Goal: Task Accomplishment & Management: Manage account settings

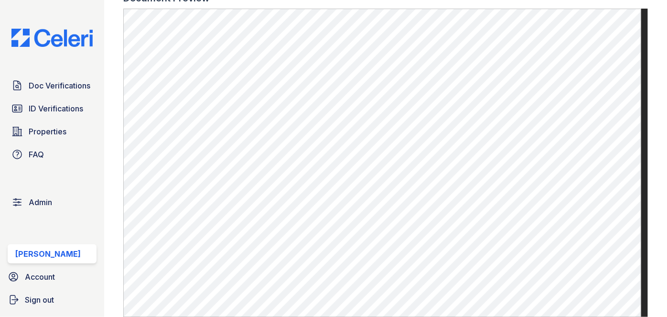
scroll to position [564, 0]
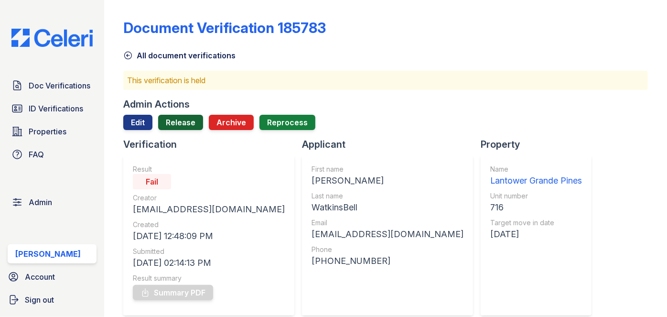
click at [180, 115] on link "Release" at bounding box center [180, 122] width 45 height 15
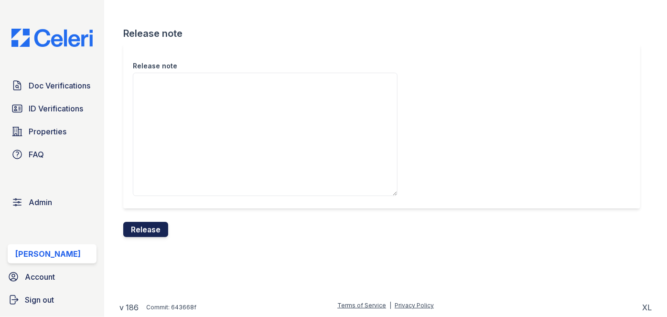
click at [150, 226] on button "Release" at bounding box center [145, 229] width 45 height 15
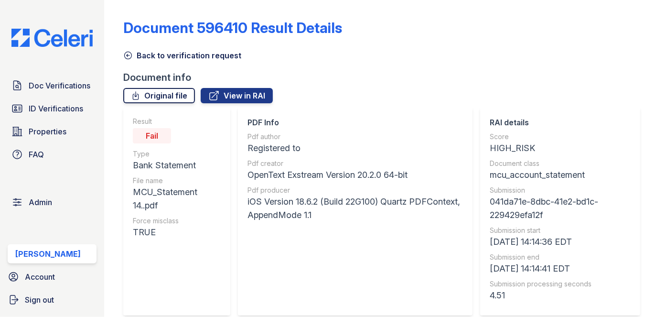
click at [184, 92] on link "Original file" at bounding box center [159, 95] width 72 height 15
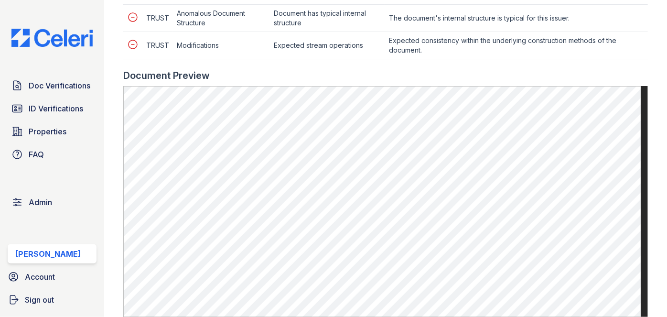
scroll to position [564, 0]
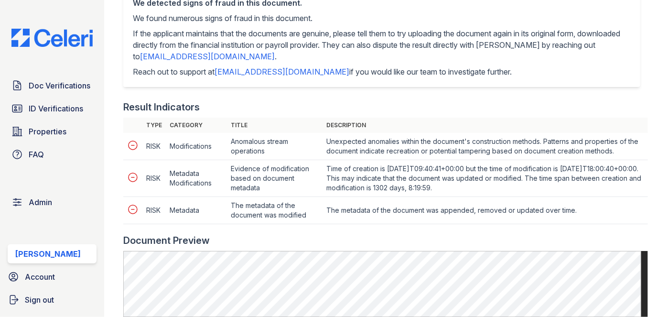
scroll to position [304, 0]
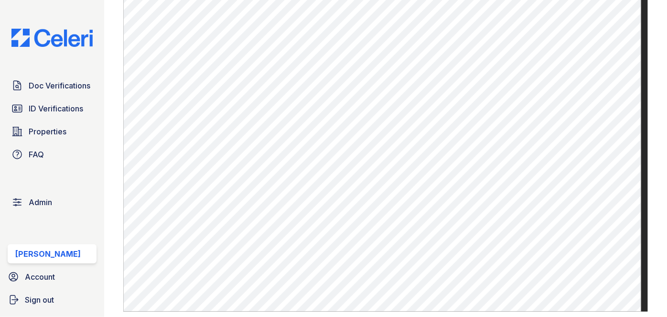
scroll to position [564, 0]
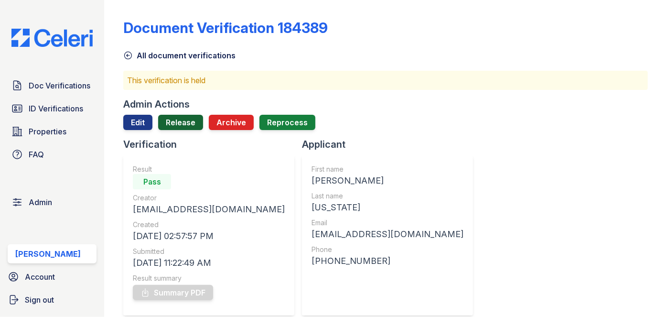
click at [182, 121] on link "Release" at bounding box center [180, 122] width 45 height 15
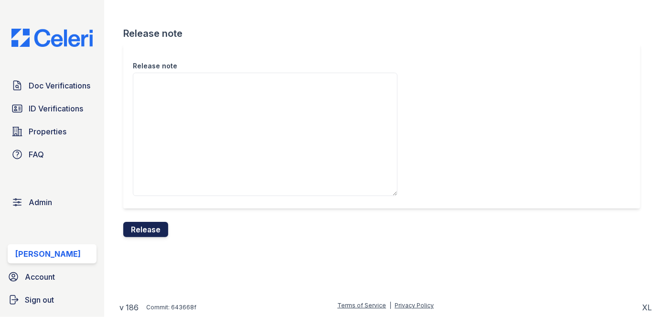
click at [162, 230] on button "Release" at bounding box center [145, 229] width 45 height 15
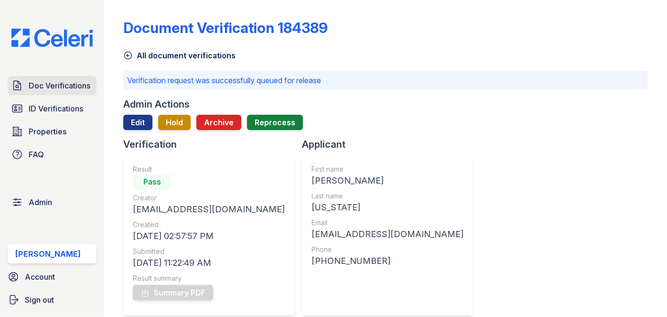
click at [84, 91] on link "Doc Verifications" at bounding box center [52, 85] width 89 height 19
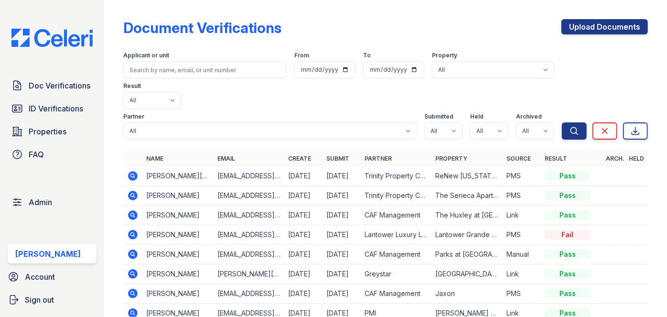
click at [105, 11] on div "Document Verifications Upload Documents Filter Applicant or unit From To Proper…" at bounding box center [385, 158] width 563 height 317
click at [622, 31] on link "Upload Documents" at bounding box center [605, 26] width 86 height 15
click at [583, 27] on link "Upload Documents" at bounding box center [605, 26] width 86 height 15
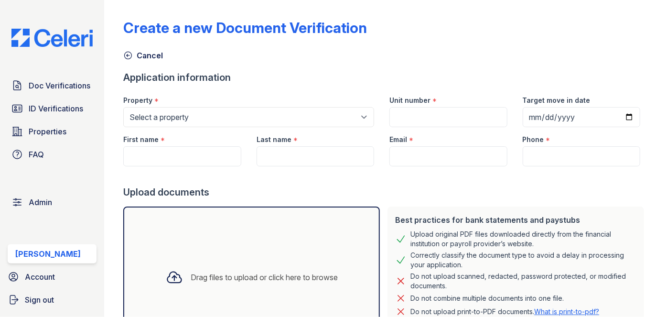
click at [88, 8] on div "Doc Verifications ID Verifications Properties FAQ Admin Darija Dedic Account Si…" at bounding box center [52, 158] width 104 height 317
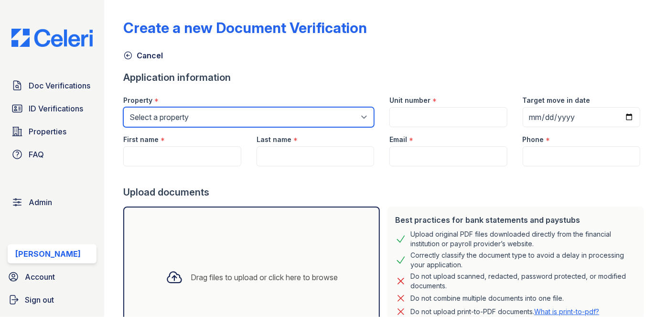
click at [175, 119] on select "Select a property [GEOGRAPHIC_DATA][PERSON_NAME] [GEOGRAPHIC_DATA] [STREET_ADDR…" at bounding box center [248, 117] width 251 height 20
select select "4577"
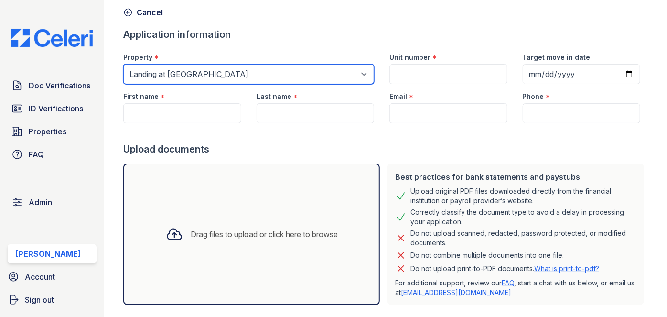
click at [195, 74] on select "Select a property 0000 Kinney Avenue 09 Cape Coral 10006 North Glowing Forge Co…" at bounding box center [248, 74] width 251 height 20
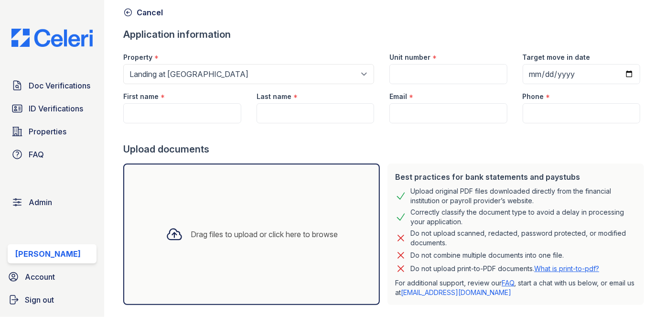
click at [328, 2] on div "Cancel" at bounding box center [385, 9] width 525 height 17
click at [150, 14] on link "Cancel" at bounding box center [143, 12] width 40 height 11
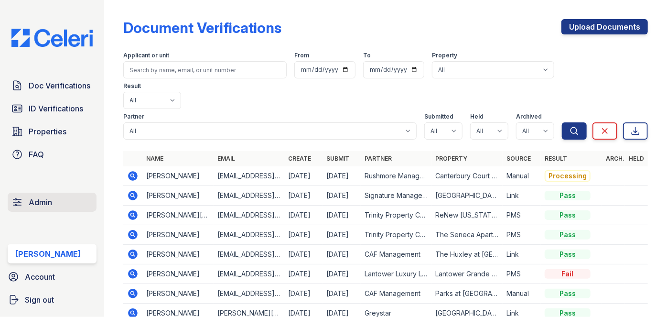
click at [52, 195] on link "Admin" at bounding box center [52, 202] width 89 height 19
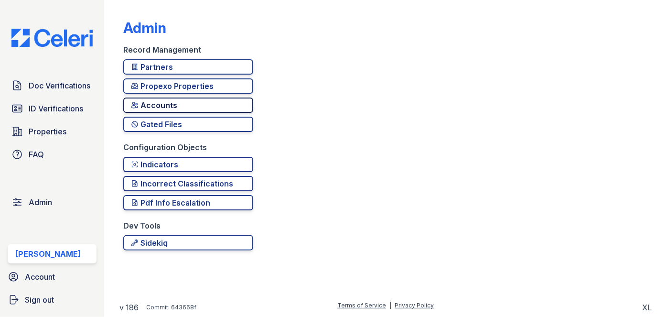
click at [151, 107] on div "Accounts" at bounding box center [188, 104] width 115 height 11
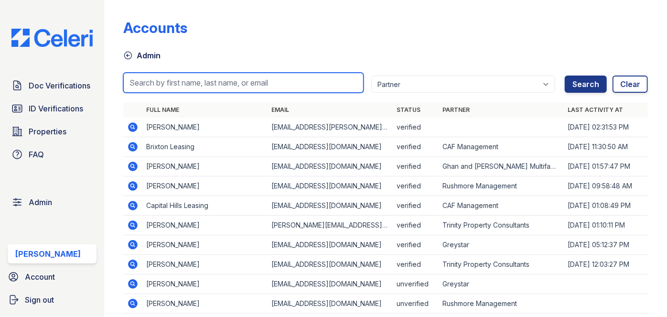
click at [161, 76] on input "search" at bounding box center [243, 83] width 240 height 20
paste input "mgamble@mmgmgt.com"
type input "mgamble@mmgmgt.com"
click at [565, 76] on button "Search" at bounding box center [586, 84] width 42 height 17
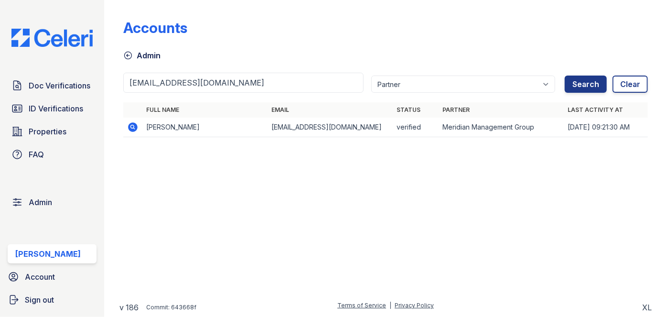
click at [129, 127] on icon at bounding box center [134, 127] width 10 height 10
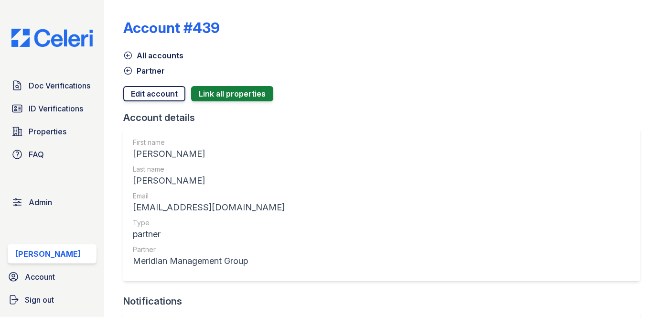
click at [155, 94] on link "Edit account" at bounding box center [154, 93] width 62 height 15
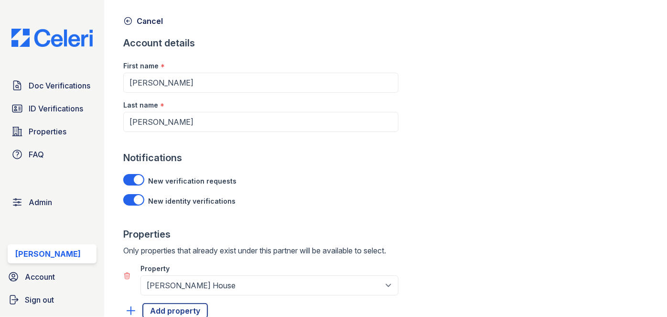
scroll to position [102, 0]
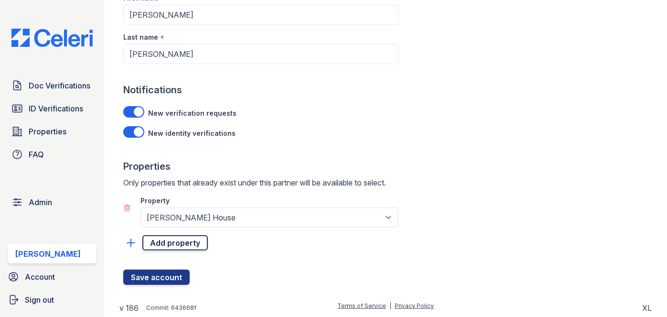
click at [194, 240] on link "Add property" at bounding box center [174, 242] width 65 height 15
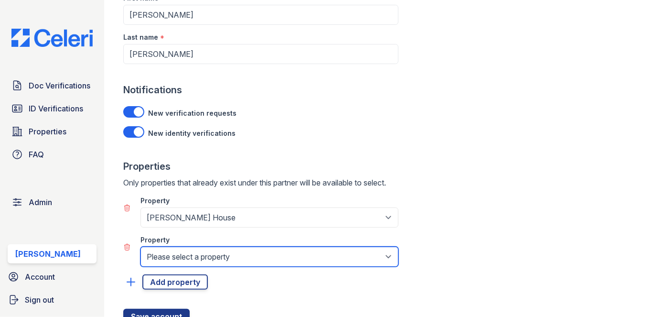
click at [195, 259] on select "Please select a property 1890 House [PERSON_NAME][GEOGRAPHIC_DATA] [GEOGRAPHIC_…" at bounding box center [269, 257] width 258 height 20
select select "691"
click at [140, 247] on select "Please select a property 1890 House [PERSON_NAME][GEOGRAPHIC_DATA] [GEOGRAPHIC_…" at bounding box center [269, 257] width 258 height 20
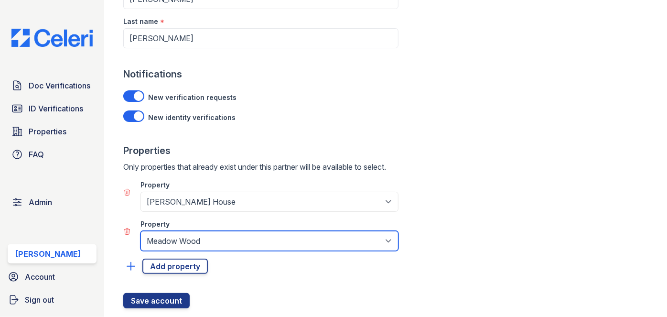
scroll to position [141, 0]
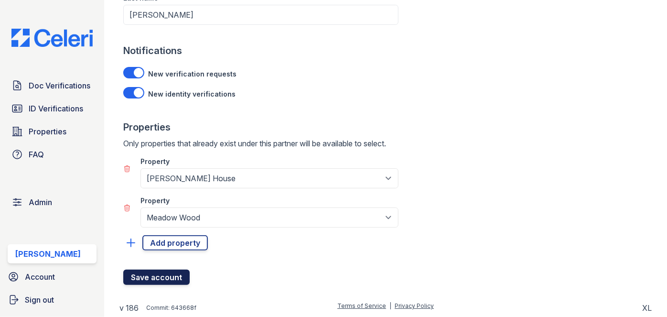
click at [170, 279] on button "Save account" at bounding box center [156, 277] width 66 height 15
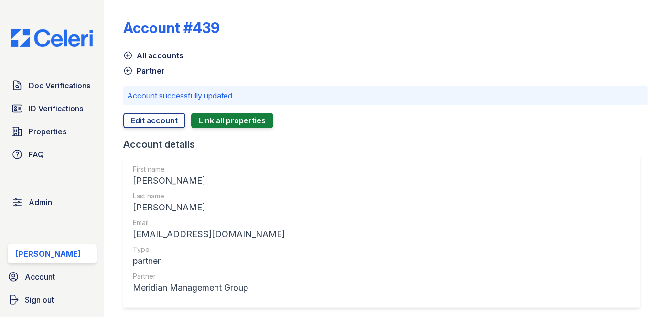
click at [128, 54] on icon at bounding box center [128, 56] width 10 height 10
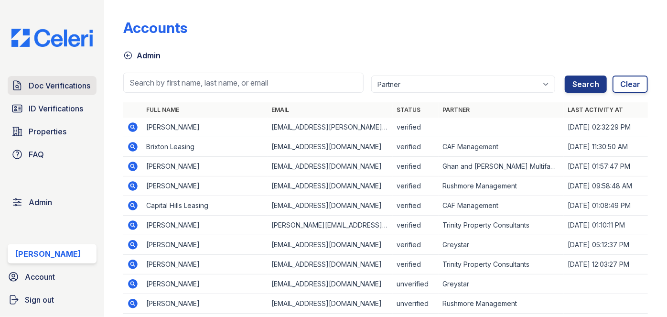
click at [65, 81] on span "Doc Verifications" at bounding box center [60, 85] width 62 height 11
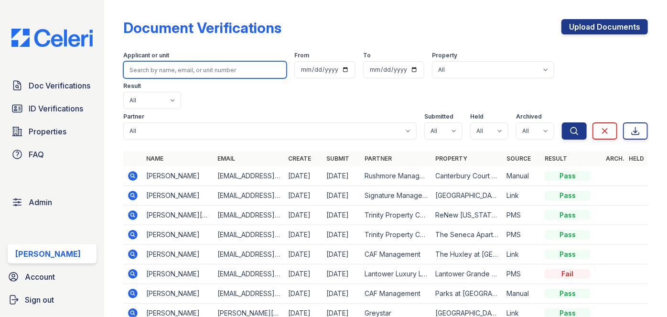
click at [149, 71] on input "search" at bounding box center [204, 69] width 163 height 17
paste input "Graysen Freeston"
type input "Graysen Freeston"
click at [562, 122] on button "Search" at bounding box center [574, 130] width 25 height 17
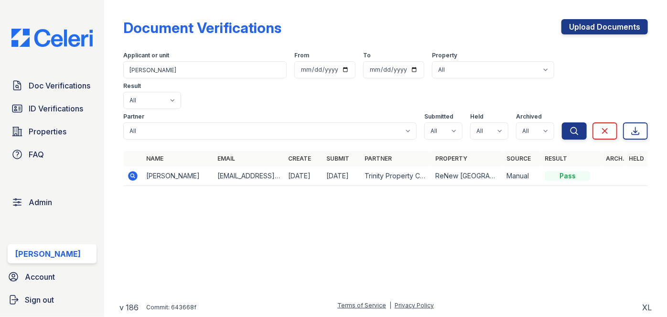
click at [134, 170] on icon at bounding box center [132, 175] width 11 height 11
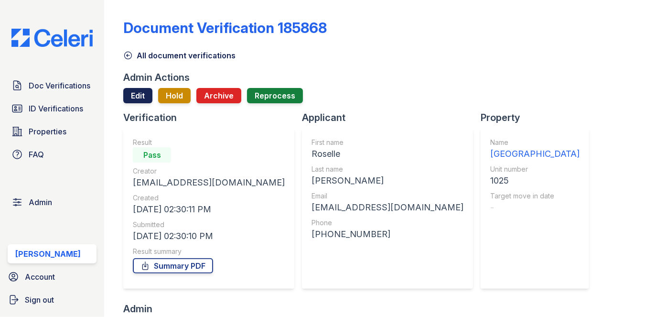
click at [130, 95] on link "Edit" at bounding box center [137, 95] width 29 height 15
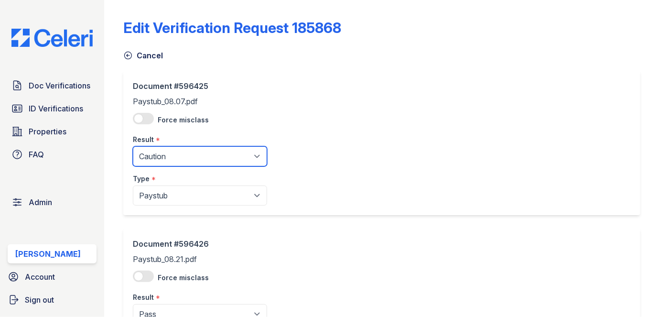
click at [187, 152] on select "Pending Sent Started Processing Pass Fail Caution Error N/A" at bounding box center [200, 156] width 134 height 20
select select "pass"
click at [133, 146] on select "Pending Sent Started Processing Pass Fail Caution Error N/A" at bounding box center [200, 156] width 134 height 20
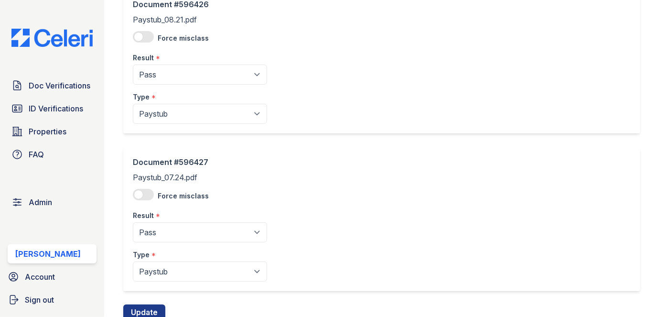
scroll to position [274, 0]
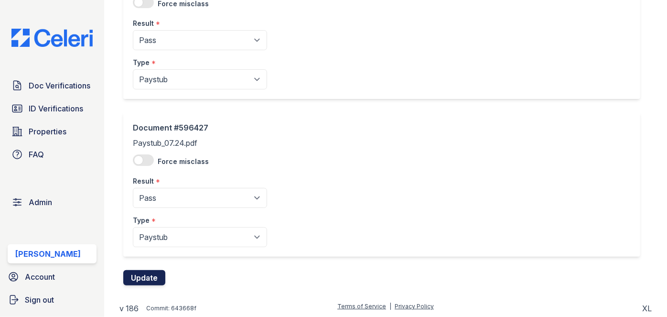
click at [158, 275] on button "Update" at bounding box center [144, 277] width 42 height 15
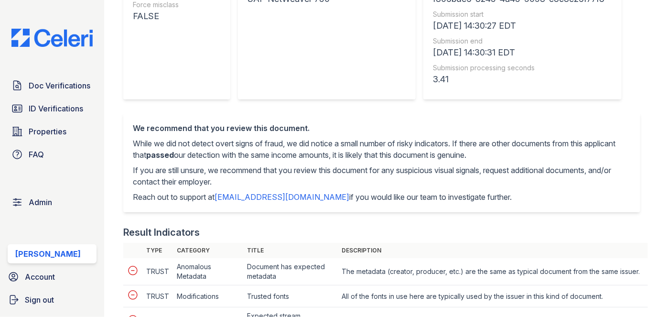
scroll to position [130, 0]
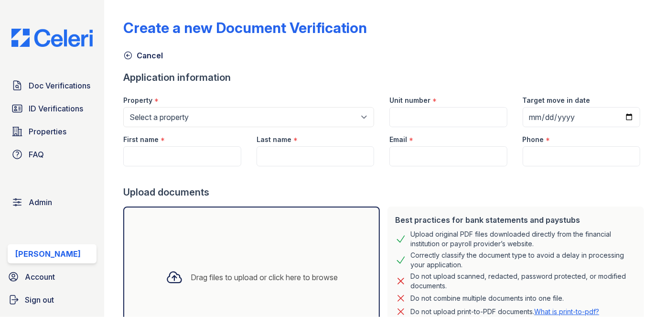
click at [232, 104] on div "Property *" at bounding box center [248, 97] width 251 height 19
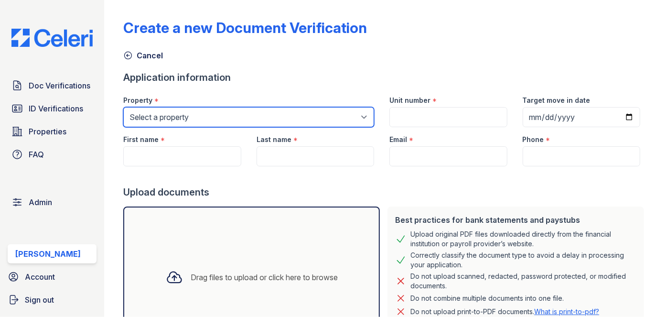
click at [232, 111] on select "Select a property 0000 Kinney Avenue 09 Cape Coral 10006 North Glowing Forge Co…" at bounding box center [248, 117] width 251 height 20
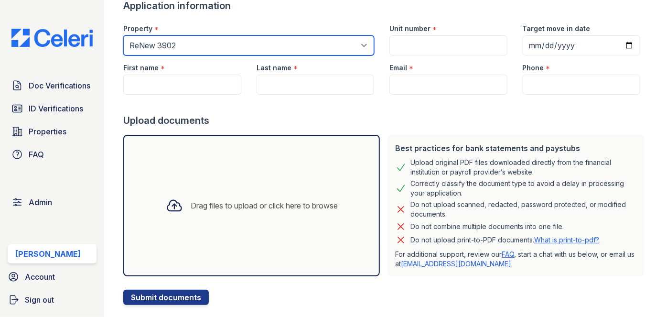
scroll to position [86, 0]
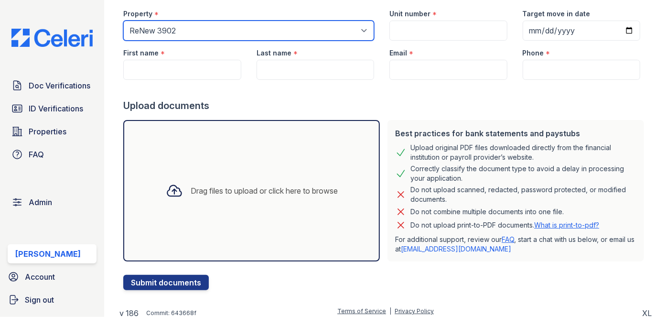
click at [194, 37] on select "Select a property 0000 Kinney Avenue 09 Cape Coral 10006 North Glowing Forge Co…" at bounding box center [248, 31] width 251 height 20
select select "143"
click at [123, 21] on select "Select a property 0000 Kinney Avenue 09 Cape Coral 10006 North Glowing Forge Co…" at bounding box center [248, 31] width 251 height 20
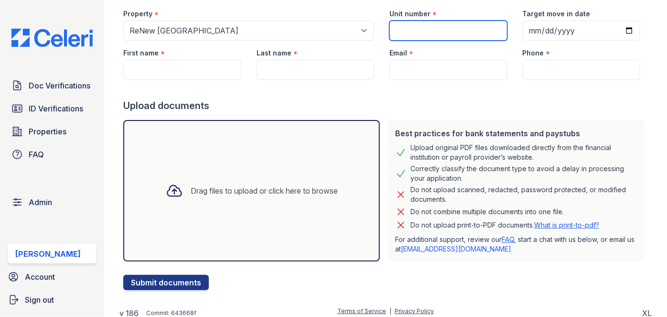
click at [408, 26] on input "Unit number" at bounding box center [448, 31] width 118 height 20
type input "1"
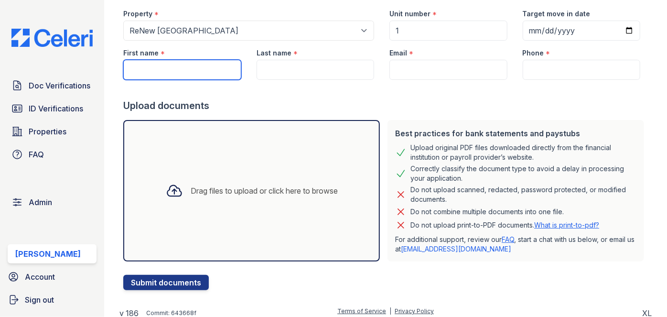
click at [207, 68] on input "First name" at bounding box center [182, 70] width 118 height 20
drag, startPoint x: 397, startPoint y: 108, endPoint x: 397, endPoint y: 101, distance: 7.2
click at [397, 108] on div "Upload documents" at bounding box center [385, 105] width 525 height 13
click at [150, 64] on input "First name" at bounding box center [182, 70] width 118 height 20
type input "Jolie"
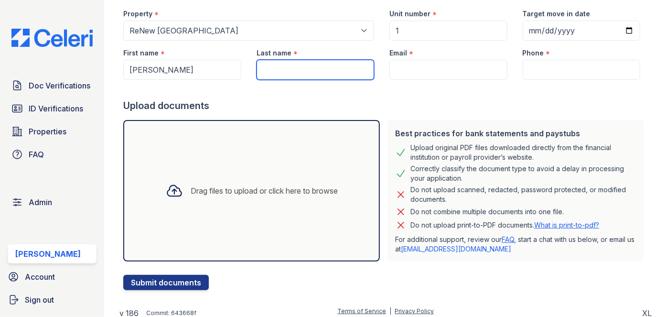
click at [261, 69] on input "Last name" at bounding box center [316, 70] width 118 height 20
type input "Roberts"
drag, startPoint x: 406, startPoint y: 104, endPoint x: 395, endPoint y: 95, distance: 14.0
click at [406, 104] on div "Upload documents" at bounding box center [385, 105] width 525 height 13
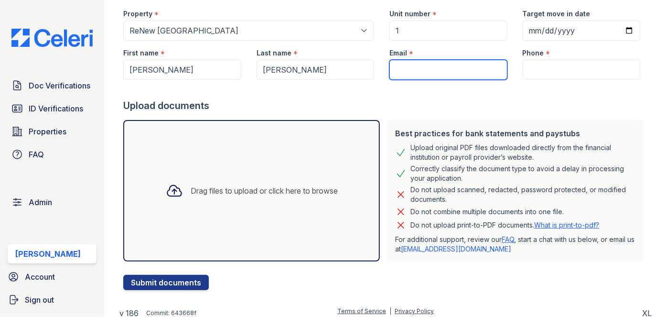
click at [400, 77] on input "Email" at bounding box center [448, 70] width 118 height 20
click at [427, 72] on input "jolie" at bounding box center [448, 70] width 118 height 20
type input "jolieroberts@gmail.com"
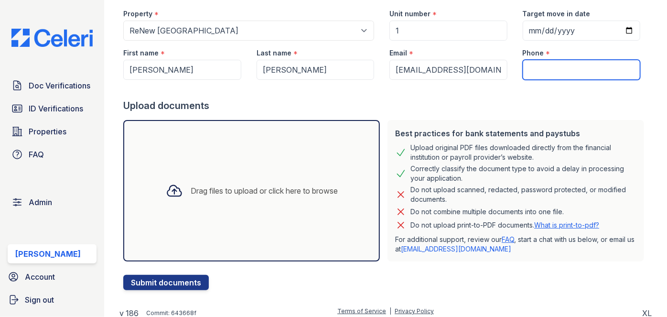
drag, startPoint x: 532, startPoint y: 68, endPoint x: 536, endPoint y: 72, distance: 5.8
click at [532, 68] on input "Phone" at bounding box center [582, 70] width 118 height 20
type input "3054444444"
click at [237, 185] on div "Drag files to upload or click here to browse" at bounding box center [264, 190] width 147 height 11
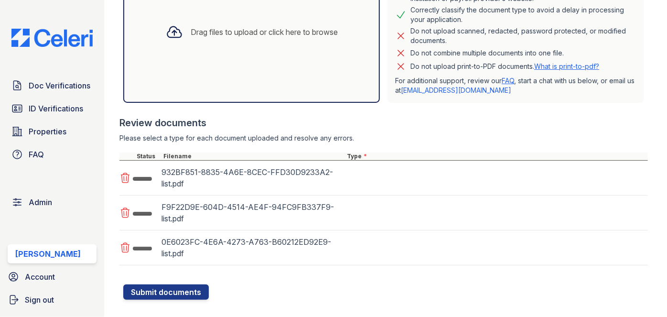
scroll to position [259, 0]
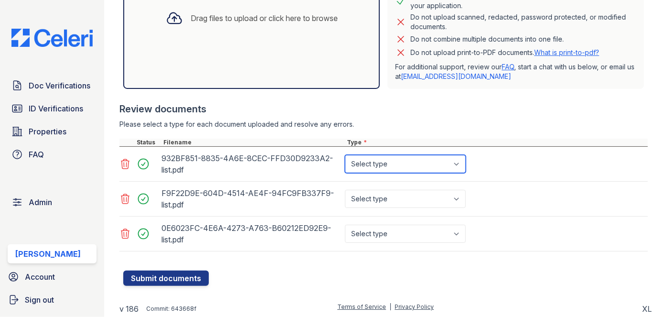
click at [409, 162] on select "Select type Paystub Bank Statement Offer Letter Tax Documents Benefit Award Let…" at bounding box center [405, 164] width 121 height 18
select select "bank_statement"
click at [345, 155] on select "Select type Paystub Bank Statement Offer Letter Tax Documents Benefit Award Let…" at bounding box center [405, 164] width 121 height 18
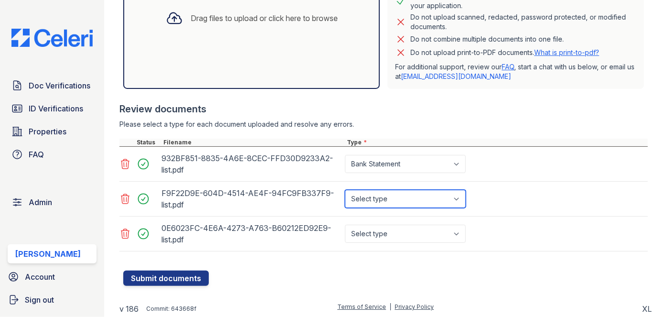
click at [378, 199] on select "Select type Paystub Bank Statement Offer Letter Tax Documents Benefit Award Let…" at bounding box center [405, 199] width 121 height 18
select select "bank_statement"
click at [345, 190] on select "Select type Paystub Bank Statement Offer Letter Tax Documents Benefit Award Let…" at bounding box center [405, 199] width 121 height 18
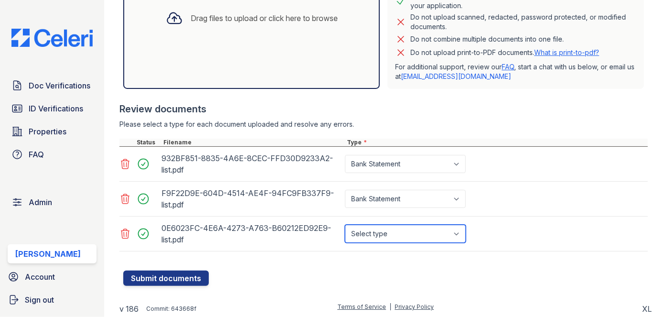
click at [382, 233] on select "Select type Paystub Bank Statement Offer Letter Tax Documents Benefit Award Let…" at bounding box center [405, 234] width 121 height 18
select select "bank_statement"
click at [345, 225] on select "Select type Paystub Bank Statement Offer Letter Tax Documents Benefit Award Let…" at bounding box center [405, 234] width 121 height 18
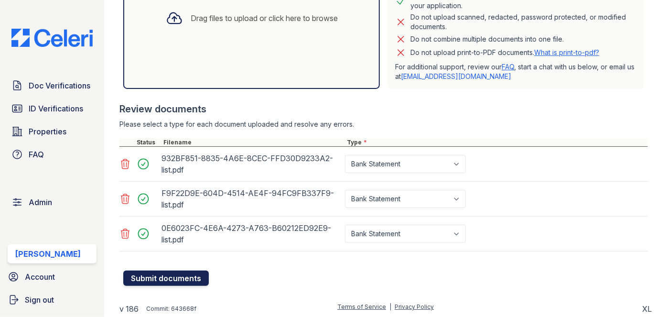
click at [191, 277] on button "Submit documents" at bounding box center [166, 277] width 86 height 15
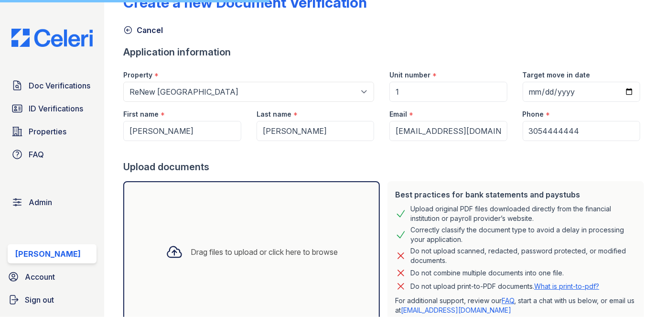
scroll to position [0, 0]
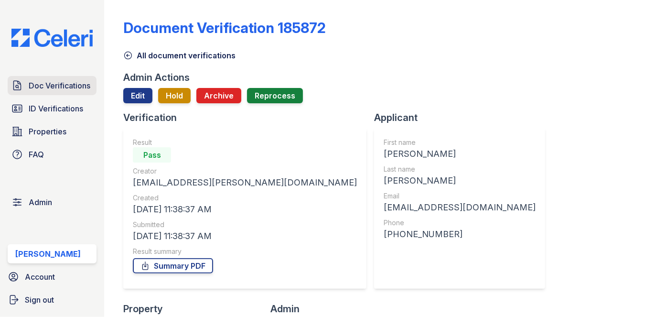
click at [60, 78] on link "Doc Verifications" at bounding box center [52, 85] width 89 height 19
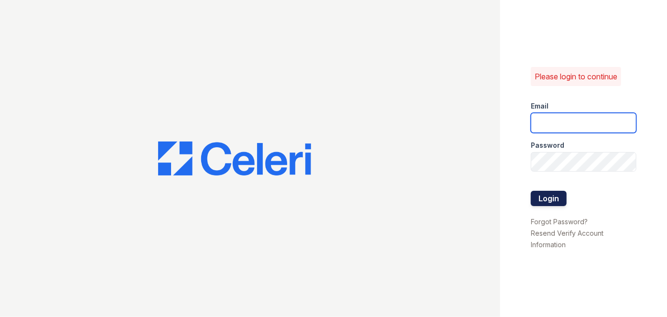
type input "[EMAIL_ADDRESS][PERSON_NAME][DOMAIN_NAME]"
click at [543, 197] on button "Login" at bounding box center [549, 198] width 36 height 15
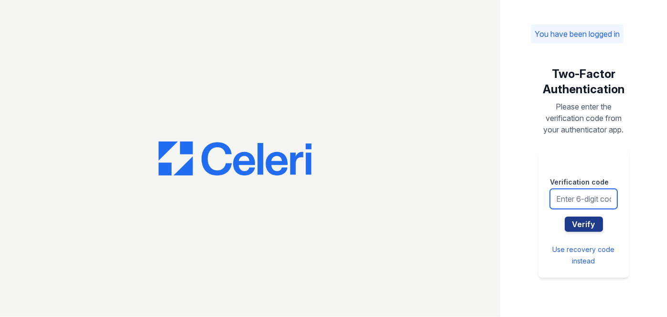
click at [553, 197] on input "text" at bounding box center [583, 199] width 67 height 20
type input "151752"
click at [565, 216] on button "Verify" at bounding box center [584, 223] width 38 height 15
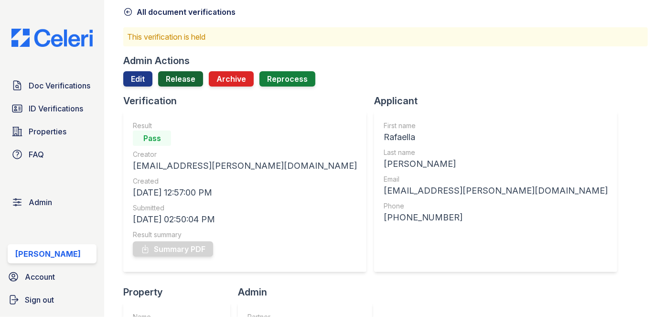
scroll to position [43, 0]
click at [187, 78] on link "Release" at bounding box center [180, 79] width 45 height 15
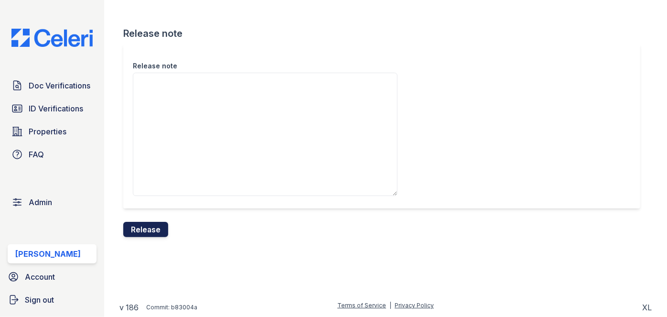
click at [159, 226] on button "Release" at bounding box center [145, 229] width 45 height 15
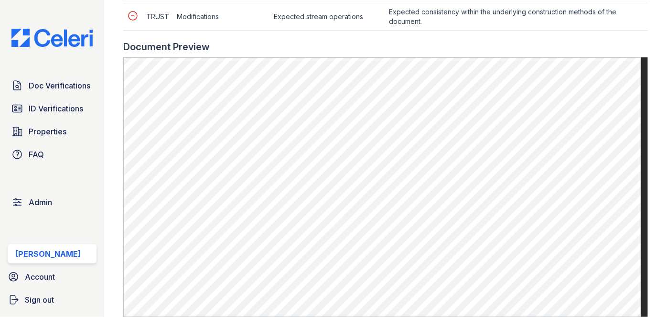
scroll to position [564, 0]
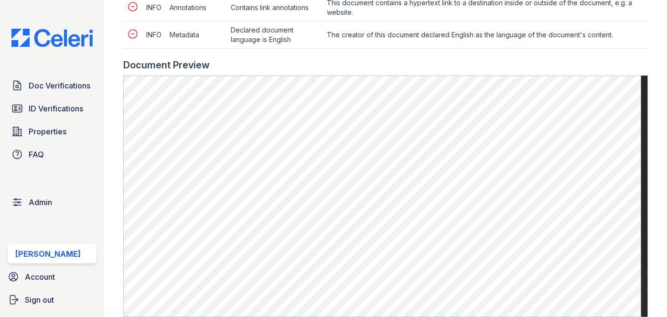
scroll to position [564, 0]
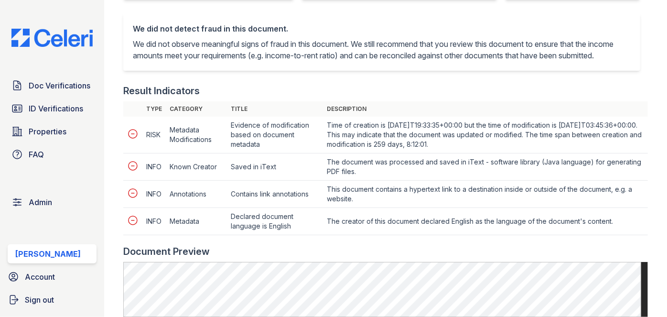
scroll to position [391, 0]
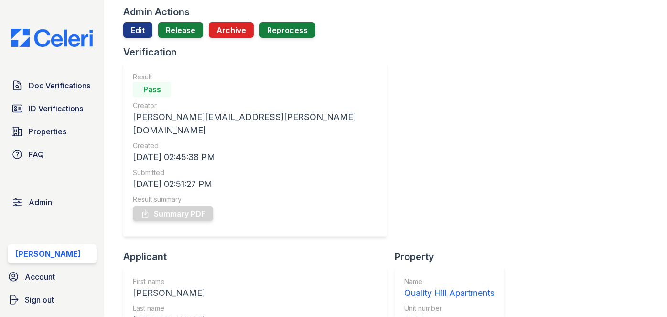
scroll to position [86, 0]
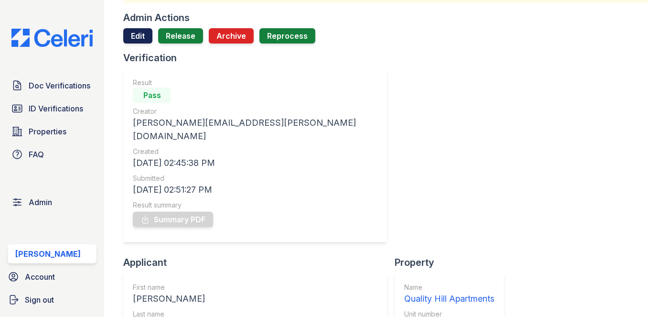
click at [130, 35] on link "Edit" at bounding box center [137, 35] width 29 height 15
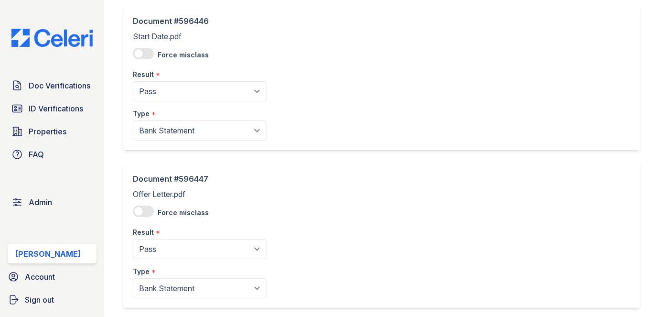
scroll to position [86, 0]
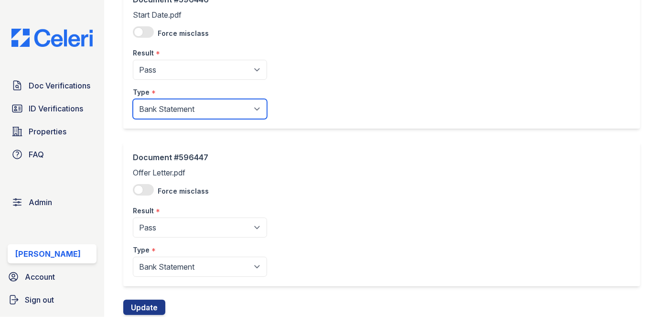
click at [171, 108] on select "Paystub Bank Statement Offer Letter Tax Documents Benefit Award Letter Investme…" at bounding box center [200, 109] width 134 height 20
select select "other"
click at [133, 99] on select "Paystub Bank Statement Offer Letter Tax Documents Benefit Award Letter Investme…" at bounding box center [200, 109] width 134 height 20
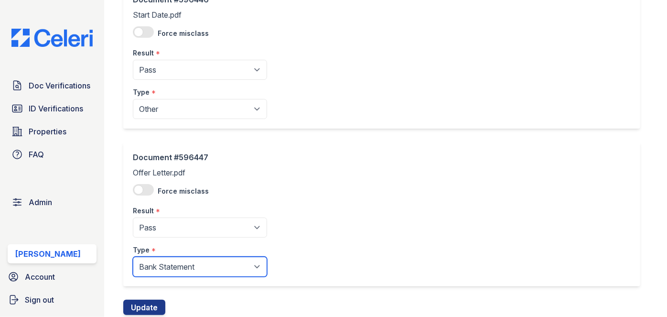
click at [166, 264] on select "Paystub Bank Statement Offer Letter Tax Documents Benefit Award Letter Investme…" at bounding box center [200, 267] width 134 height 20
click at [133, 257] on select "Paystub Bank Statement Offer Letter Tax Documents Benefit Award Letter Investme…" at bounding box center [200, 267] width 134 height 20
click at [158, 263] on select "Paystub Bank Statement Offer Letter Tax Documents Benefit Award Letter Investme…" at bounding box center [200, 267] width 134 height 20
select select "other"
click at [133, 257] on select "Paystub Bank Statement Offer Letter Tax Documents Benefit Award Letter Investme…" at bounding box center [200, 267] width 134 height 20
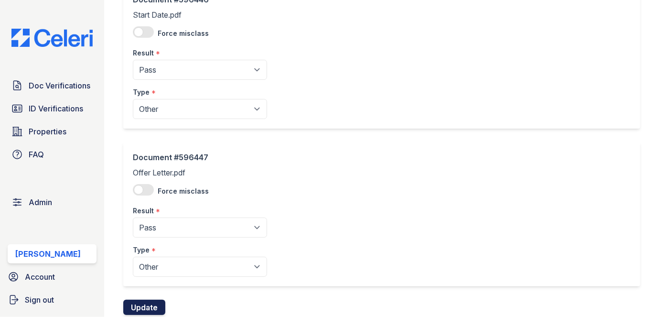
click at [153, 305] on button "Update" at bounding box center [144, 307] width 42 height 15
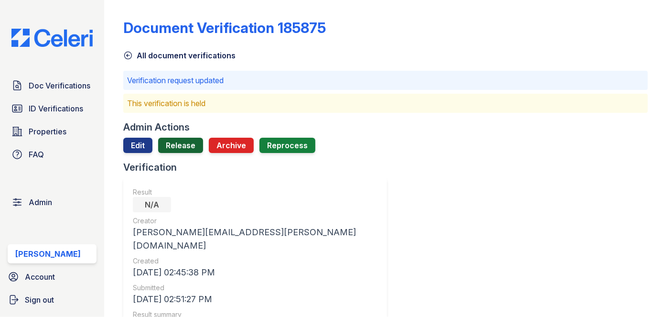
click at [181, 149] on link "Release" at bounding box center [180, 145] width 45 height 15
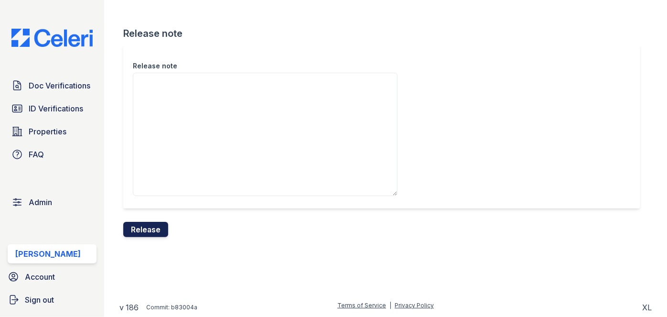
click at [161, 227] on button "Release" at bounding box center [145, 229] width 45 height 15
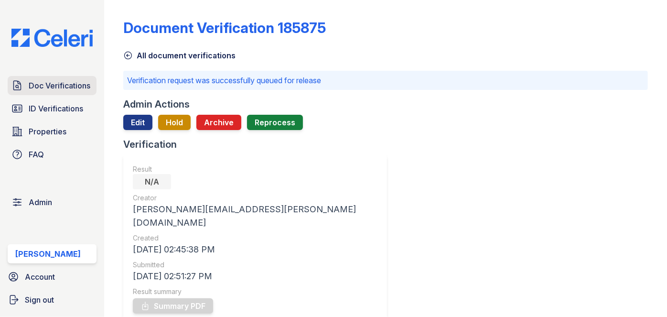
click at [81, 84] on span "Doc Verifications" at bounding box center [60, 85] width 62 height 11
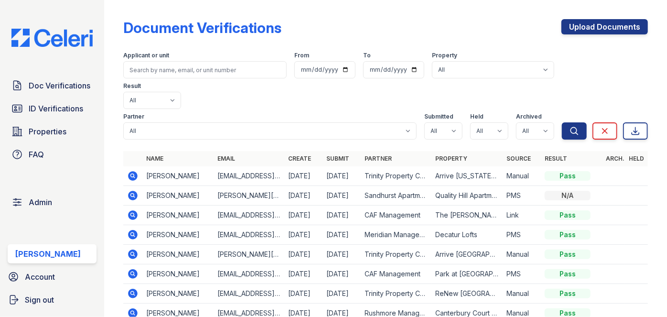
scroll to position [43, 0]
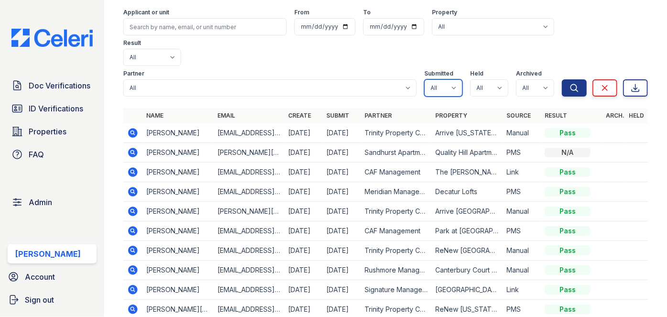
click at [451, 79] on select "All true false" at bounding box center [443, 87] width 38 height 17
select select "true"
click at [424, 79] on select "All true false" at bounding box center [443, 87] width 38 height 17
click at [492, 79] on select "All true false" at bounding box center [489, 87] width 38 height 17
select select "true"
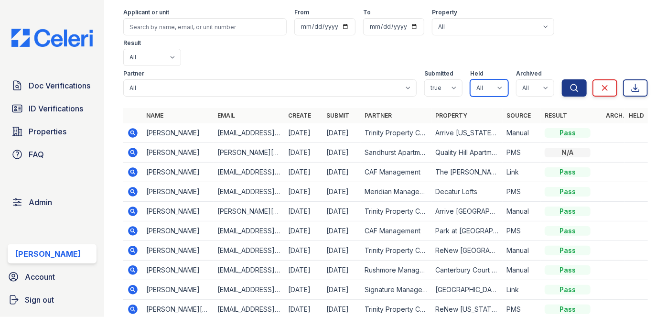
click at [470, 79] on select "All true false" at bounding box center [489, 87] width 38 height 17
click at [535, 79] on select "All true false" at bounding box center [535, 87] width 38 height 17
select select "false"
click at [516, 79] on select "All true false" at bounding box center [535, 87] width 38 height 17
click at [570, 83] on icon "submit" at bounding box center [575, 88] width 10 height 10
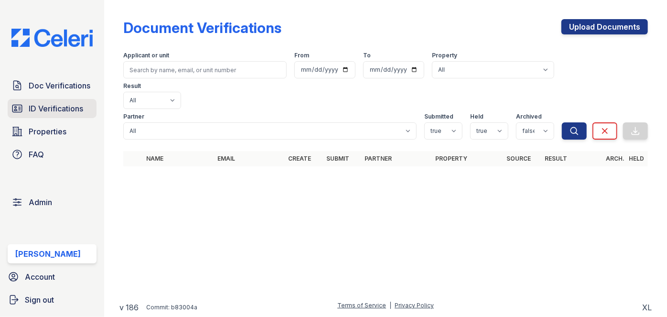
click at [96, 101] on link "ID Verifications" at bounding box center [52, 108] width 89 height 19
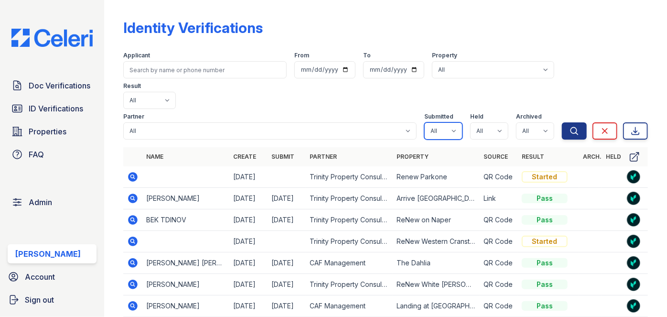
click at [449, 122] on select "All true false" at bounding box center [443, 130] width 38 height 17
select select "true"
click at [424, 122] on select "All true false" at bounding box center [443, 130] width 38 height 17
click at [497, 122] on select "All true false" at bounding box center [489, 130] width 38 height 17
select select "true"
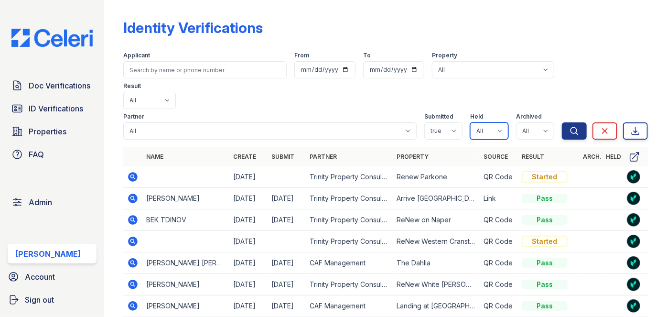
click at [470, 122] on select "All true false" at bounding box center [489, 130] width 38 height 17
click at [542, 122] on select "All true false" at bounding box center [535, 130] width 38 height 17
select select "false"
click at [516, 122] on select "All true false" at bounding box center [535, 130] width 38 height 17
click at [571, 127] on icon "submit" at bounding box center [574, 130] width 7 height 7
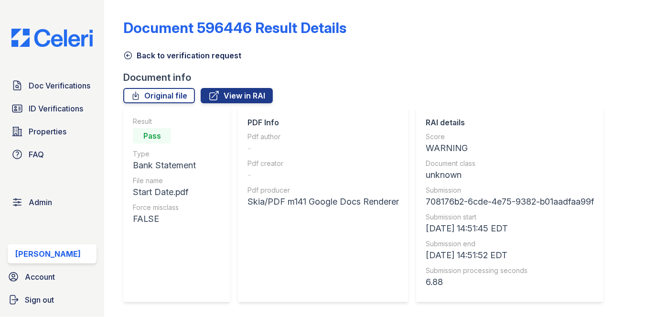
scroll to position [564, 0]
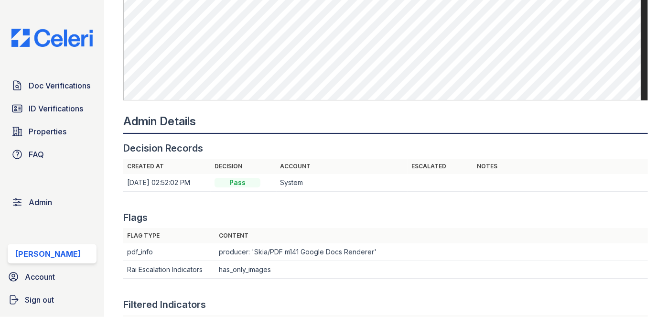
scroll to position [782, 0]
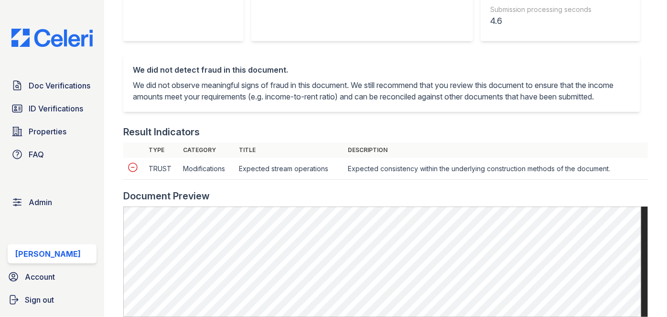
scroll to position [347, 0]
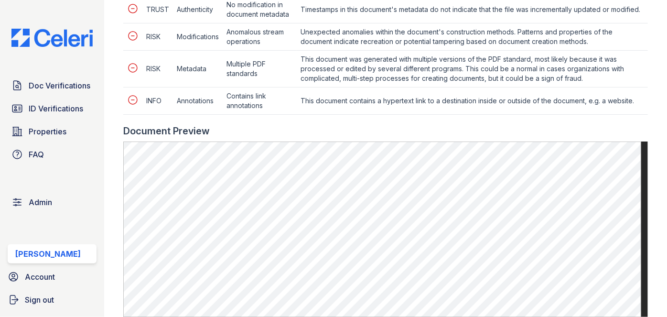
scroll to position [564, 0]
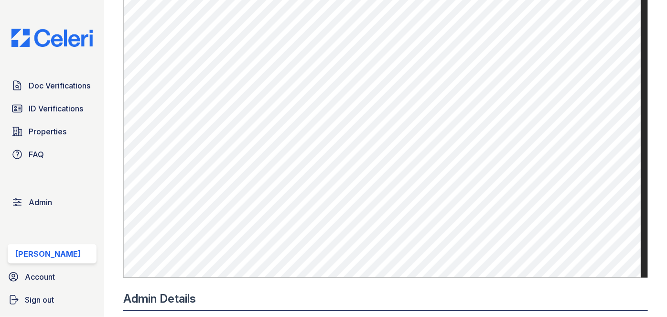
scroll to position [347, 0]
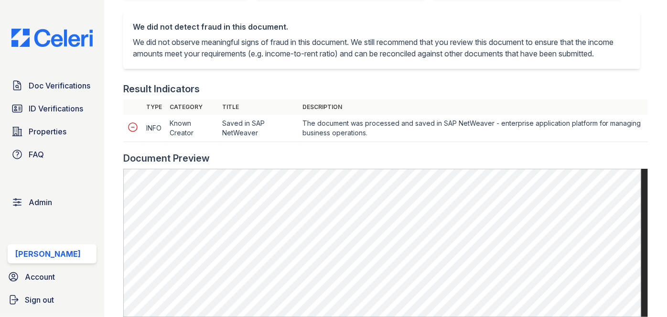
scroll to position [391, 0]
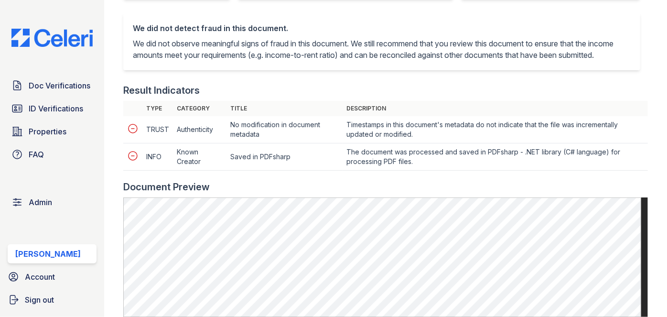
scroll to position [478, 0]
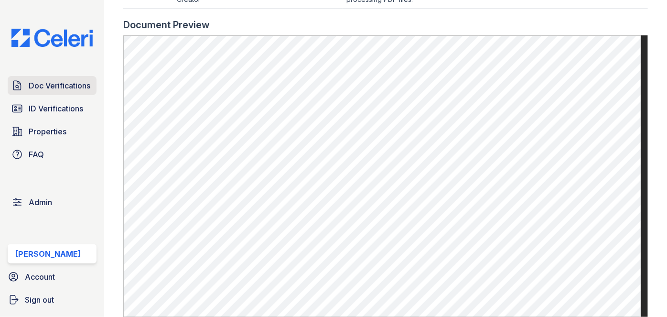
click at [58, 86] on span "Doc Verifications" at bounding box center [60, 85] width 62 height 11
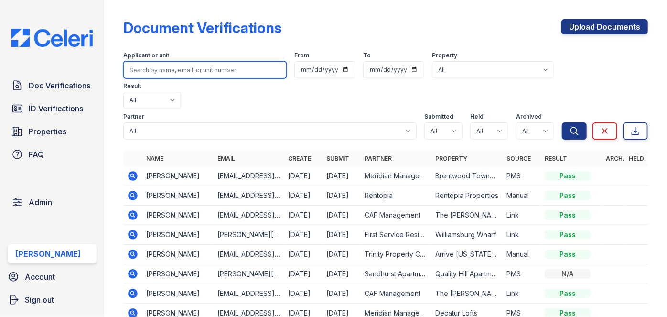
click at [163, 76] on input "search" at bounding box center [204, 69] width 163 height 17
paste input "Jessica Morgan"
type input "Jessica Morgan"
click at [562, 122] on button "Search" at bounding box center [574, 130] width 25 height 17
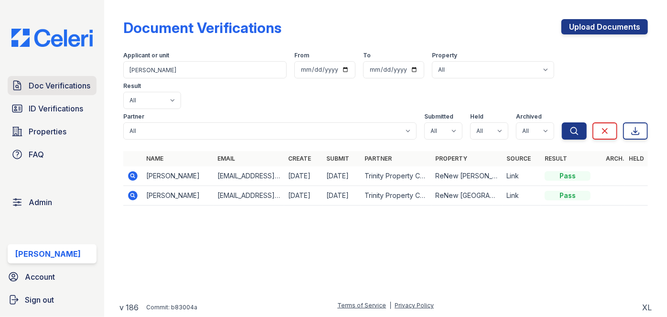
click at [76, 89] on span "Doc Verifications" at bounding box center [60, 85] width 62 height 11
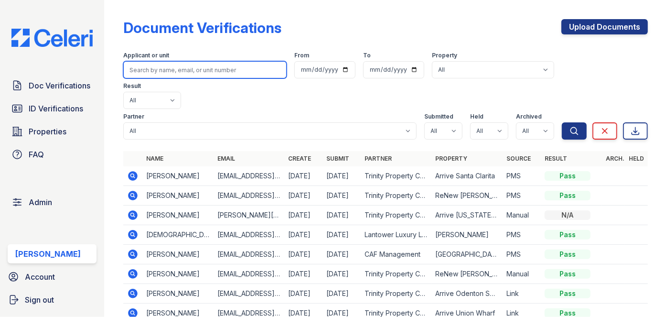
click at [169, 72] on input "search" at bounding box center [204, 69] width 163 height 17
paste input "Shaunta Brown"
type input "Shaunta Brown"
click at [562, 122] on button "Search" at bounding box center [574, 130] width 25 height 17
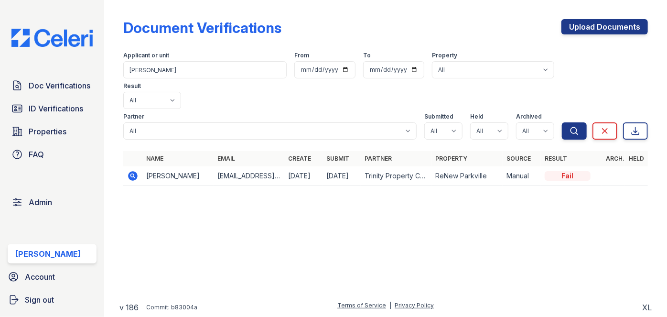
click at [131, 170] on icon at bounding box center [132, 175] width 11 height 11
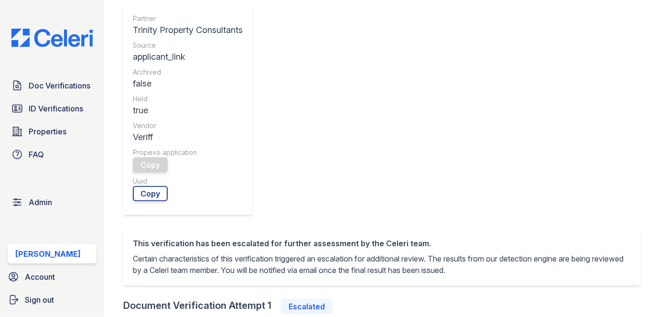
scroll to position [391, 0]
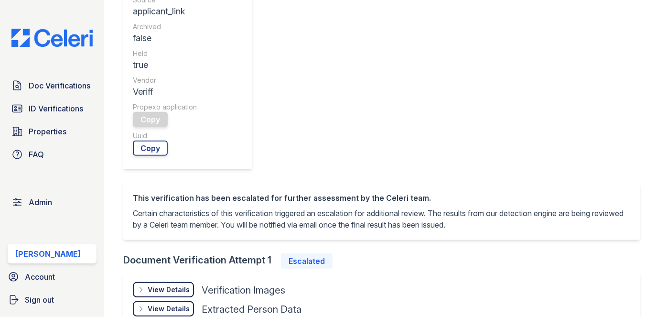
click at [179, 285] on div "View Details" at bounding box center [169, 290] width 42 height 10
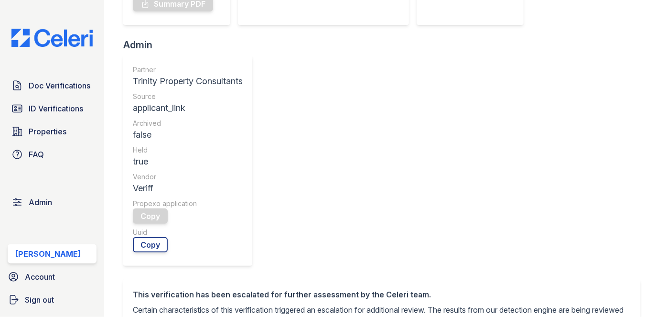
scroll to position [304, 0]
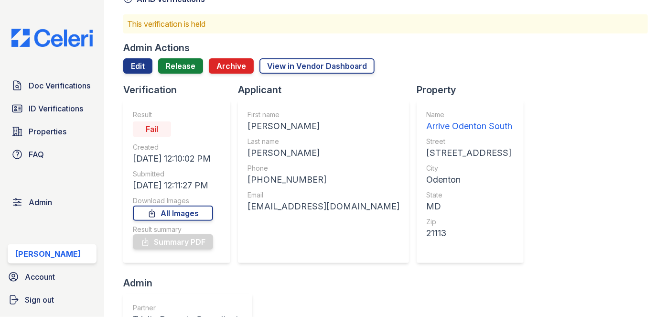
scroll to position [43, 0]
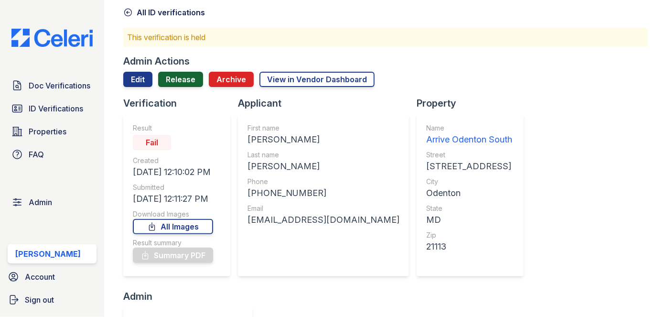
click at [190, 78] on link "Release" at bounding box center [180, 79] width 45 height 15
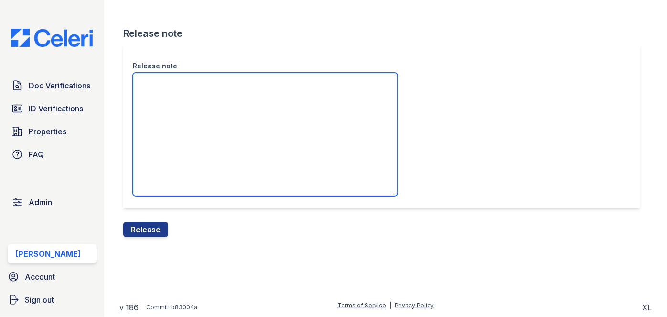
click at [172, 97] on textarea "Release note" at bounding box center [265, 134] width 265 height 123
paste textarea "Please ask the applicant to process a new verification with a selfie that shows…"
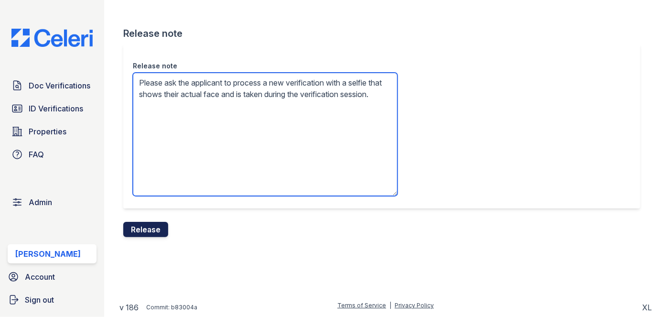
type textarea "Please ask the applicant to process a new verification with a selfie that shows…"
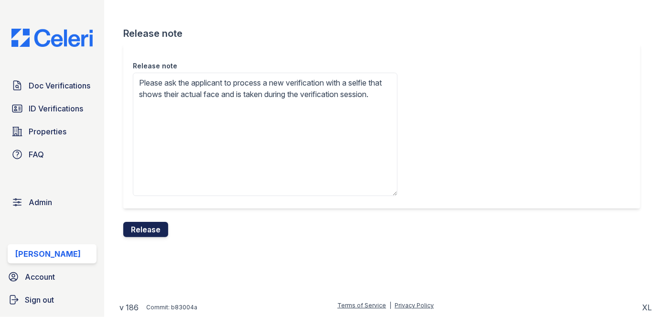
click at [153, 231] on button "Release" at bounding box center [145, 229] width 45 height 15
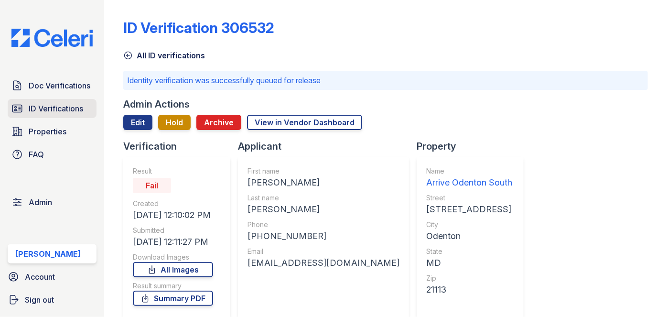
click at [65, 108] on span "ID Verifications" at bounding box center [56, 108] width 54 height 11
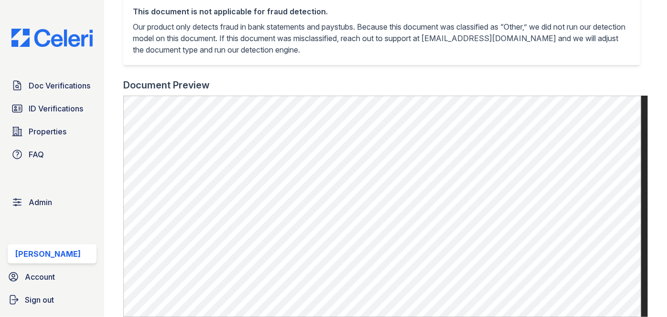
scroll to position [304, 0]
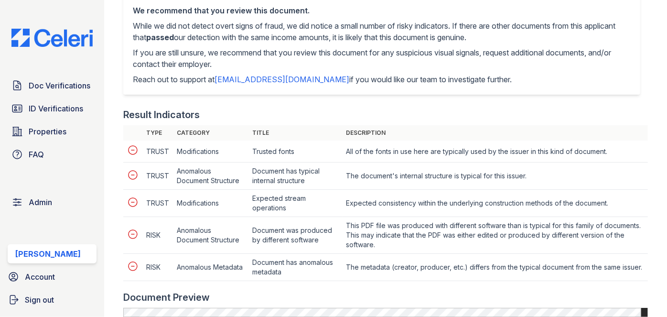
scroll to position [391, 0]
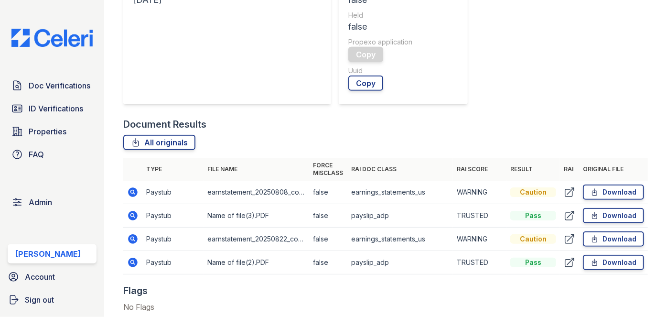
scroll to position [478, 0]
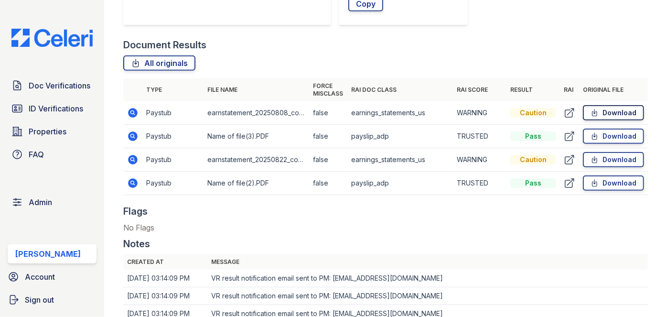
click at [627, 109] on link "Download" at bounding box center [613, 112] width 61 height 15
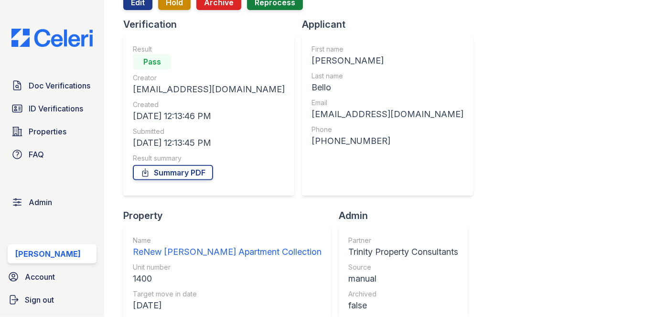
scroll to position [43, 0]
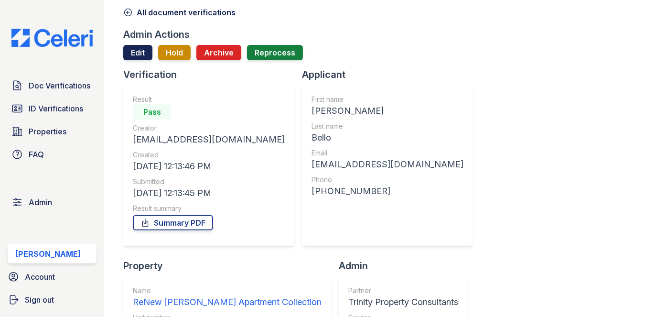
click at [132, 52] on link "Edit" at bounding box center [137, 52] width 29 height 15
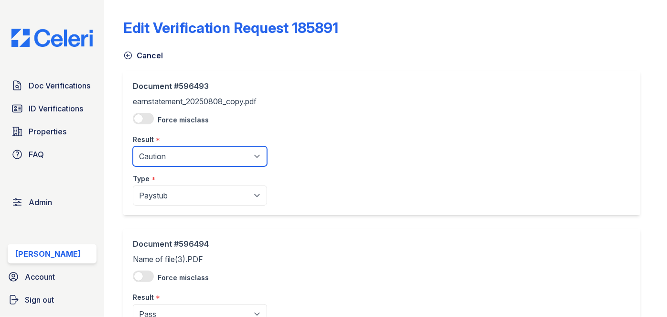
click at [150, 161] on select "Pending Sent Started Processing Pass Fail Caution Error N/A" at bounding box center [200, 156] width 134 height 20
select select "pass"
click at [133, 146] on select "Pending Sent Started Processing Pass Fail Caution Error N/A" at bounding box center [200, 156] width 134 height 20
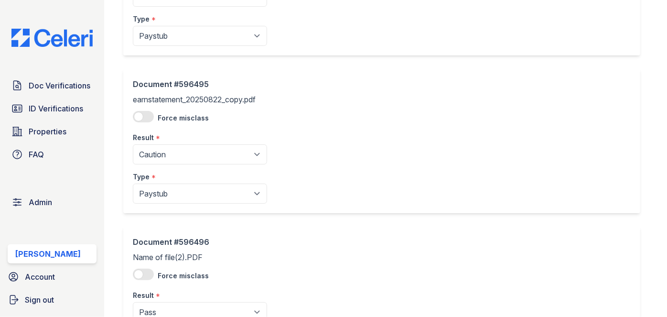
scroll to position [347, 0]
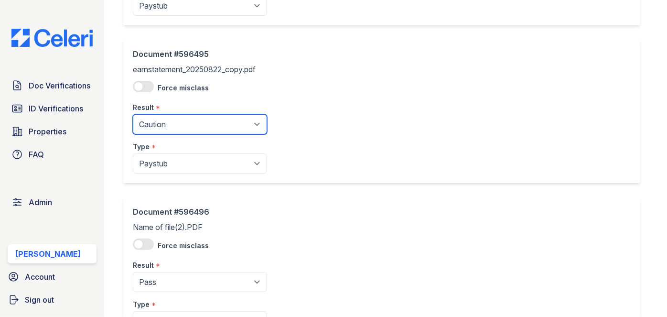
click at [173, 120] on select "Pending Sent Started Processing Pass Fail Caution Error N/A" at bounding box center [200, 124] width 134 height 20
select select "pass"
click at [133, 114] on select "Pending Sent Started Processing Pass Fail Caution Error N/A" at bounding box center [200, 124] width 134 height 20
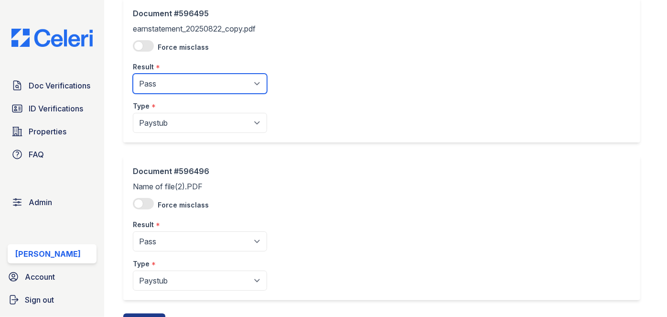
scroll to position [431, 0]
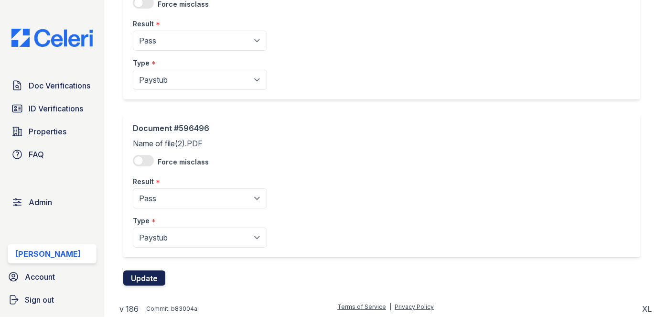
click at [162, 275] on button "Update" at bounding box center [144, 277] width 42 height 15
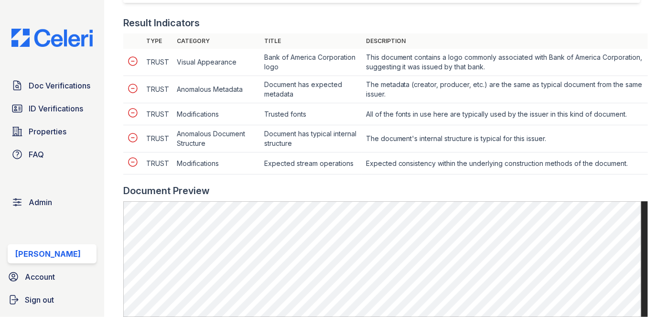
scroll to position [434, 0]
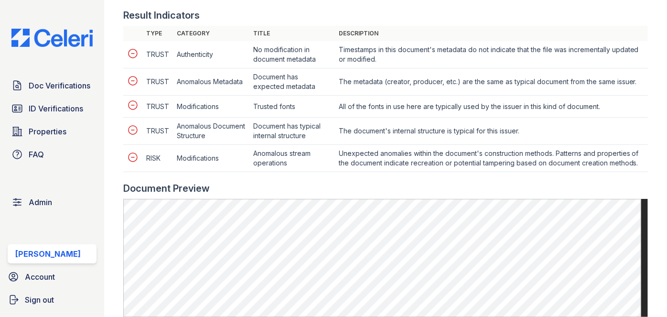
scroll to position [478, 0]
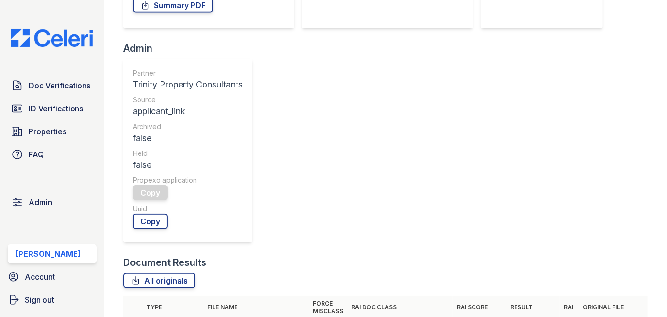
scroll to position [391, 0]
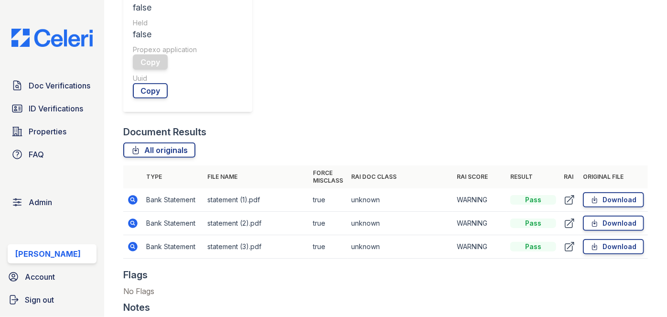
click at [132, 217] on icon at bounding box center [132, 222] width 11 height 11
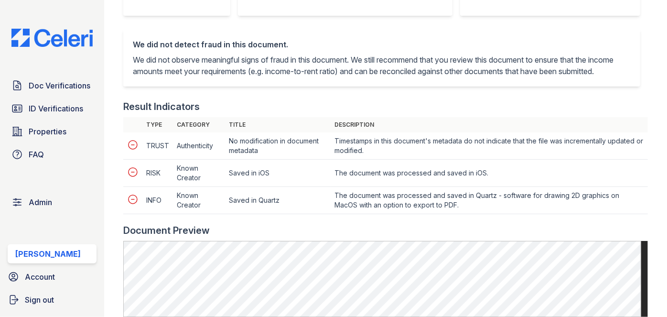
scroll to position [434, 0]
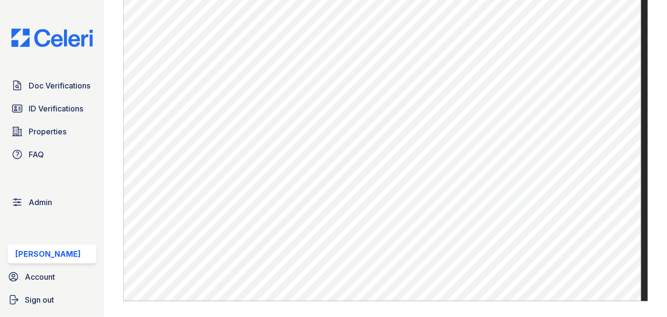
scroll to position [347, 0]
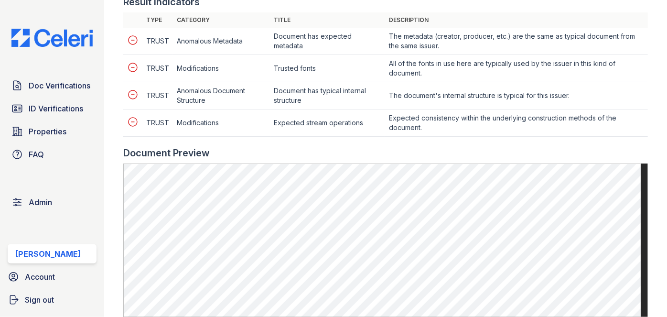
scroll to position [521, 0]
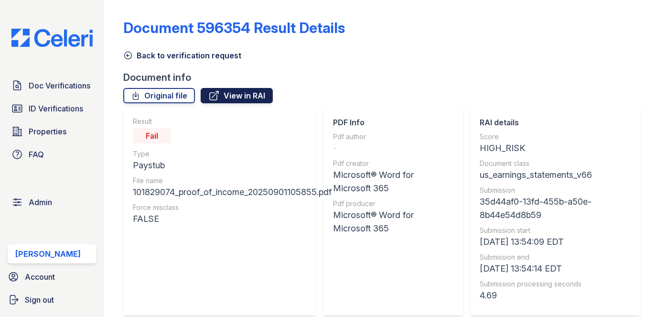
click at [241, 96] on link "View in RAI" at bounding box center [237, 95] width 72 height 15
click at [180, 92] on link "Original file" at bounding box center [159, 95] width 72 height 15
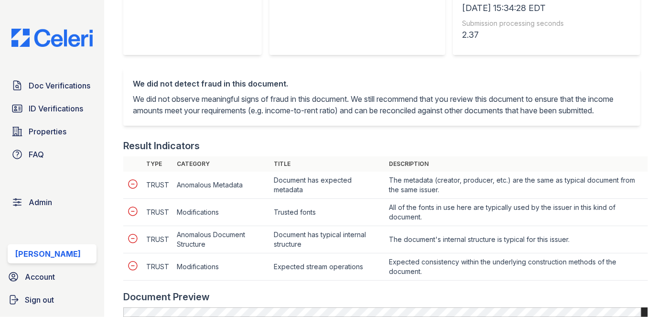
scroll to position [521, 0]
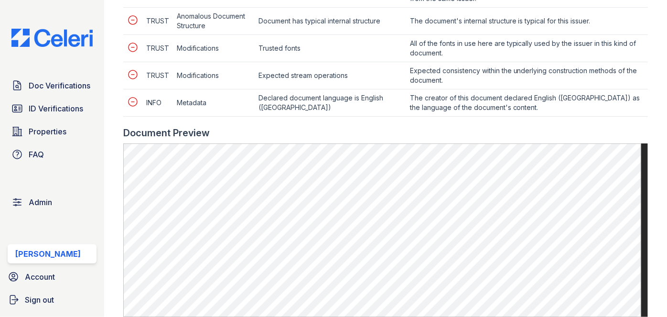
scroll to position [478, 0]
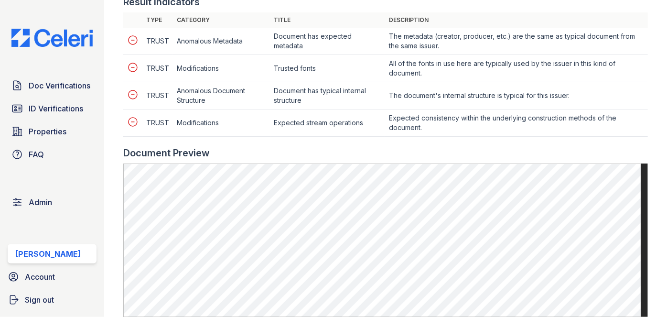
scroll to position [564, 0]
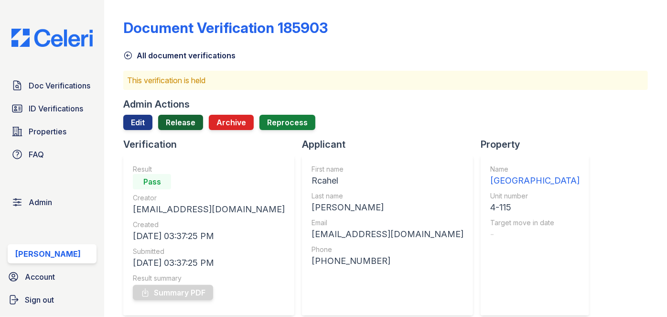
click at [186, 122] on link "Release" at bounding box center [180, 122] width 45 height 15
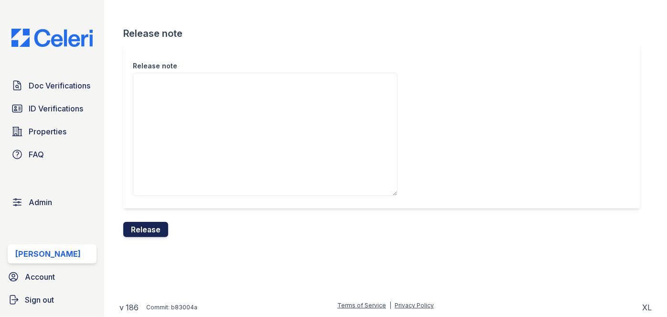
click at [154, 229] on button "Release" at bounding box center [145, 229] width 45 height 15
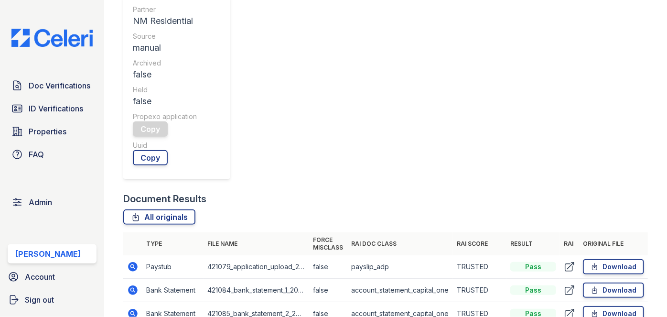
scroll to position [260, 0]
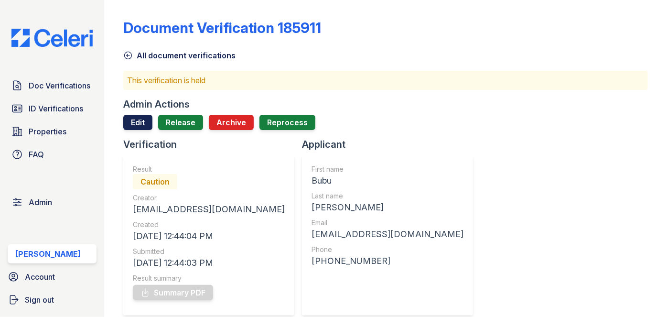
click at [141, 122] on link "Edit" at bounding box center [137, 122] width 29 height 15
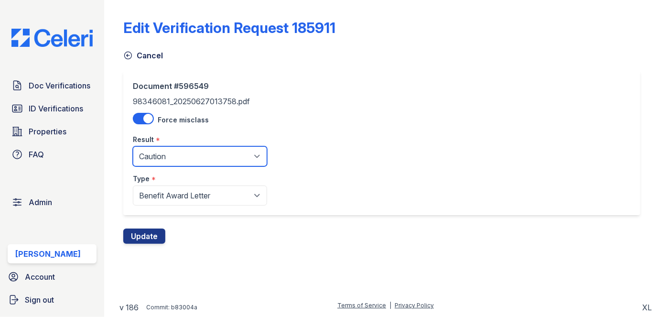
click at [177, 158] on select "Pending Sent Started Processing Pass Fail Caution Error N/A" at bounding box center [200, 156] width 134 height 20
select select "pass"
click at [133, 146] on select "Pending Sent Started Processing Pass Fail Caution Error N/A" at bounding box center [200, 156] width 134 height 20
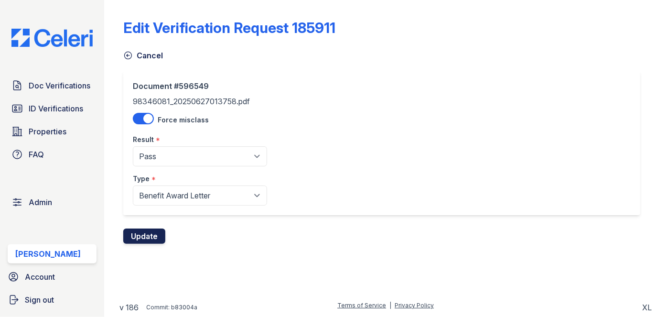
click at [153, 233] on button "Update" at bounding box center [144, 235] width 42 height 15
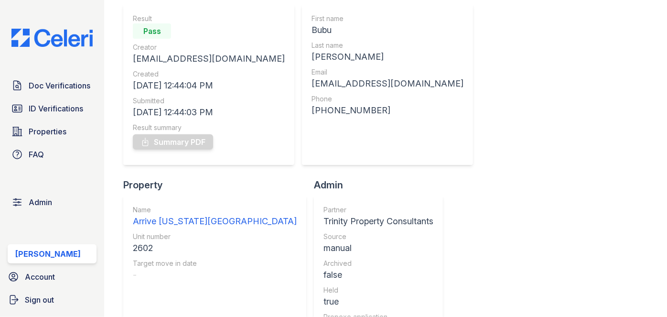
scroll to position [43, 0]
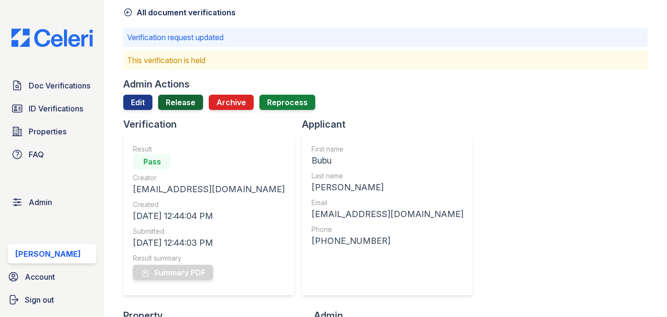
click at [180, 98] on link "Release" at bounding box center [180, 102] width 45 height 15
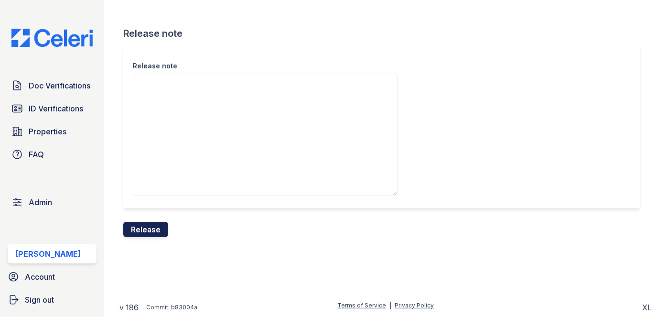
click at [155, 228] on button "Release" at bounding box center [145, 229] width 45 height 15
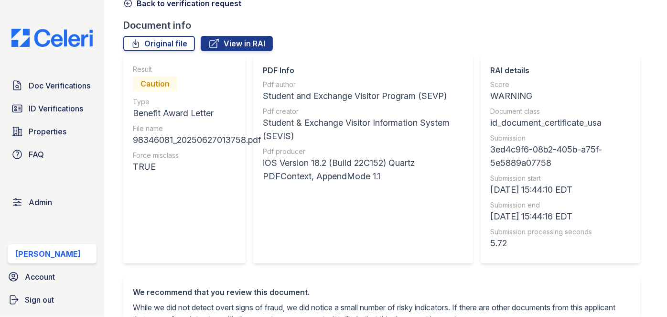
scroll to position [43, 0]
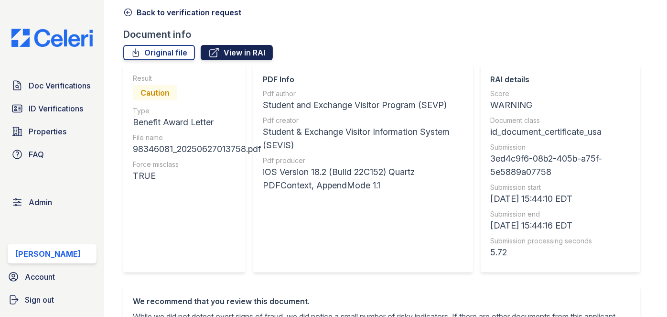
click at [256, 48] on link "View in RAI" at bounding box center [237, 52] width 72 height 15
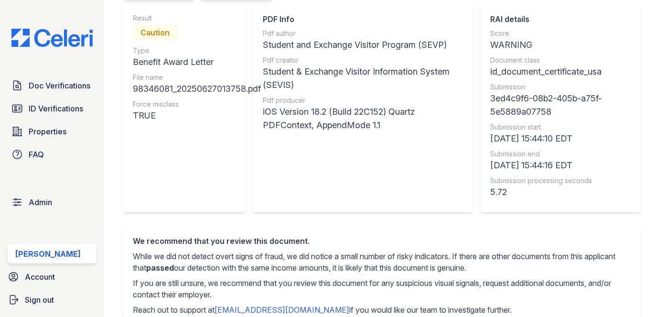
scroll to position [0, 0]
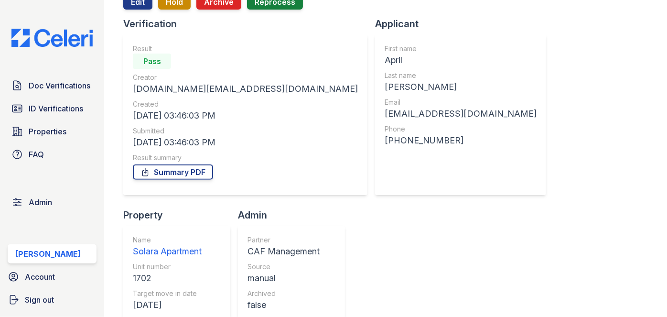
scroll to position [86, 0]
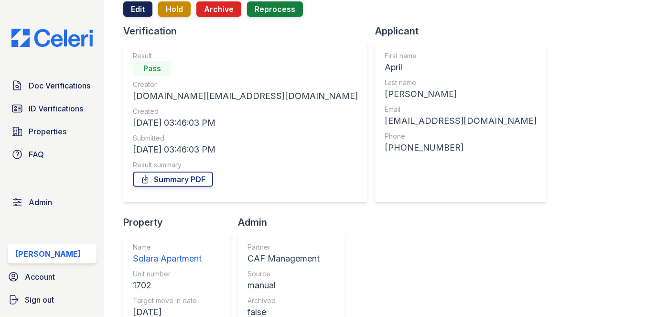
click at [131, 8] on link "Edit" at bounding box center [137, 8] width 29 height 15
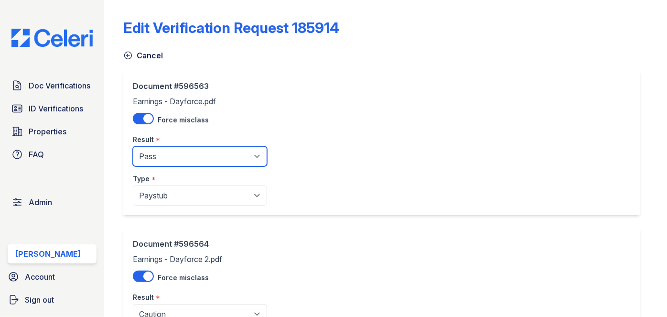
click at [168, 155] on select "Pending Sent Started Processing Pass Fail Caution Error N/A" at bounding box center [200, 156] width 134 height 20
select select "caution"
click at [133, 146] on select "Pending Sent Started Processing Pass Fail Caution Error N/A" at bounding box center [200, 156] width 134 height 20
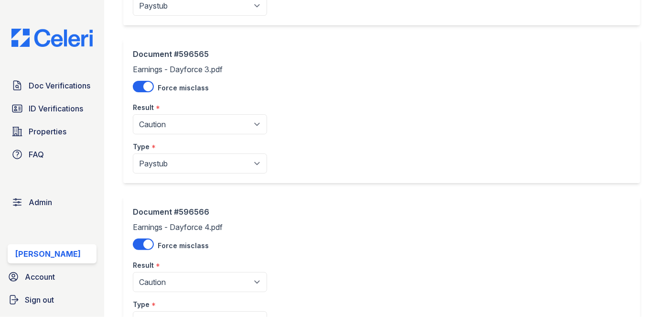
scroll to position [431, 0]
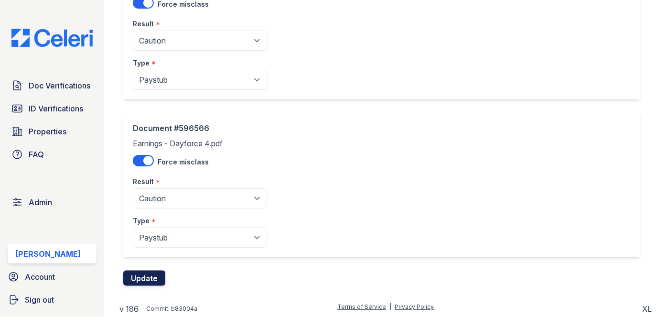
click at [158, 273] on button "Update" at bounding box center [144, 277] width 42 height 15
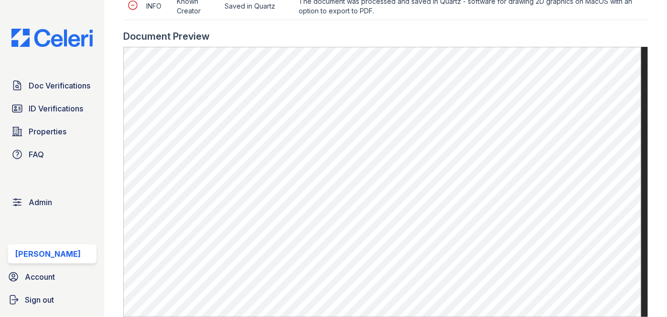
scroll to position [608, 0]
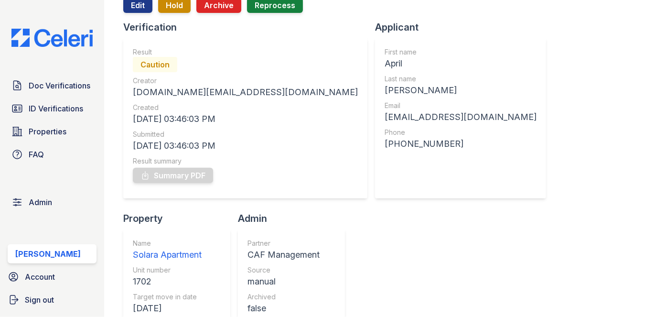
scroll to position [8, 0]
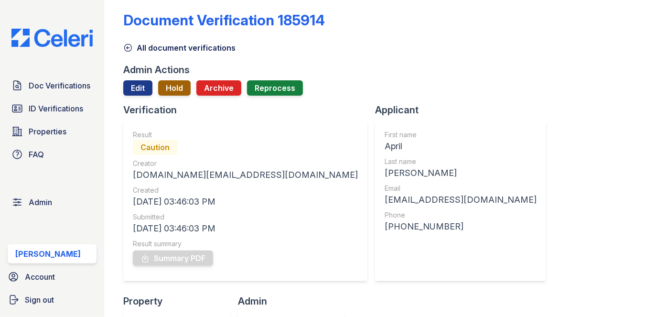
click at [174, 87] on button "Hold" at bounding box center [174, 87] width 32 height 15
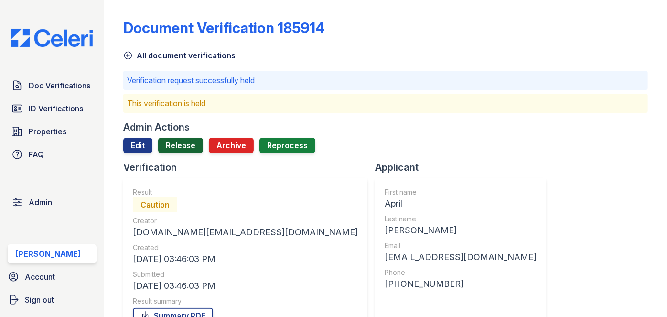
click at [184, 141] on link "Release" at bounding box center [180, 145] width 45 height 15
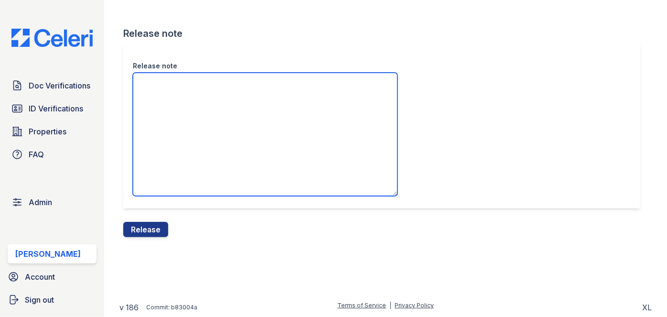
click at [181, 105] on textarea "Release note" at bounding box center [265, 134] width 265 height 123
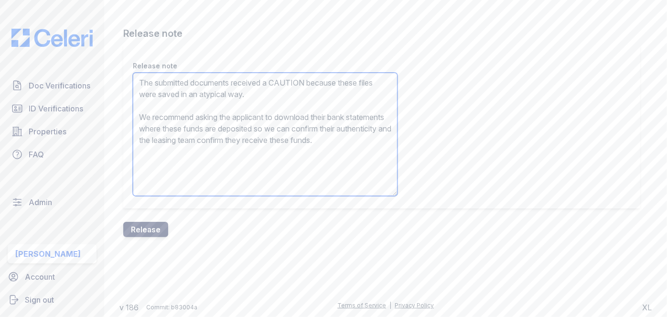
type textarea "The submitted documents received a CAUTION because these files were saved in an…"
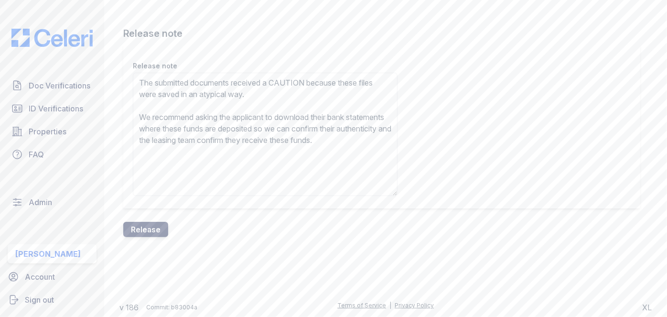
click at [153, 236] on button "Release" at bounding box center [145, 229] width 45 height 15
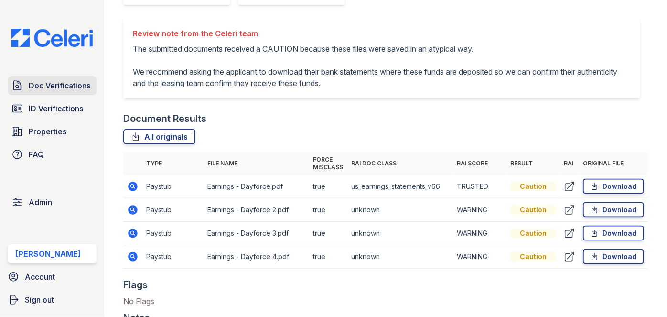
scroll to position [478, 0]
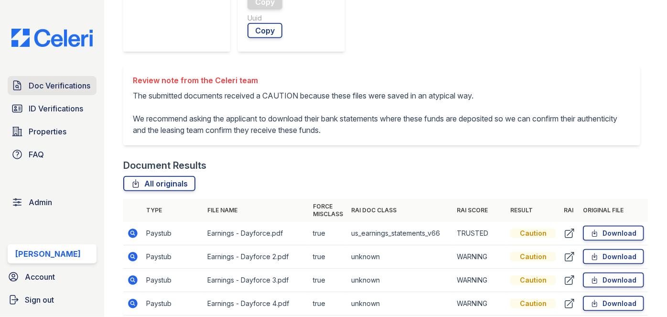
click at [74, 84] on span "Doc Verifications" at bounding box center [60, 85] width 62 height 11
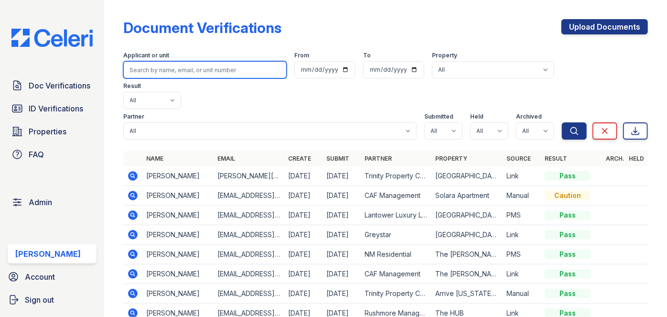
click at [158, 61] on input "search" at bounding box center [204, 69] width 163 height 17
paste input "ari.arangu@icloud.com"
type input "ari.arangu@icloud.com"
click at [562, 122] on button "Search" at bounding box center [574, 130] width 25 height 17
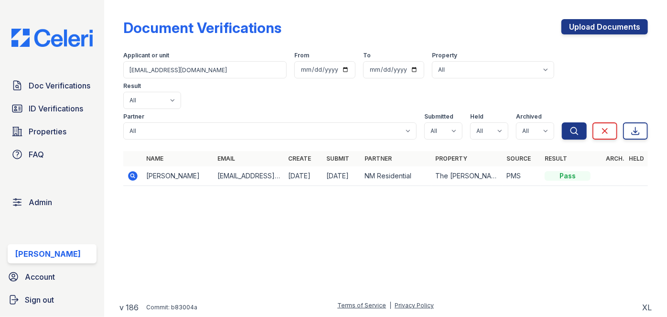
click at [130, 171] on icon at bounding box center [134, 176] width 10 height 10
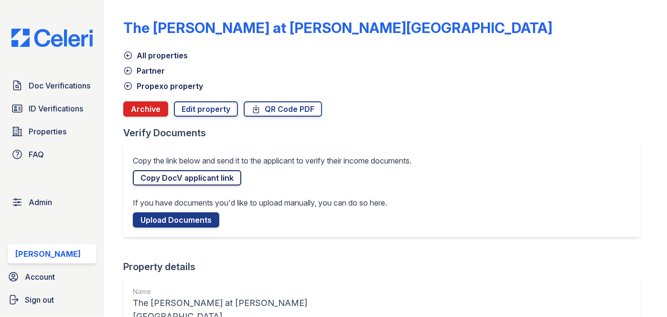
click at [169, 176] on link "Copy DocV applicant link" at bounding box center [187, 177] width 108 height 15
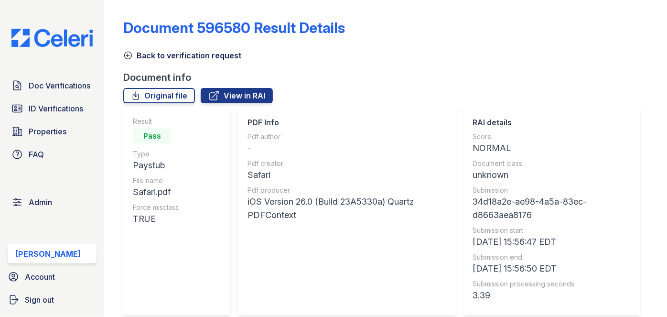
click at [130, 52] on icon at bounding box center [128, 55] width 7 height 7
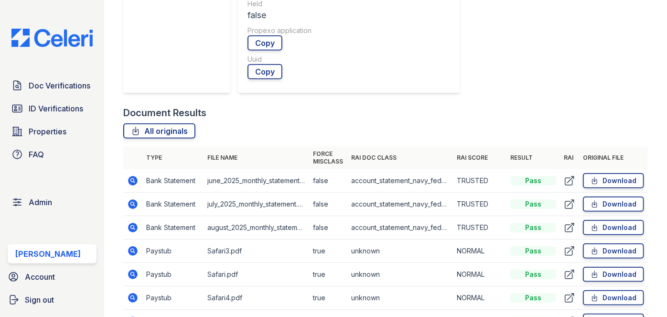
scroll to position [521, 0]
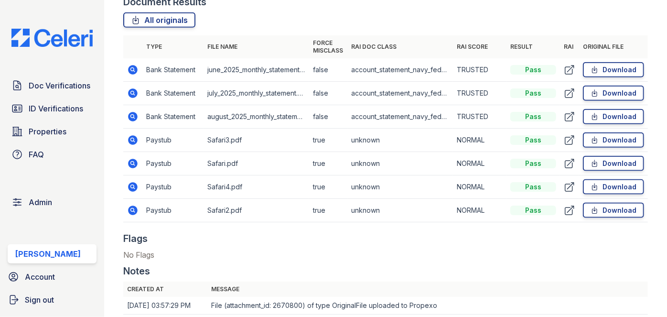
drag, startPoint x: 133, startPoint y: 67, endPoint x: 119, endPoint y: 43, distance: 28.0
click at [119, 43] on main "Document Verification 185766 All document verifications Admin Actions Edit Hold…" at bounding box center [385, 158] width 563 height 317
drag, startPoint x: 126, startPoint y: 162, endPoint x: 116, endPoint y: 152, distance: 13.5
click at [109, 151] on main "Document Verification 185766 All document verifications Admin Actions Edit Hold…" at bounding box center [385, 158] width 563 height 317
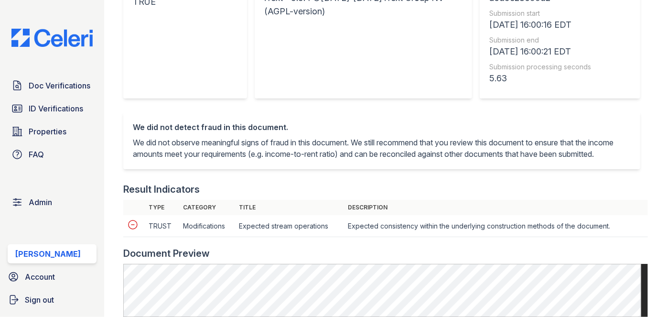
scroll to position [347, 0]
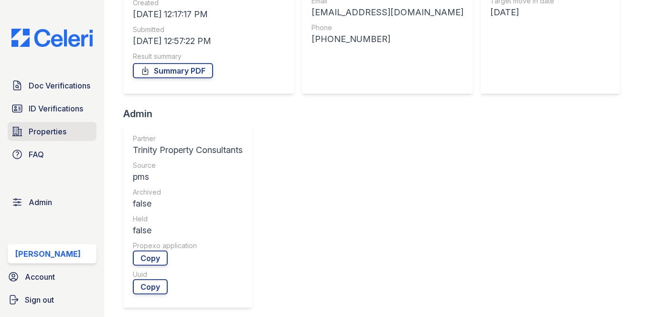
scroll to position [130, 0]
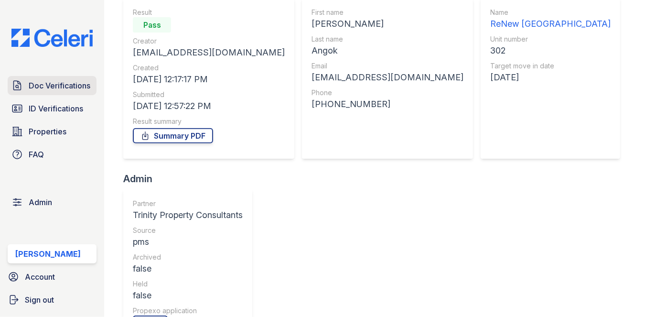
click at [44, 83] on span "Doc Verifications" at bounding box center [60, 85] width 62 height 11
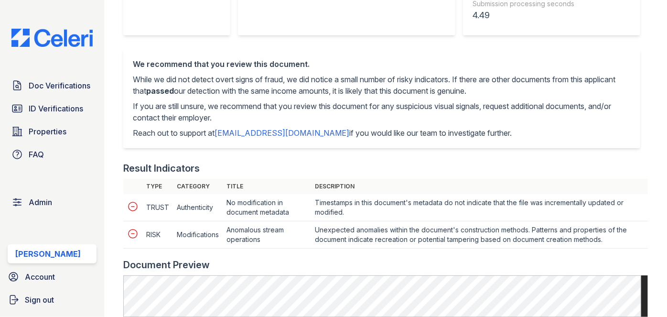
scroll to position [260, 0]
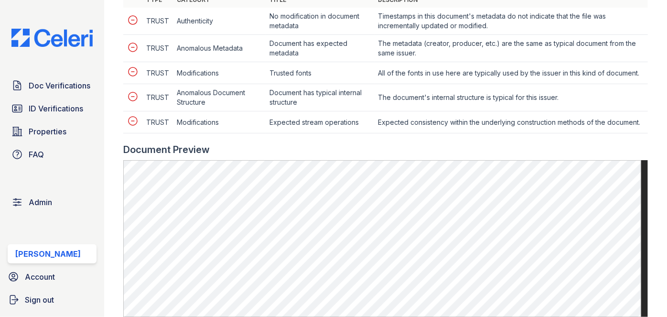
scroll to position [434, 0]
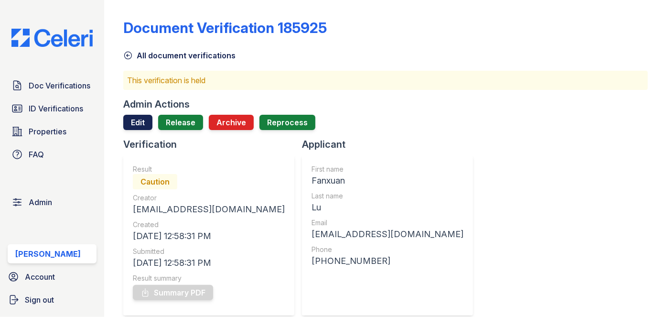
click at [140, 118] on link "Edit" at bounding box center [137, 122] width 29 height 15
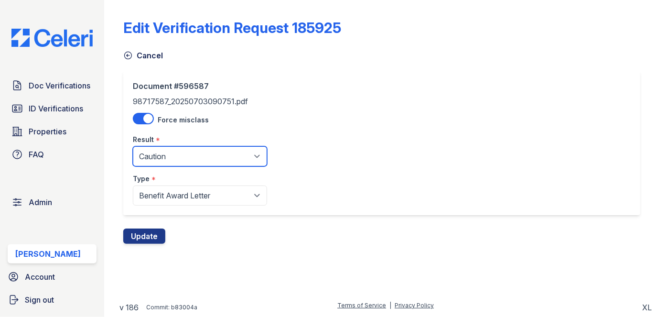
click at [177, 151] on select "Pending Sent Started Processing Pass Fail Caution Error N/A" at bounding box center [200, 156] width 134 height 20
select select "pass"
click at [133, 146] on select "Pending Sent Started Processing Pass Fail Caution Error N/A" at bounding box center [200, 156] width 134 height 20
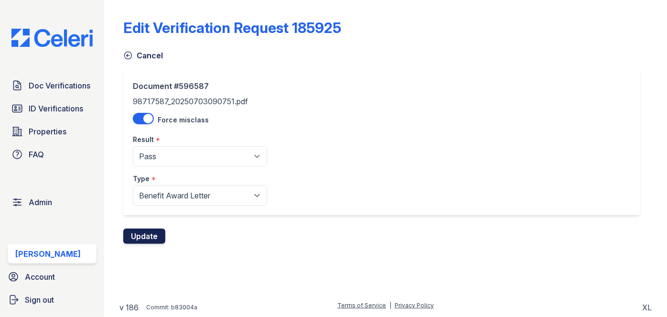
click at [159, 233] on button "Update" at bounding box center [144, 235] width 42 height 15
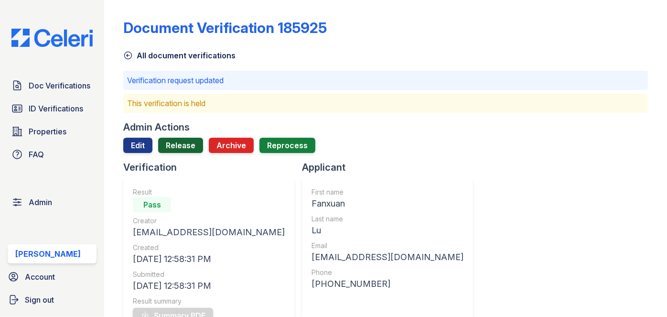
click at [183, 141] on link "Release" at bounding box center [180, 145] width 45 height 15
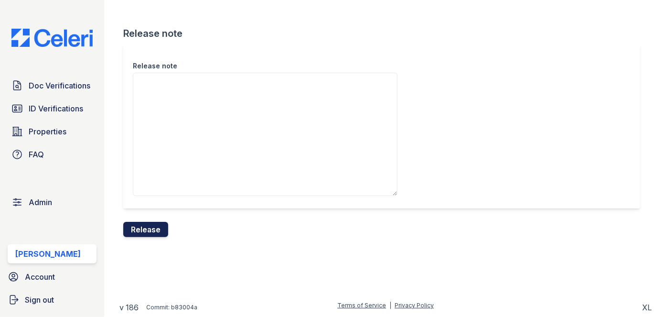
click at [161, 227] on button "Release" at bounding box center [145, 229] width 45 height 15
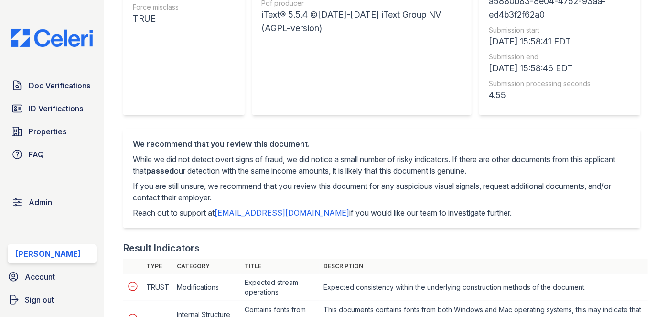
scroll to position [130, 0]
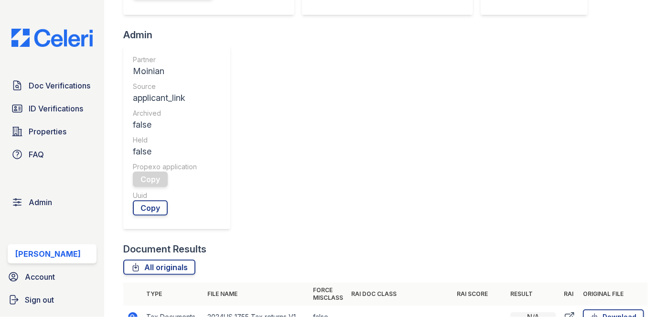
scroll to position [347, 0]
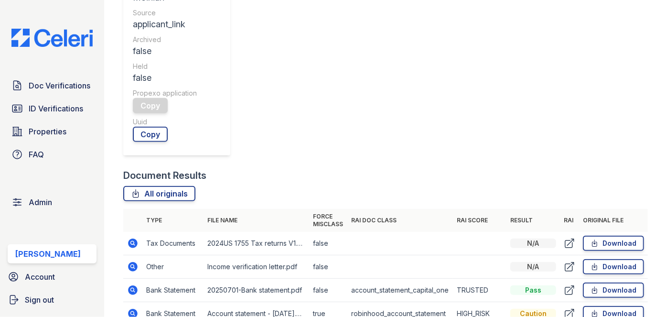
drag, startPoint x: 126, startPoint y: 120, endPoint x: 116, endPoint y: 110, distance: 13.5
click at [112, 107] on main "Document Verification 185926 All document verifications Admin Actions Edit Hold…" at bounding box center [385, 158] width 563 height 317
drag, startPoint x: 122, startPoint y: 96, endPoint x: 130, endPoint y: 95, distance: 8.2
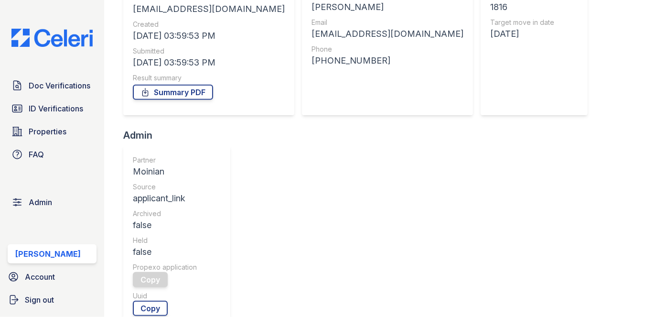
scroll to position [0, 0]
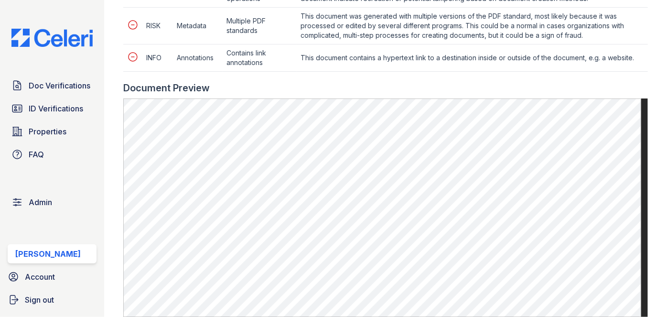
scroll to position [347, 0]
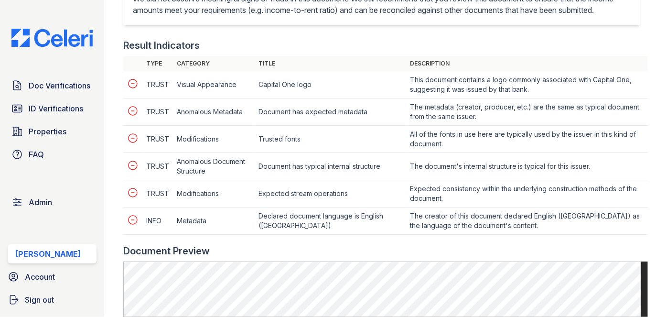
scroll to position [478, 0]
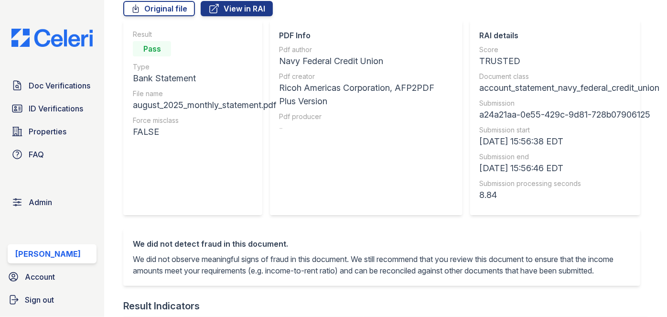
scroll to position [130, 0]
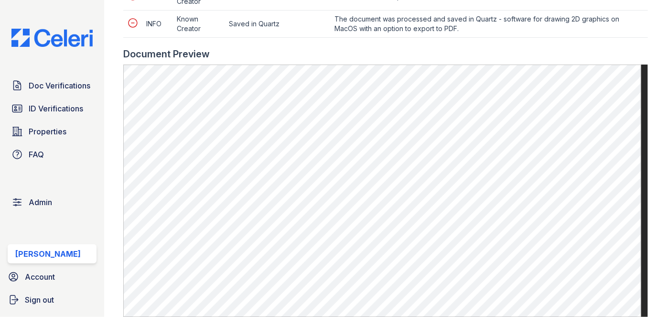
scroll to position [478, 0]
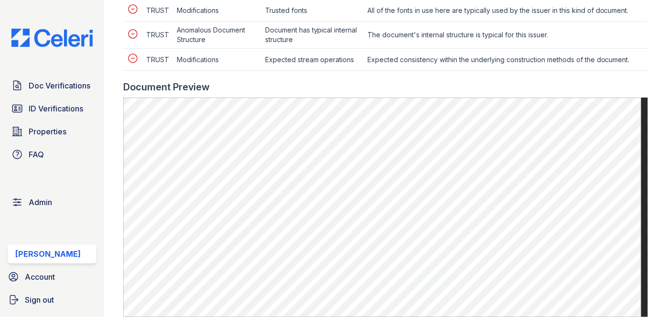
scroll to position [521, 0]
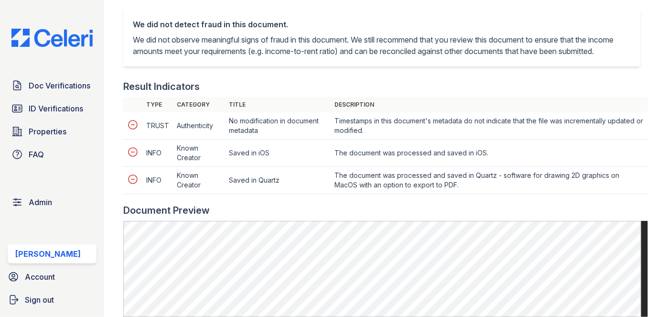
scroll to position [434, 0]
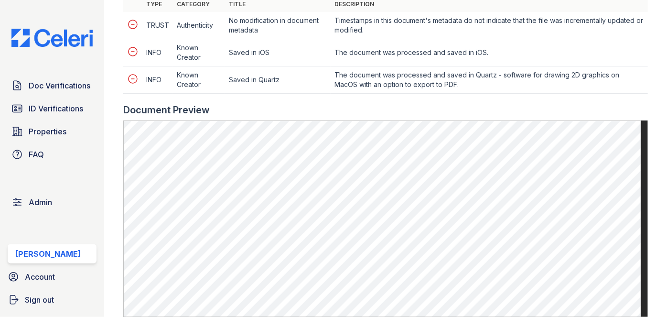
scroll to position [564, 0]
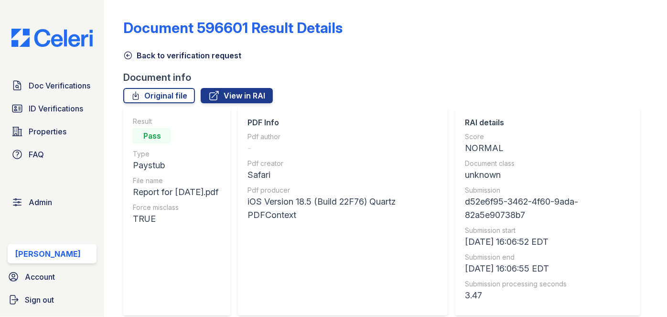
click at [130, 53] on icon at bounding box center [128, 56] width 10 height 10
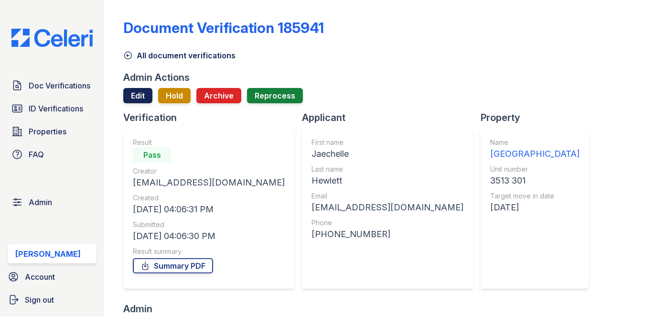
click at [128, 102] on link "Edit" at bounding box center [137, 95] width 29 height 15
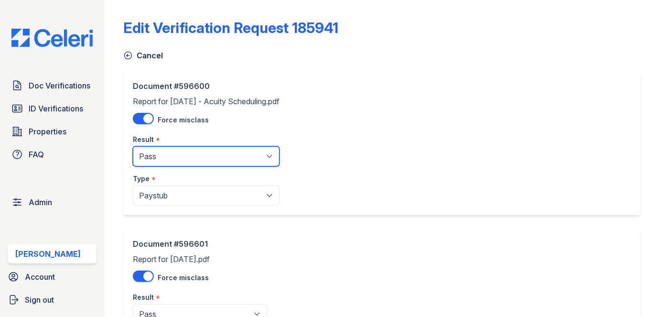
click at [193, 158] on select "Pending Sent Started Processing Pass Fail Caution Error N/A" at bounding box center [206, 156] width 147 height 20
select select "caution"
click at [133, 146] on select "Pending Sent Started Processing Pass Fail Caution Error N/A" at bounding box center [206, 156] width 147 height 20
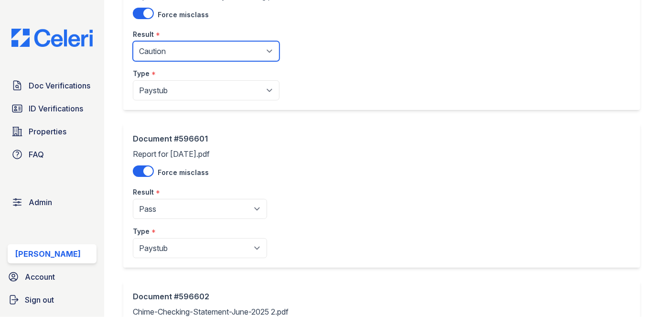
scroll to position [173, 0]
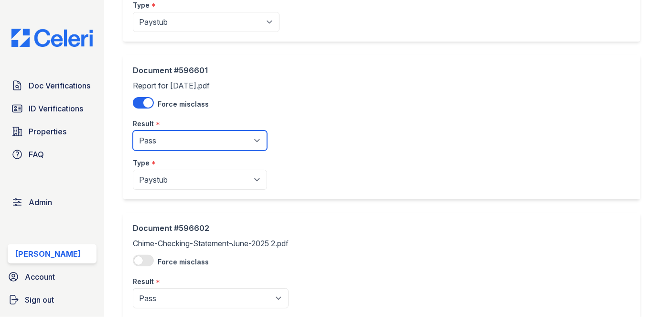
click at [188, 138] on select "Pending Sent Started Processing Pass Fail Caution Error N/A" at bounding box center [200, 140] width 134 height 20
select select "caution"
click at [133, 130] on select "Pending Sent Started Processing Pass Fail Caution Error N/A" at bounding box center [200, 140] width 134 height 20
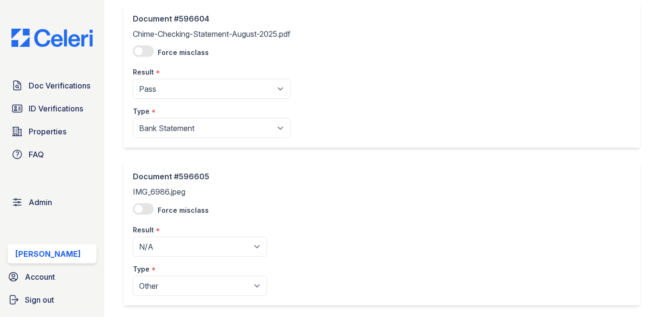
scroll to position [746, 0]
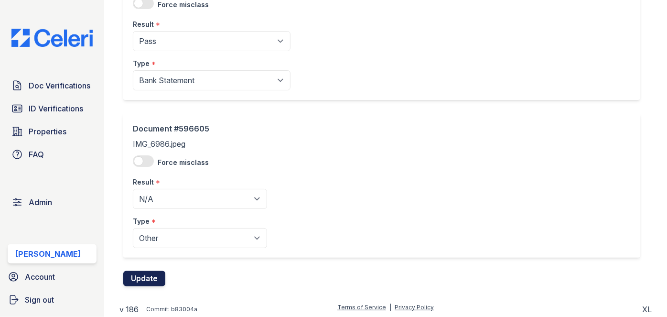
drag, startPoint x: 144, startPoint y: 278, endPoint x: 148, endPoint y: 283, distance: 6.1
click at [144, 278] on button "Update" at bounding box center [144, 278] width 42 height 15
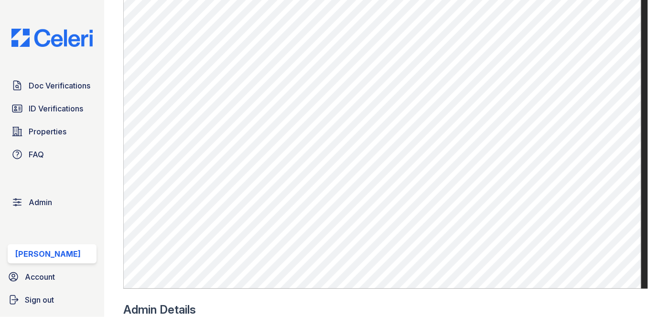
scroll to position [608, 0]
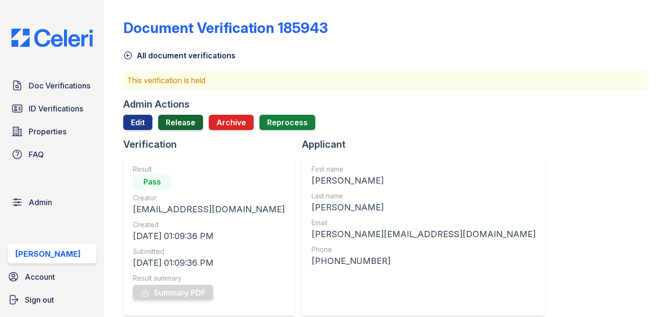
click at [184, 122] on link "Release" at bounding box center [180, 122] width 45 height 15
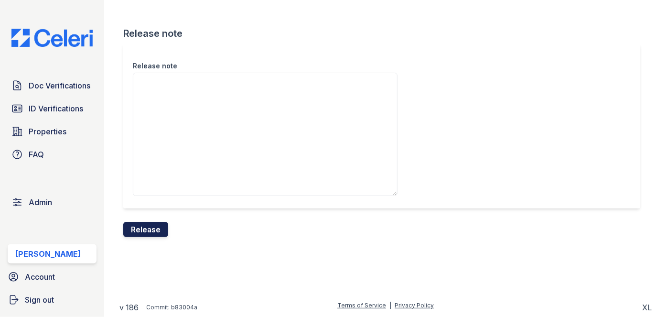
click at [151, 228] on button "Release" at bounding box center [145, 229] width 45 height 15
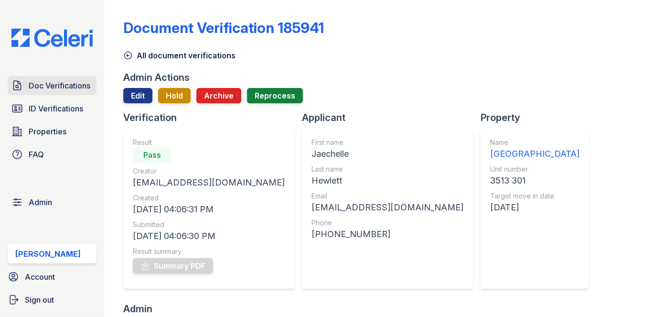
click at [67, 87] on span "Doc Verifications" at bounding box center [60, 85] width 62 height 11
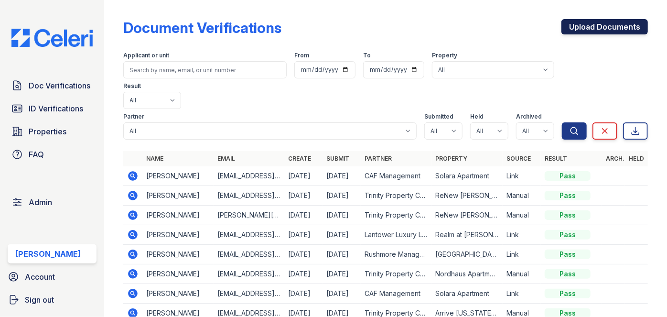
click at [605, 28] on link "Upload Documents" at bounding box center [605, 26] width 86 height 15
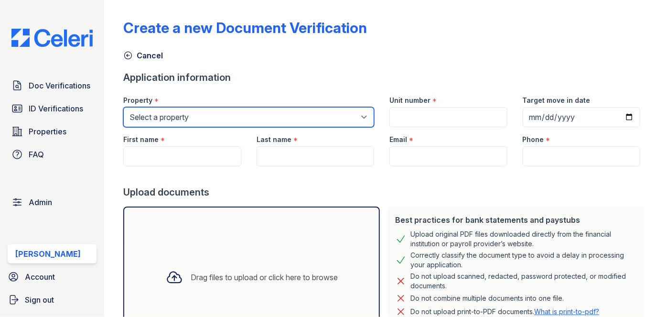
click at [171, 114] on select "Select a property 0000 Kinney Avenue 09 Cape Coral 10006 North Glowing Forge Co…" at bounding box center [248, 117] width 251 height 20
select select "55"
click at [123, 107] on select "Select a property 0000 Kinney Avenue 09 Cape Coral 10006 North Glowing Forge Co…" at bounding box center [248, 117] width 251 height 20
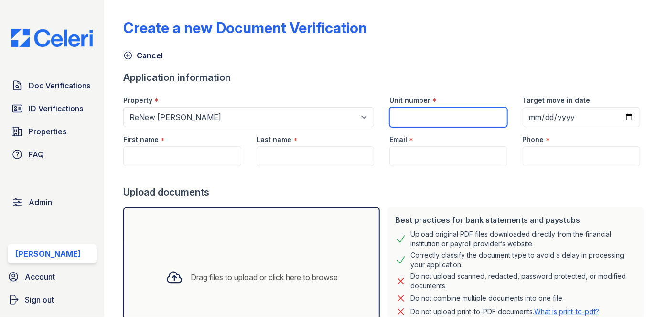
click at [436, 116] on input "Unit number" at bounding box center [448, 117] width 118 height 20
type input "211"
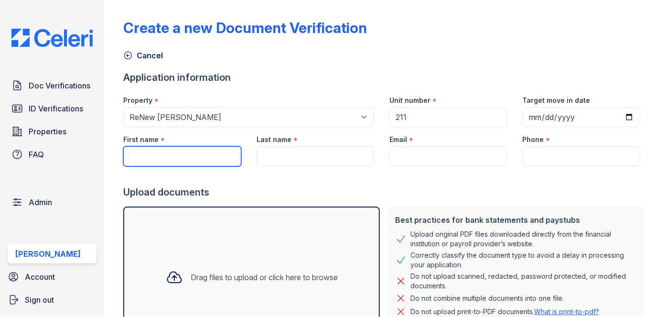
click at [207, 153] on input "First name" at bounding box center [182, 156] width 118 height 20
paste input "Eddie Abraham"
click at [161, 157] on input "Eddie Abraham" at bounding box center [182, 156] width 118 height 20
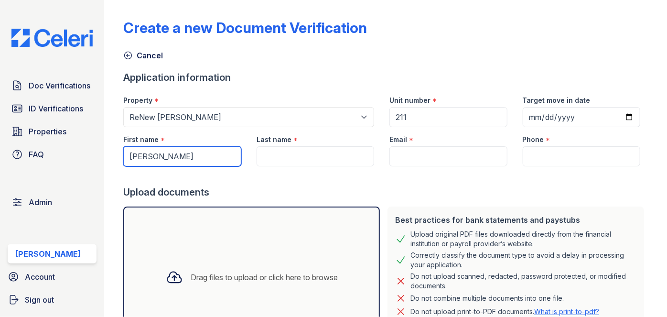
click at [158, 153] on input "Eddie Abraham" at bounding box center [182, 156] width 118 height 20
type input "Eddie"
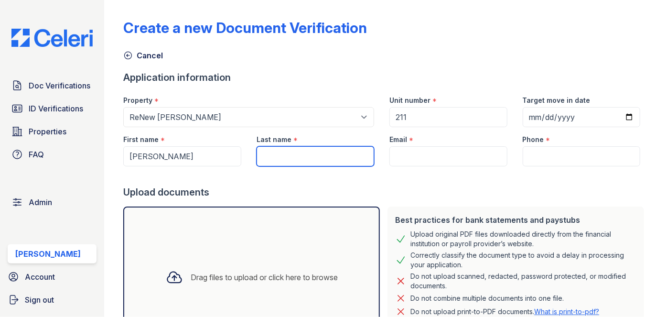
click at [287, 165] on input "Last name" at bounding box center [316, 156] width 118 height 20
paste input "Abraham"
type input "Abraham"
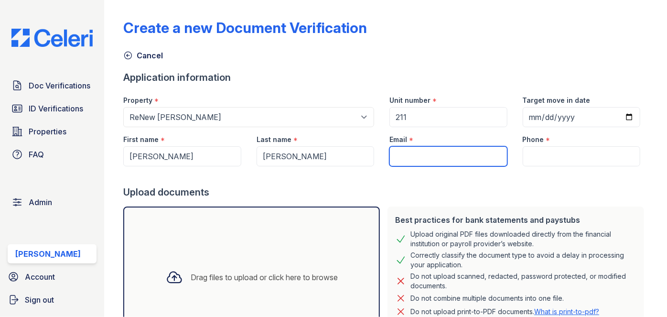
click at [409, 160] on input "Email" at bounding box center [448, 156] width 118 height 20
paste input "eddieabraham92@gmail.com"
type input "eddieabraham92@gmail.com"
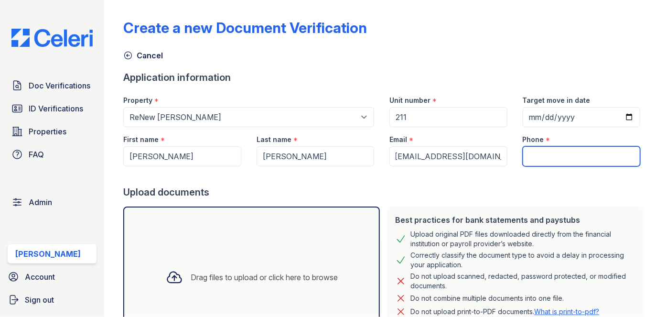
click at [544, 162] on input "Phone" at bounding box center [582, 156] width 118 height 20
type input "3054444444"
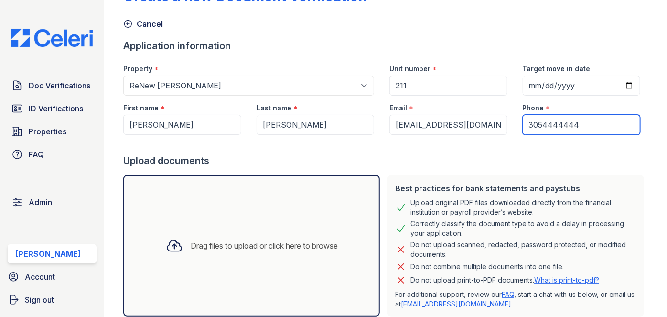
scroll to position [86, 0]
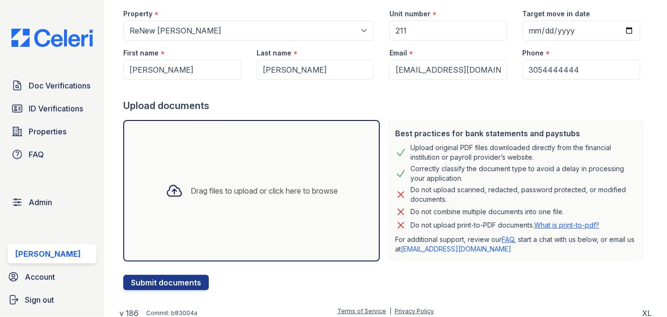
click at [226, 185] on div "Drag files to upload or click here to browse" at bounding box center [264, 190] width 147 height 11
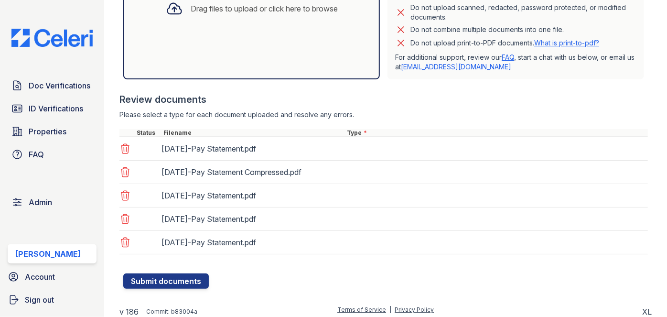
scroll to position [271, 0]
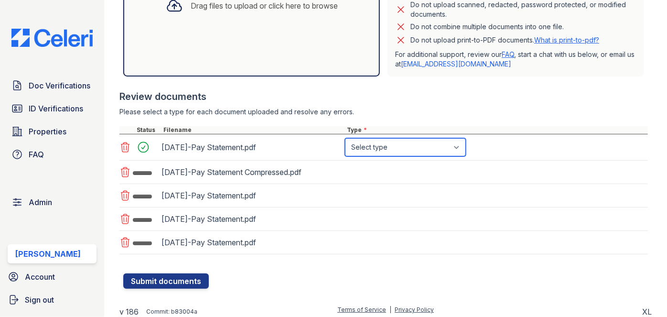
click at [398, 145] on select "Select type Paystub Bank Statement Offer Letter Tax Documents Benefit Award Let…" at bounding box center [405, 147] width 121 height 18
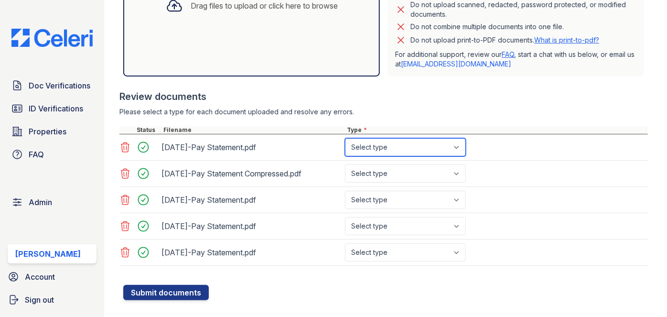
select select "paystub"
click at [345, 138] on select "Select type Paystub Bank Statement Offer Letter Tax Documents Benefit Award Let…" at bounding box center [405, 147] width 121 height 18
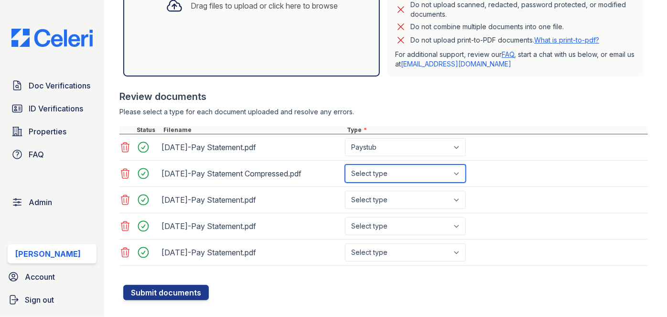
click at [383, 171] on select "Select type Paystub Bank Statement Offer Letter Tax Documents Benefit Award Let…" at bounding box center [405, 173] width 121 height 18
select select "paystub"
click at [345, 164] on select "Select type Paystub Bank Statement Offer Letter Tax Documents Benefit Award Let…" at bounding box center [405, 173] width 121 height 18
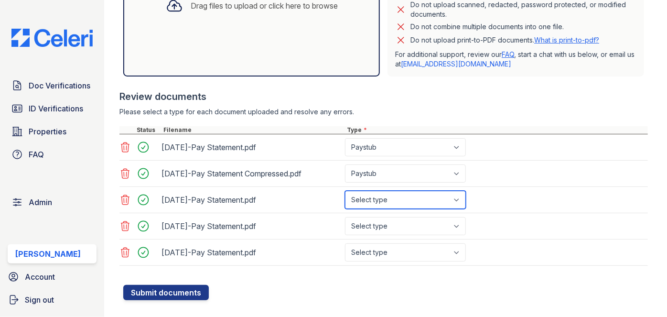
click at [373, 199] on select "Select type Paystub Bank Statement Offer Letter Tax Documents Benefit Award Let…" at bounding box center [405, 200] width 121 height 18
select select "paystub"
click at [345, 191] on select "Select type Paystub Bank Statement Offer Letter Tax Documents Benefit Award Let…" at bounding box center [405, 200] width 121 height 18
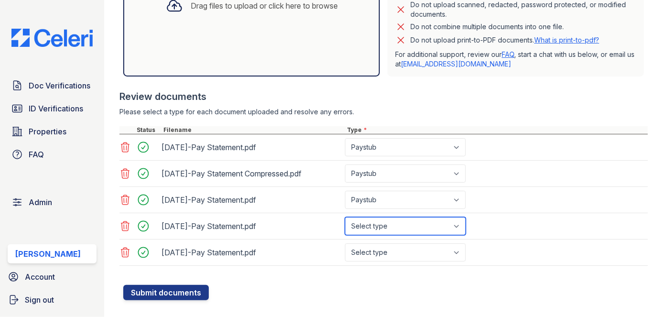
click at [371, 223] on select "Select type Paystub Bank Statement Offer Letter Tax Documents Benefit Award Let…" at bounding box center [405, 226] width 121 height 18
select select "paystub"
click at [345, 217] on select "Select type Paystub Bank Statement Offer Letter Tax Documents Benefit Award Let…" at bounding box center [405, 226] width 121 height 18
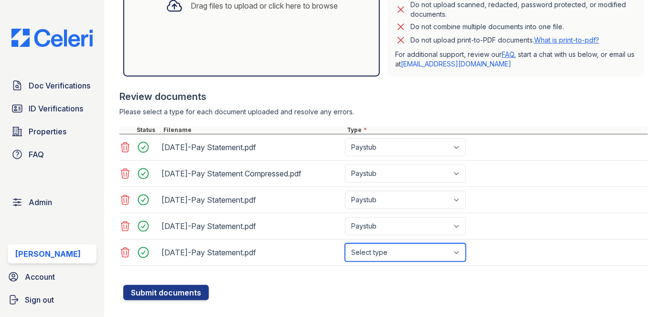
click at [373, 252] on select "Select type Paystub Bank Statement Offer Letter Tax Documents Benefit Award Let…" at bounding box center [405, 252] width 121 height 18
select select "paystub"
click at [345, 243] on select "Select type Paystub Bank Statement Offer Letter Tax Documents Benefit Award Let…" at bounding box center [405, 252] width 121 height 18
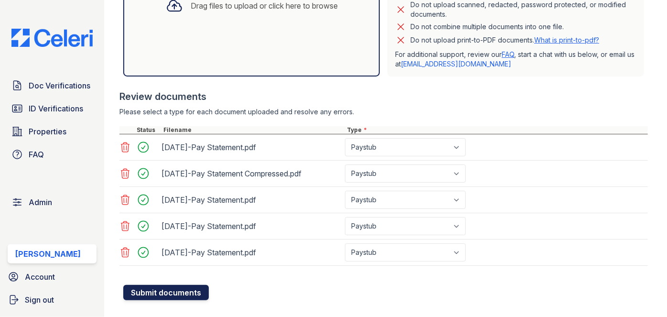
click at [199, 285] on button "Submit documents" at bounding box center [166, 292] width 86 height 15
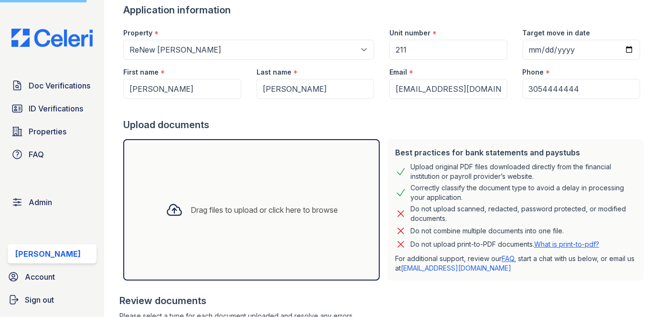
scroll to position [217, 0]
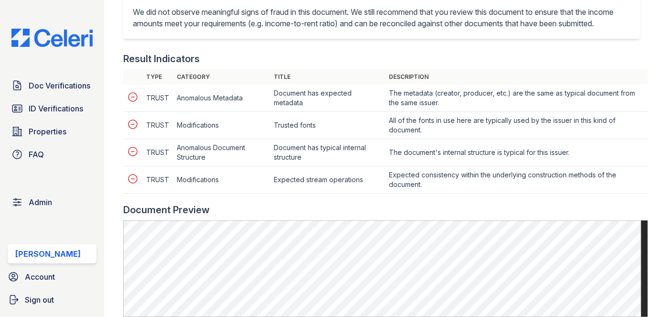
scroll to position [434, 0]
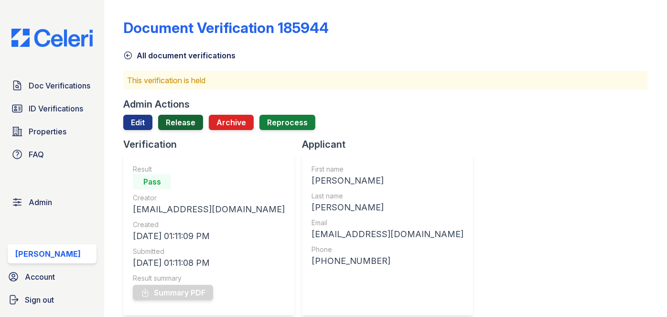
click at [187, 120] on link "Release" at bounding box center [180, 122] width 45 height 15
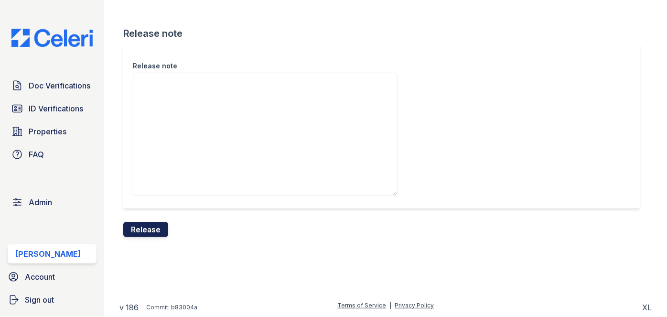
drag, startPoint x: 155, startPoint y: 225, endPoint x: 375, endPoint y: 50, distance: 280.9
click at [155, 223] on button "Release" at bounding box center [145, 229] width 45 height 15
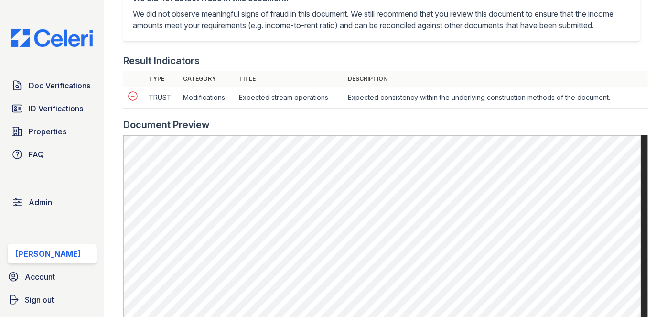
scroll to position [391, 0]
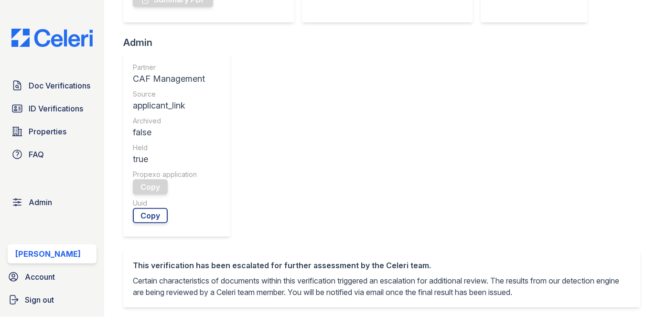
scroll to position [347, 0]
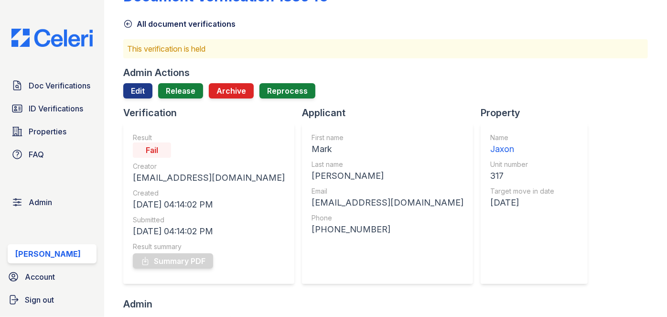
scroll to position [0, 0]
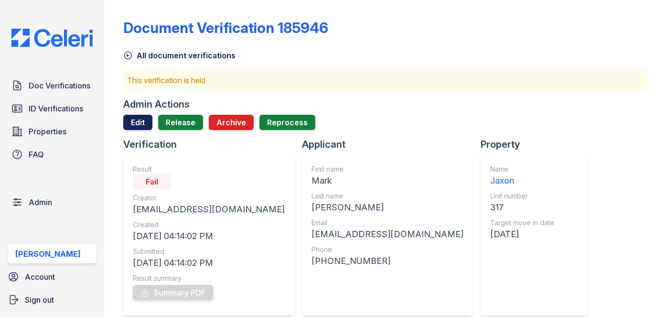
click at [130, 121] on link "Edit" at bounding box center [137, 122] width 29 height 15
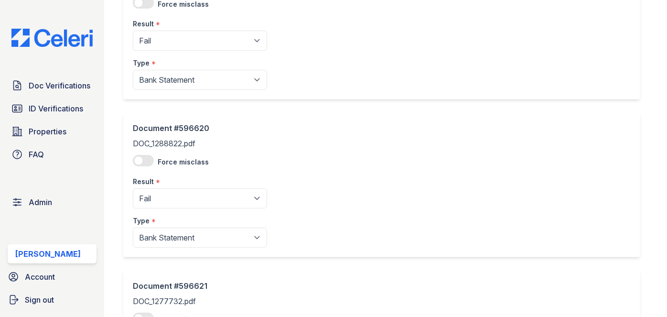
scroll to position [130, 0]
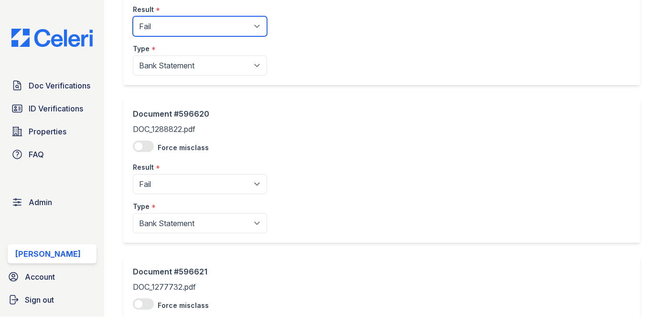
click at [180, 32] on select "Pending Sent Started Processing Pass Fail Caution Error N/A" at bounding box center [200, 26] width 134 height 20
select select "pass"
click at [133, 16] on select "Pending Sent Started Processing Pass Fail Caution Error N/A" at bounding box center [200, 26] width 134 height 20
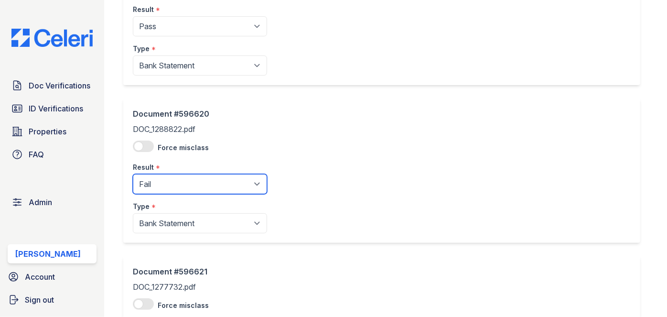
click at [186, 183] on select "Pending Sent Started Processing Pass Fail Caution Error N/A" at bounding box center [200, 184] width 134 height 20
click at [133, 174] on select "Pending Sent Started Processing Pass Fail Caution Error N/A" at bounding box center [200, 184] width 134 height 20
drag, startPoint x: 161, startPoint y: 189, endPoint x: 165, endPoint y: 174, distance: 15.6
click at [161, 188] on select "Pending Sent Started Processing Pass Fail Caution Error N/A" at bounding box center [200, 184] width 134 height 20
select select "pass"
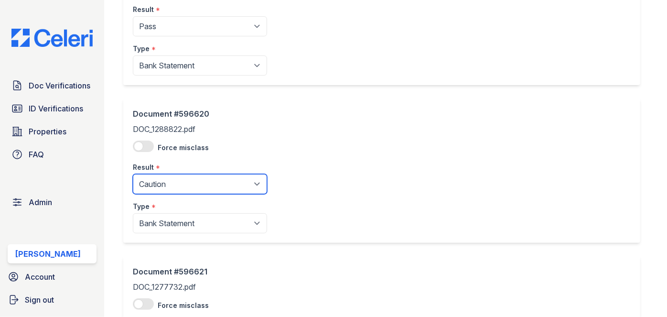
click at [133, 174] on select "Pending Sent Started Processing Pass Fail Caution Error N/A" at bounding box center [200, 184] width 134 height 20
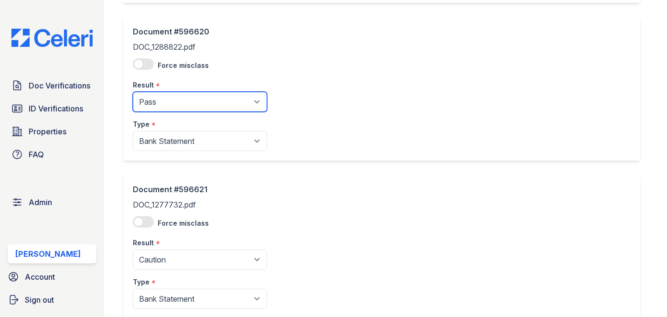
scroll to position [274, 0]
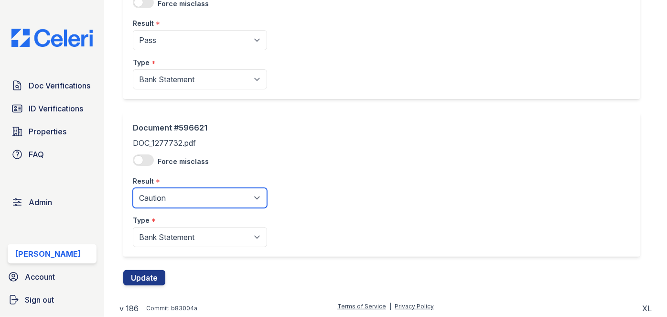
drag, startPoint x: 174, startPoint y: 199, endPoint x: 174, endPoint y: 192, distance: 6.7
click at [174, 199] on select "Pending Sent Started Processing Pass Fail Caution Error N/A" at bounding box center [200, 198] width 134 height 20
select select "pass"
click at [133, 188] on select "Pending Sent Started Processing Pass Fail Caution Error N/A" at bounding box center [200, 198] width 134 height 20
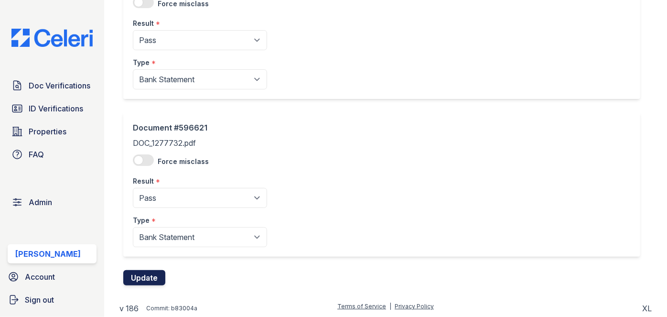
click at [150, 278] on button "Update" at bounding box center [144, 277] width 42 height 15
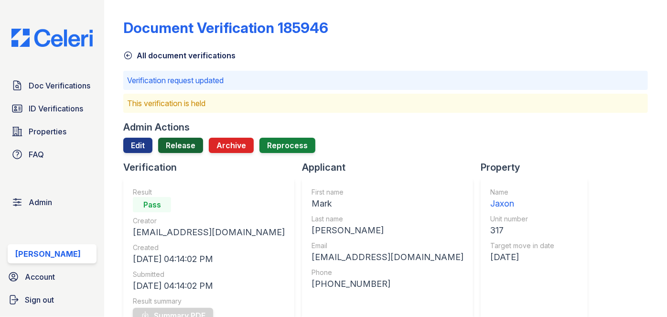
click at [176, 146] on link "Release" at bounding box center [180, 145] width 45 height 15
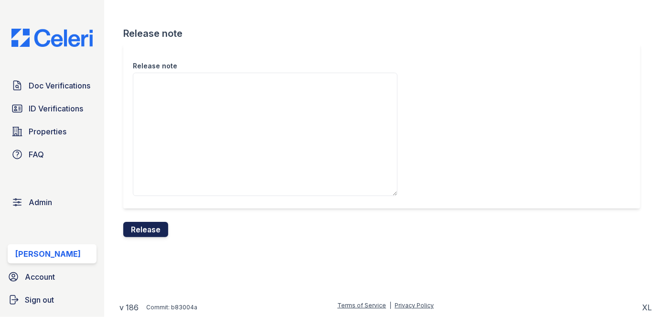
click at [152, 229] on button "Release" at bounding box center [145, 229] width 45 height 15
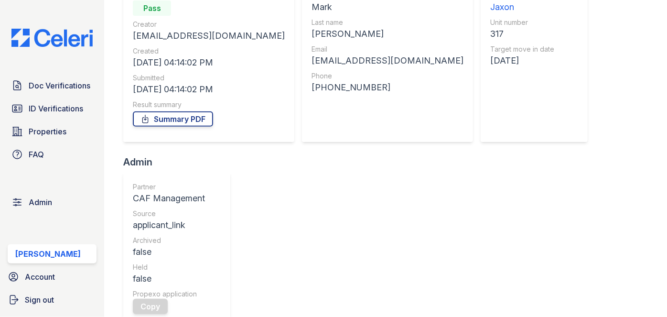
scroll to position [347, 0]
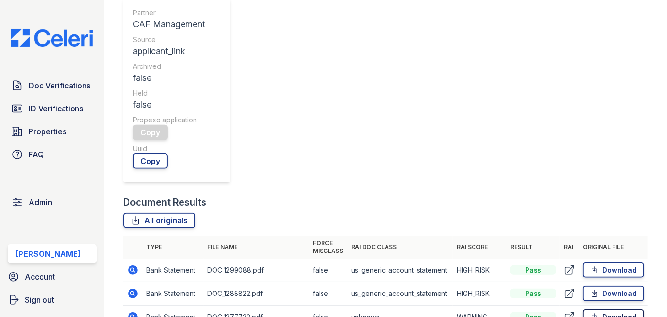
click at [616, 309] on link "Download" at bounding box center [613, 316] width 61 height 15
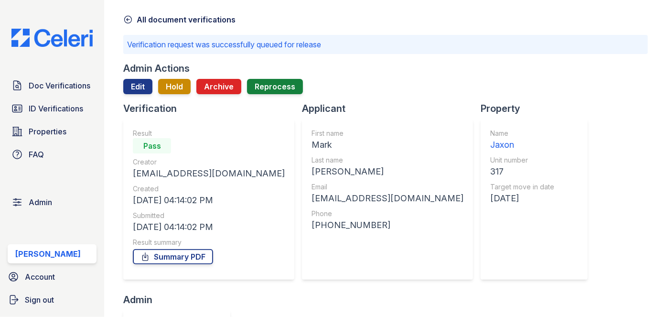
scroll to position [0, 0]
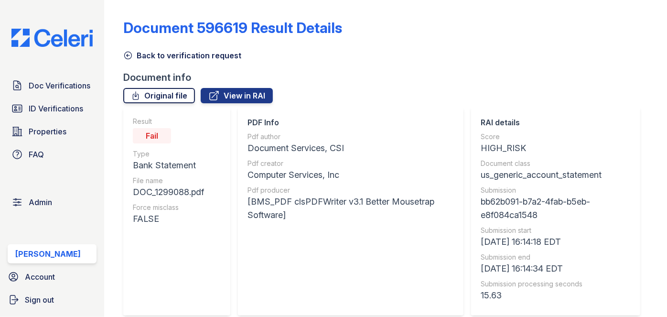
click at [143, 93] on link "Original file" at bounding box center [159, 95] width 72 height 15
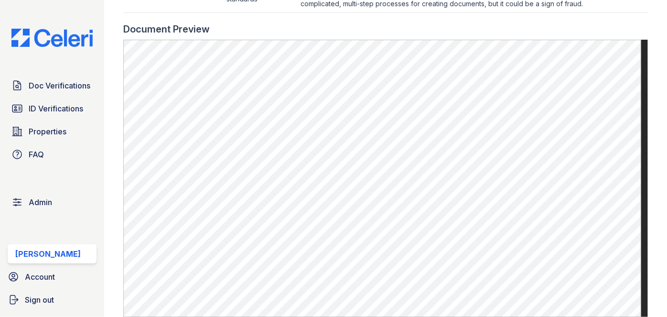
scroll to position [564, 0]
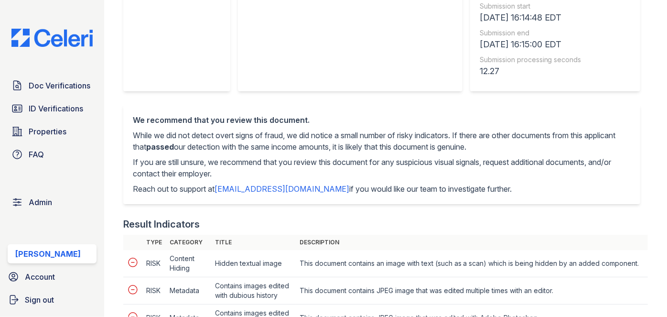
scroll to position [130, 0]
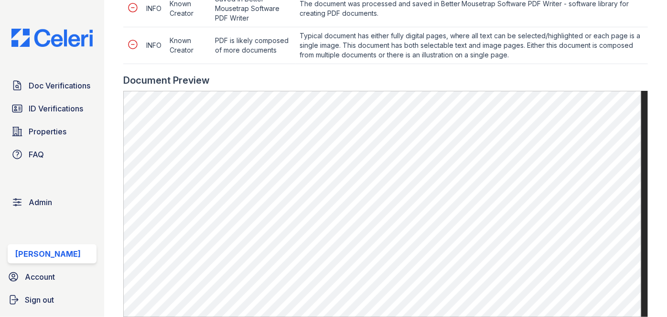
scroll to position [564, 0]
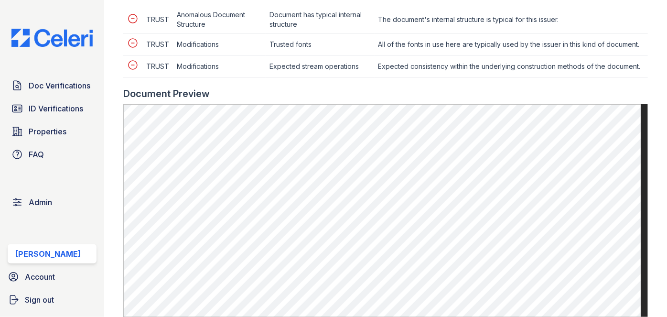
scroll to position [521, 0]
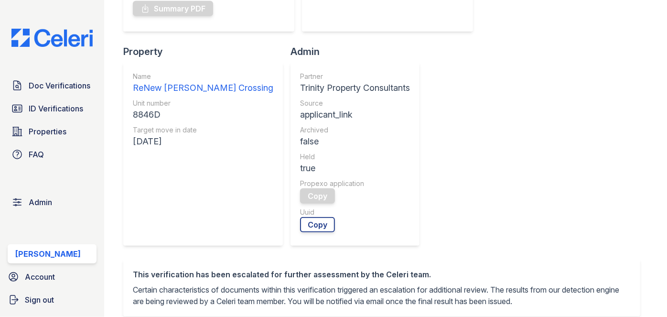
scroll to position [391, 0]
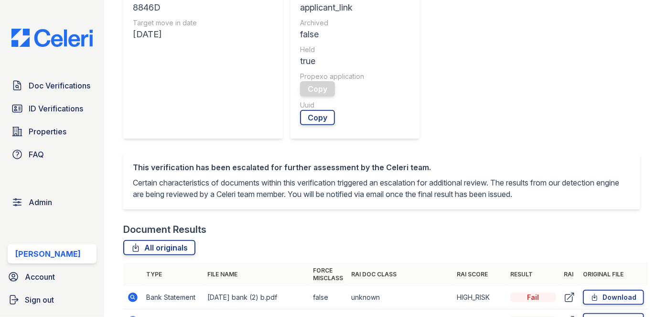
drag, startPoint x: 129, startPoint y: 102, endPoint x: 113, endPoint y: 84, distance: 23.4
click at [113, 84] on main "Document Verification 185952 All document verifications This verification is he…" at bounding box center [385, 158] width 563 height 317
click at [596, 290] on link "Download" at bounding box center [613, 297] width 61 height 15
click at [635, 313] on link "Download" at bounding box center [613, 320] width 61 height 15
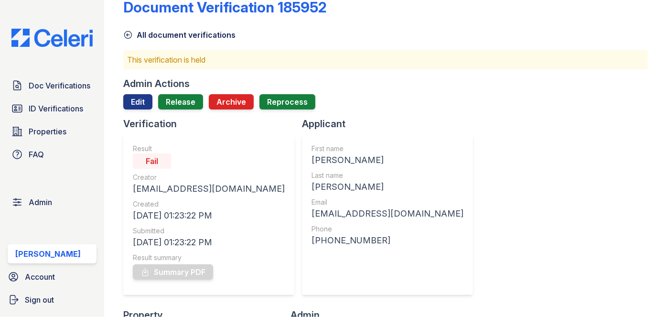
scroll to position [0, 0]
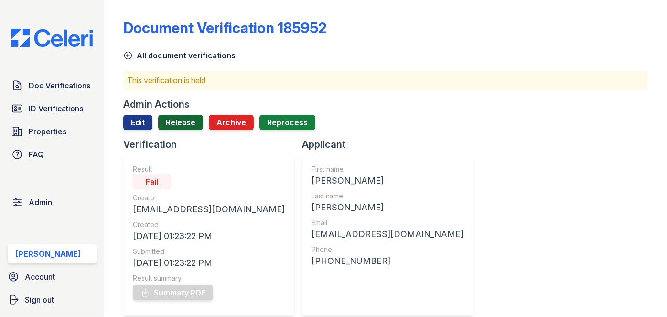
click at [184, 121] on link "Release" at bounding box center [180, 122] width 45 height 15
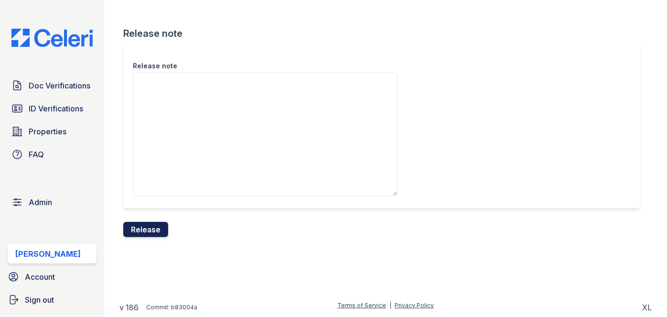
click at [157, 228] on button "Release" at bounding box center [145, 229] width 45 height 15
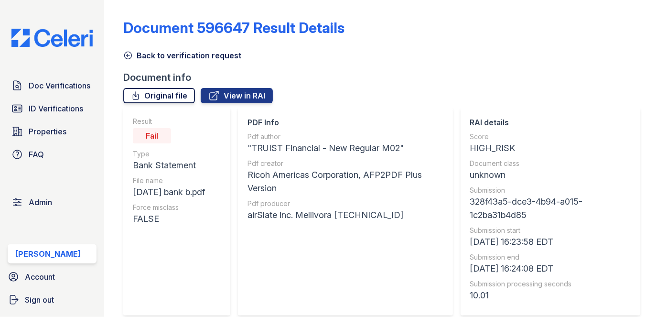
click at [168, 98] on link "Original file" at bounding box center [159, 95] width 72 height 15
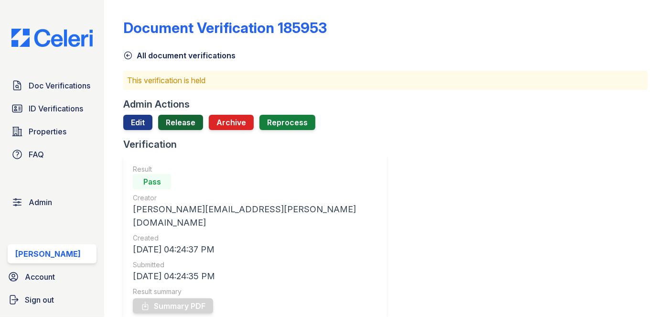
click at [190, 122] on link "Release" at bounding box center [180, 122] width 45 height 15
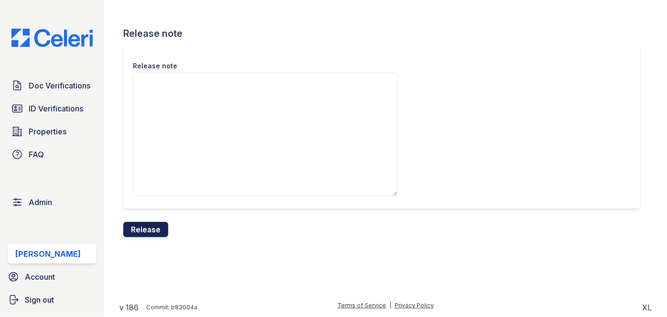
click at [161, 227] on button "Release" at bounding box center [145, 229] width 45 height 15
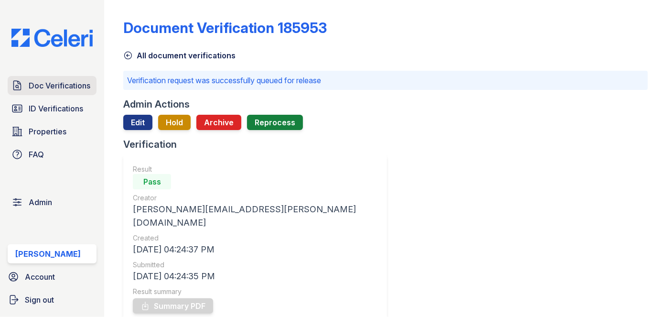
click at [92, 81] on link "Doc Verifications" at bounding box center [52, 85] width 89 height 19
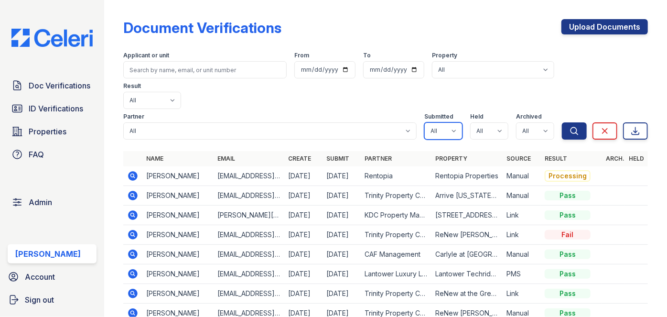
click at [448, 122] on select "All true false" at bounding box center [443, 130] width 38 height 17
select select "true"
click at [424, 122] on select "All true false" at bounding box center [443, 130] width 38 height 17
click at [496, 122] on select "All true false" at bounding box center [489, 130] width 38 height 17
select select "true"
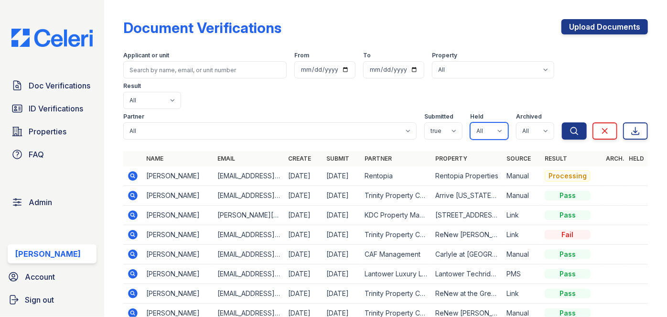
click at [470, 122] on select "All true false" at bounding box center [489, 130] width 38 height 17
click at [534, 122] on select "All true false" at bounding box center [535, 130] width 38 height 17
select select "false"
click at [516, 122] on select "All true false" at bounding box center [535, 130] width 38 height 17
click at [563, 122] on button "Search" at bounding box center [574, 130] width 25 height 17
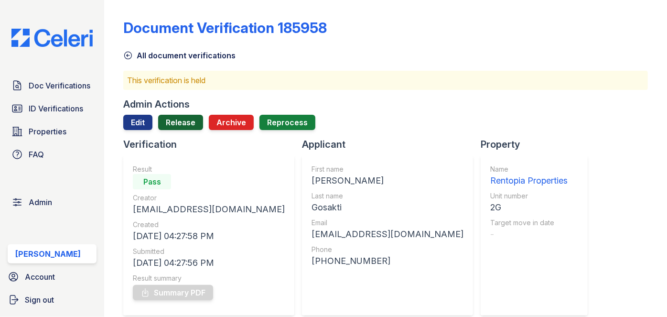
click at [183, 119] on link "Release" at bounding box center [180, 122] width 45 height 15
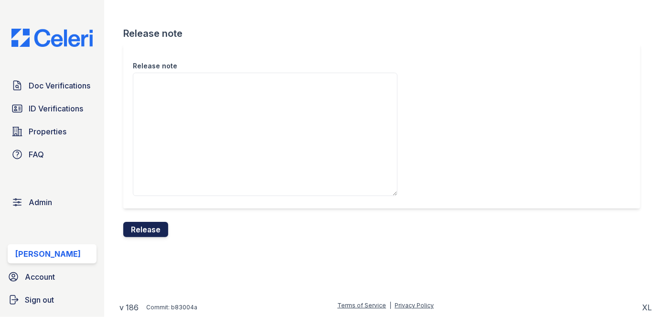
click at [153, 227] on button "Release" at bounding box center [145, 229] width 45 height 15
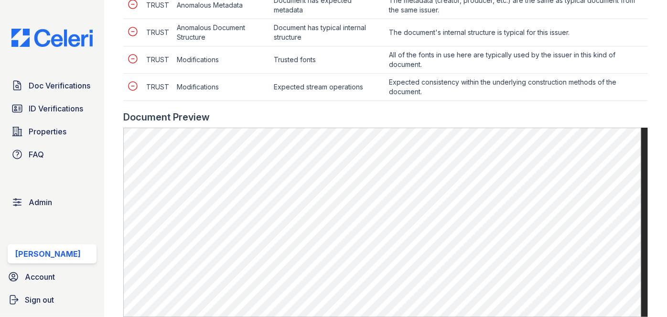
scroll to position [478, 0]
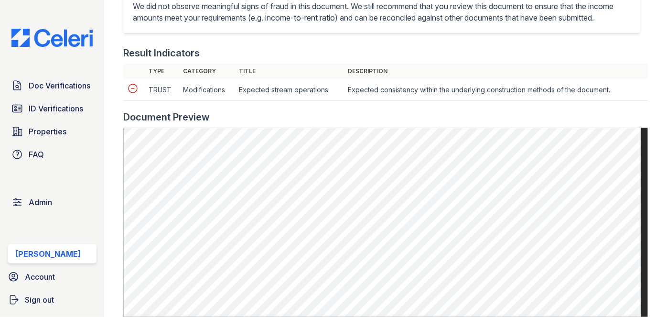
scroll to position [391, 0]
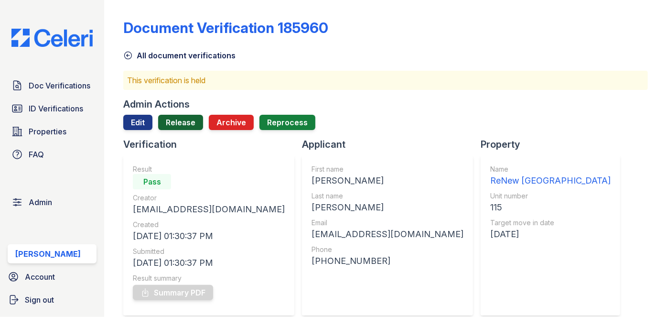
click at [187, 115] on link "Release" at bounding box center [180, 122] width 45 height 15
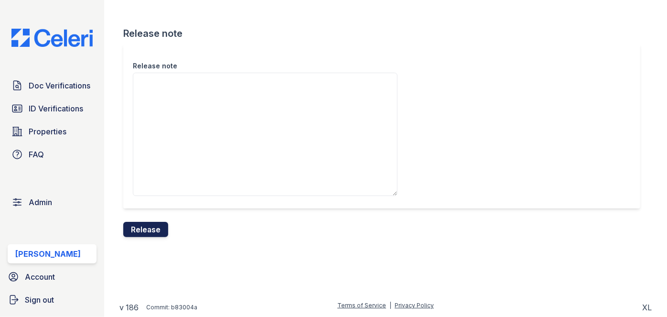
click at [149, 227] on button "Release" at bounding box center [145, 229] width 45 height 15
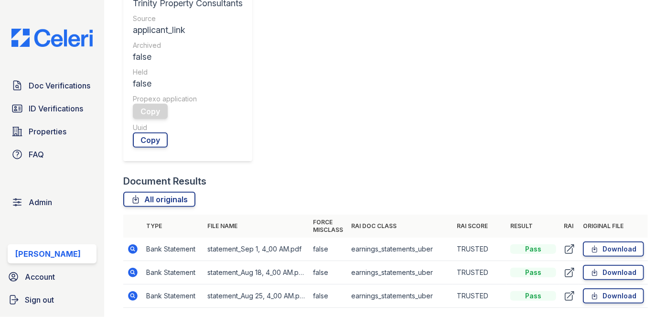
scroll to position [478, 0]
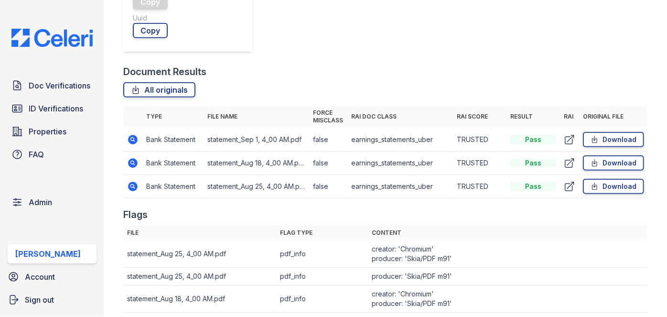
click at [136, 164] on icon at bounding box center [134, 163] width 10 height 10
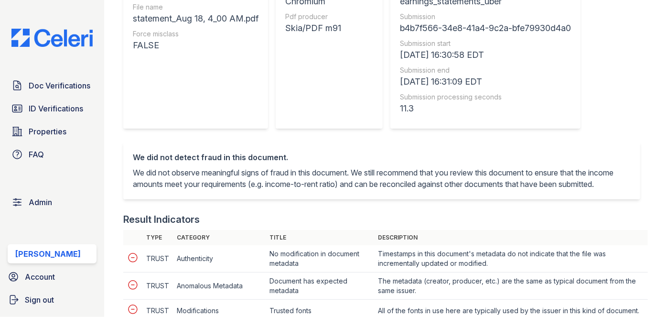
scroll to position [347, 0]
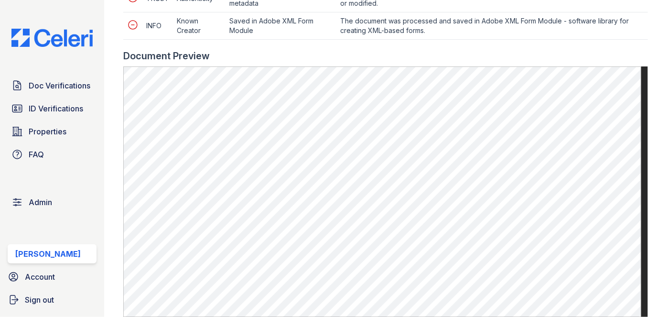
scroll to position [521, 0]
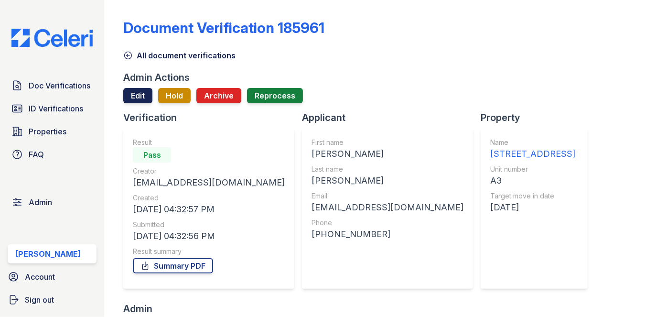
click at [133, 92] on link "Edit" at bounding box center [137, 95] width 29 height 15
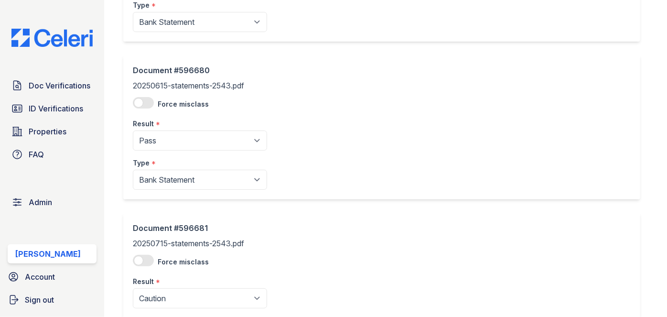
scroll to position [260, 0]
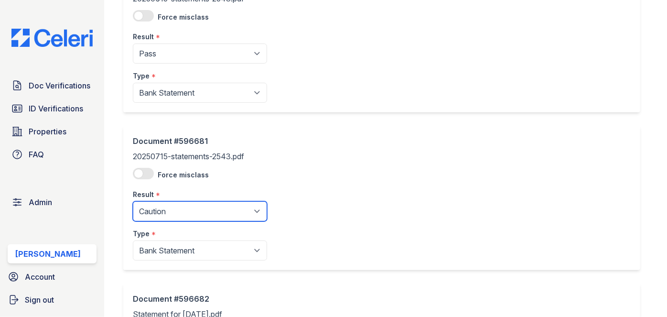
drag, startPoint x: 177, startPoint y: 214, endPoint x: 177, endPoint y: 202, distance: 12.4
click at [177, 213] on select "Pending Sent Started Processing Pass Fail Caution Error N/A" at bounding box center [200, 211] width 134 height 20
select select "pass"
click at [133, 201] on select "Pending Sent Started Processing Pass Fail Caution Error N/A" at bounding box center [200, 211] width 134 height 20
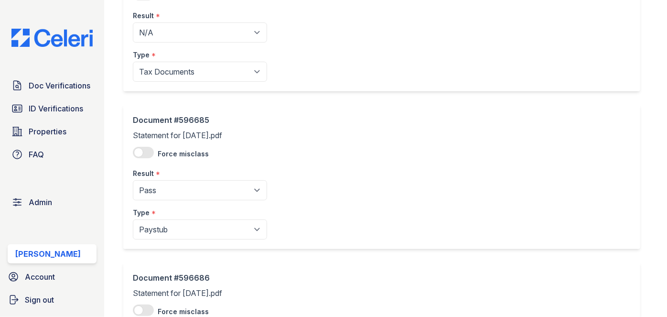
scroll to position [1061, 0]
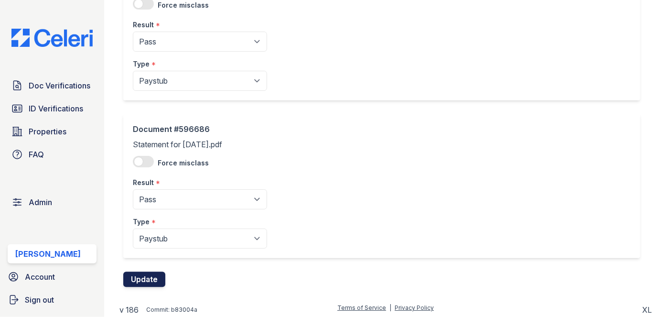
click at [156, 277] on button "Update" at bounding box center [144, 278] width 42 height 15
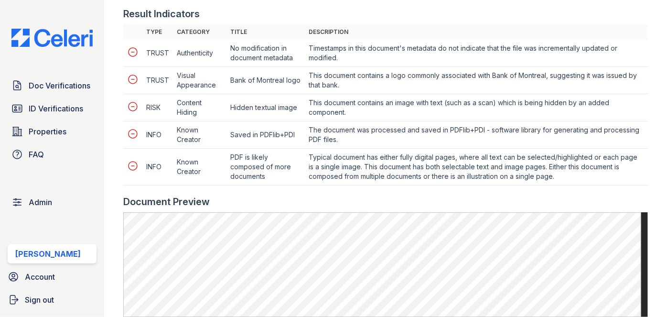
scroll to position [478, 0]
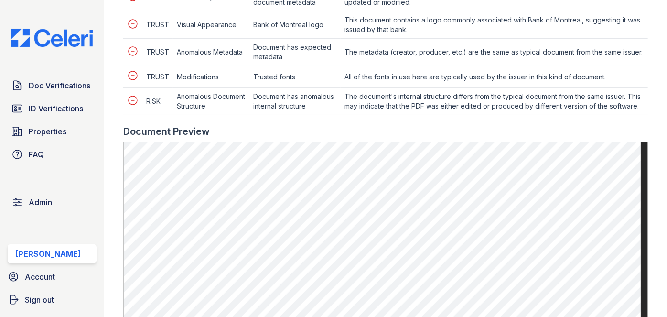
scroll to position [478, 0]
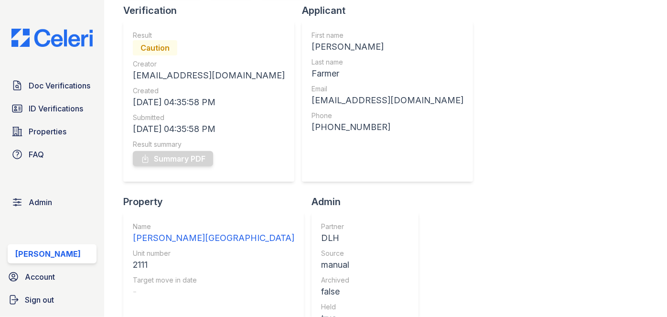
scroll to position [86, 0]
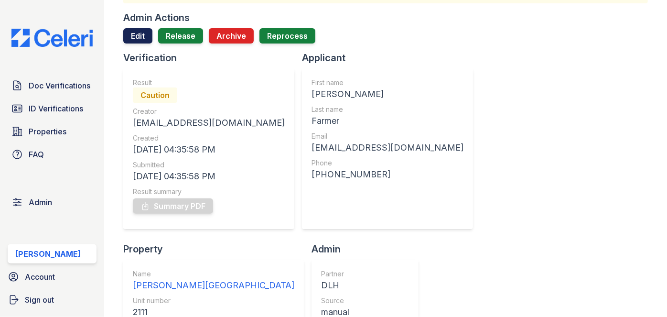
click at [138, 39] on link "Edit" at bounding box center [137, 35] width 29 height 15
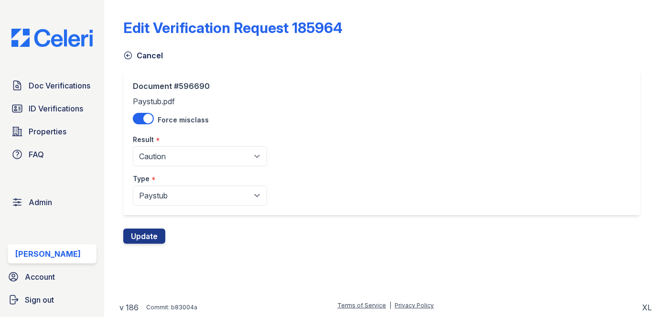
click at [174, 144] on div "Result *" at bounding box center [200, 136] width 134 height 19
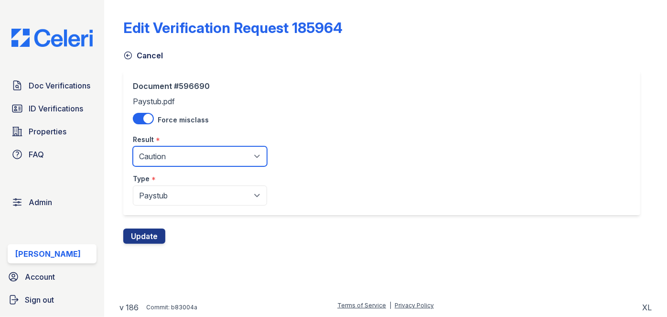
click at [172, 152] on select "Pending Sent Started Processing Pass Fail Caution Error N/A" at bounding box center [200, 156] width 134 height 20
select select "pass"
click at [133, 146] on select "Pending Sent Started Processing Pass Fail Caution Error N/A" at bounding box center [200, 156] width 134 height 20
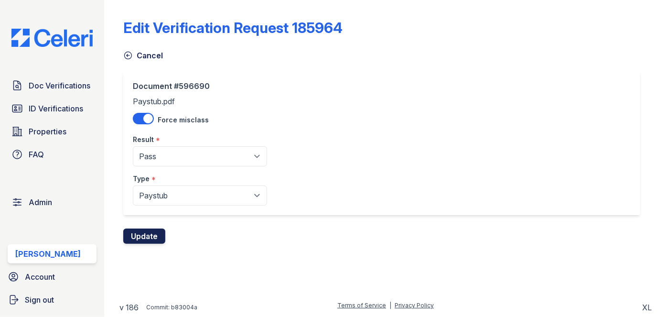
click at [160, 240] on button "Update" at bounding box center [144, 235] width 42 height 15
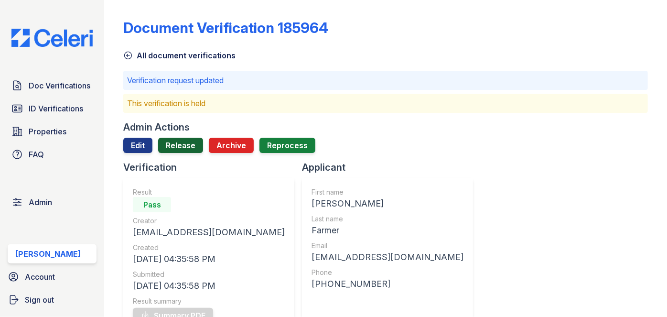
click at [181, 146] on link "Release" at bounding box center [180, 145] width 45 height 15
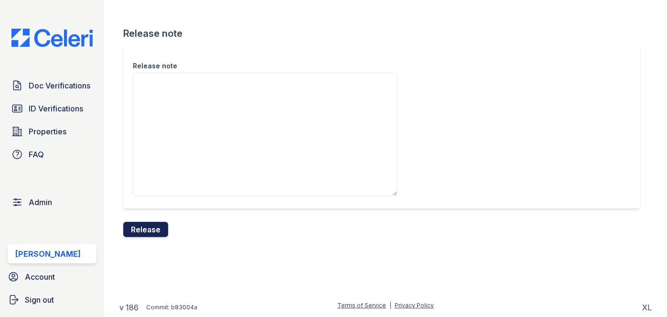
drag, startPoint x: 157, startPoint y: 217, endPoint x: 151, endPoint y: 229, distance: 13.1
click at [151, 229] on button "Release" at bounding box center [145, 229] width 45 height 15
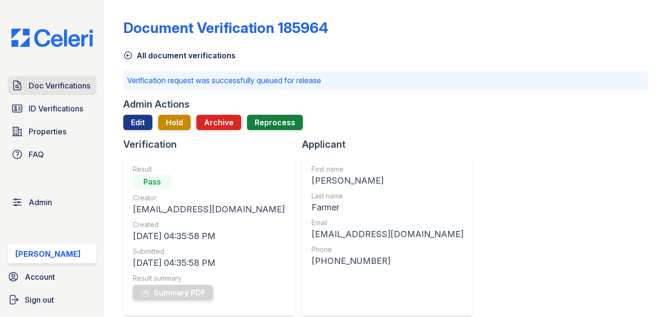
click at [61, 83] on span "Doc Verifications" at bounding box center [60, 85] width 62 height 11
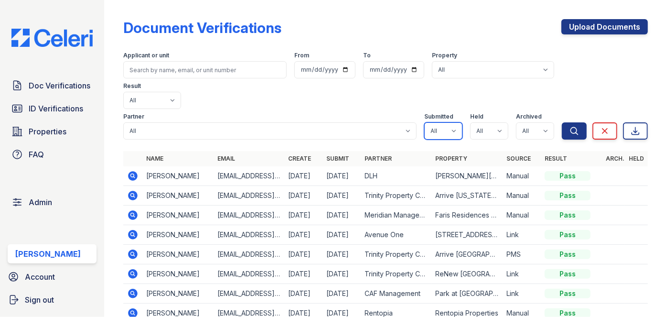
click at [443, 122] on select "All true false" at bounding box center [443, 130] width 38 height 17
select select "true"
click at [424, 122] on select "All true false" at bounding box center [443, 130] width 38 height 17
click at [486, 122] on select "All true false" at bounding box center [489, 130] width 38 height 17
select select "true"
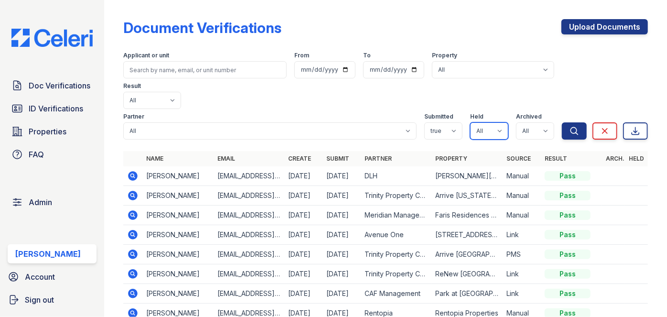
click at [470, 122] on select "All true false" at bounding box center [489, 130] width 38 height 17
click at [523, 122] on select "All true false" at bounding box center [535, 130] width 38 height 17
select select "false"
click at [516, 122] on select "All true false" at bounding box center [535, 130] width 38 height 17
click at [570, 126] on icon "submit" at bounding box center [575, 131] width 10 height 10
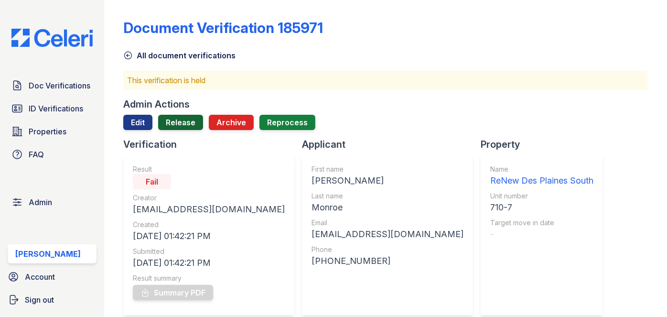
click at [186, 117] on link "Release" at bounding box center [180, 122] width 45 height 15
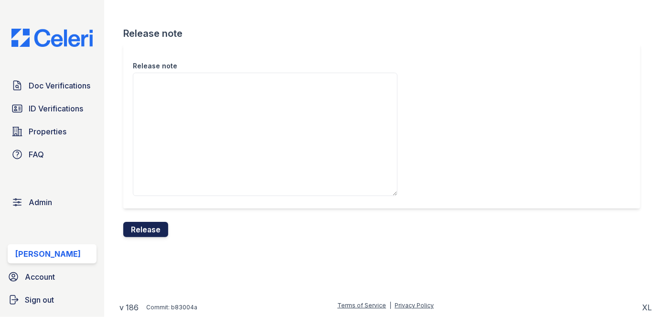
click at [159, 225] on button "Release" at bounding box center [145, 229] width 45 height 15
click at [371, 56] on div "Release note" at bounding box center [381, 126] width 517 height 164
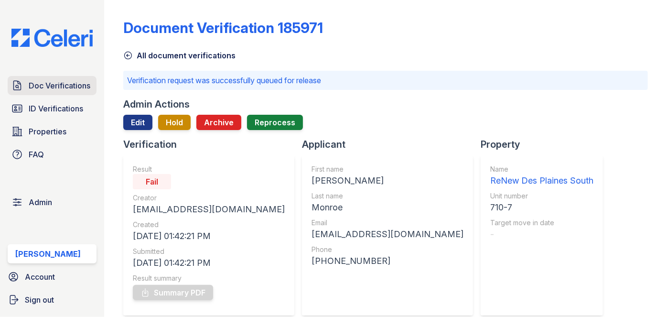
click at [50, 83] on span "Doc Verifications" at bounding box center [60, 85] width 62 height 11
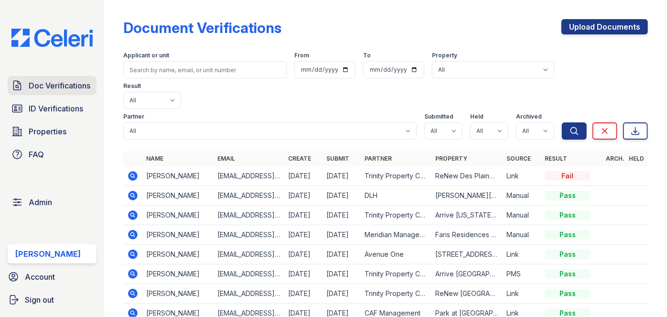
click at [50, 86] on span "Doc Verifications" at bounding box center [60, 85] width 62 height 11
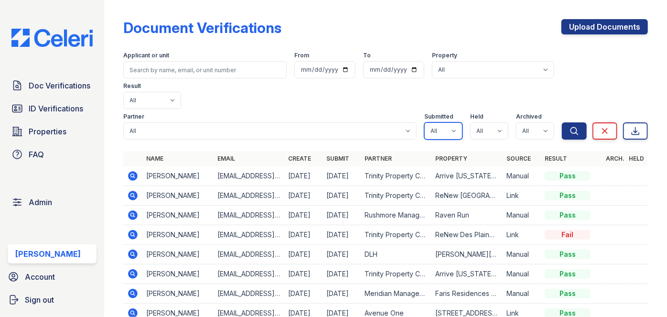
click at [441, 122] on select "All true false" at bounding box center [443, 130] width 38 height 17
select select "true"
click at [424, 122] on select "All true false" at bounding box center [443, 130] width 38 height 17
click at [493, 122] on select "All true false" at bounding box center [489, 130] width 38 height 17
select select "true"
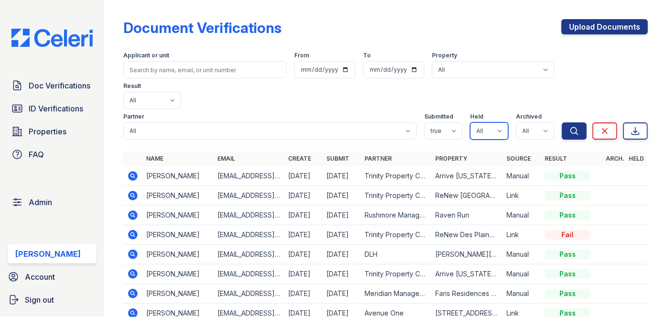
click at [470, 122] on select "All true false" at bounding box center [489, 130] width 38 height 17
click at [534, 122] on select "All true false" at bounding box center [535, 130] width 38 height 17
select select "false"
click at [516, 122] on select "All true false" at bounding box center [535, 130] width 38 height 17
click at [562, 122] on button "Search" at bounding box center [574, 130] width 25 height 17
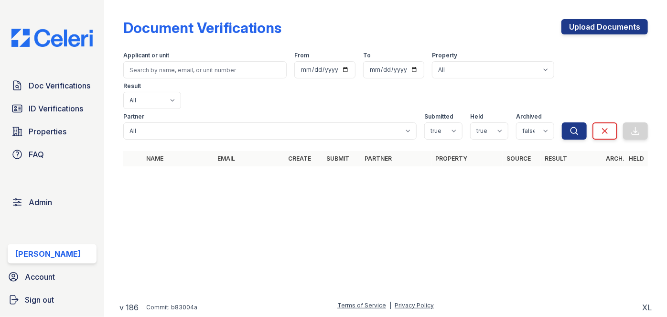
click at [162, 109] on div "Partner All 21st Century Property Management Acme Corp. ACME Properties Alliah …" at bounding box center [342, 124] width 439 height 31
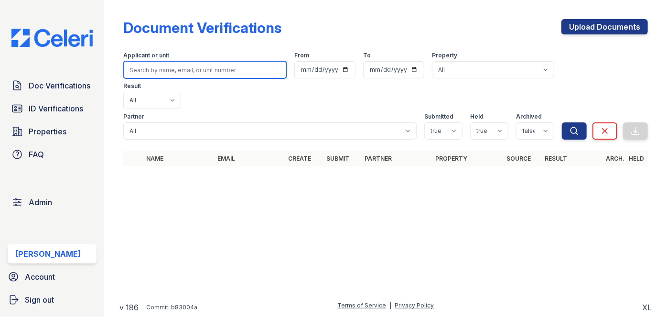
click at [159, 74] on input "search" at bounding box center [204, 69] width 163 height 17
paste input "dasilvacaraballo10@icloud.com"
type input "dasilvacaraballo10@icloud.com"
click at [562, 122] on button "Search" at bounding box center [574, 130] width 25 height 17
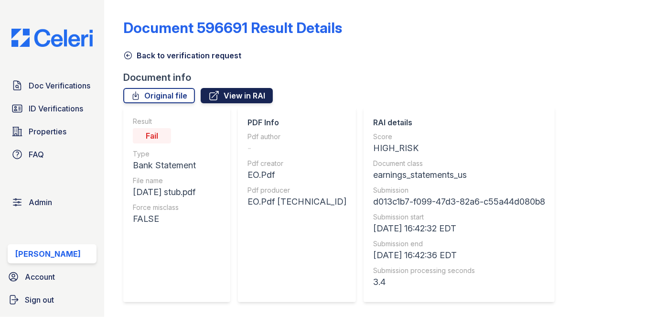
click at [241, 93] on link "View in RAI" at bounding box center [237, 95] width 72 height 15
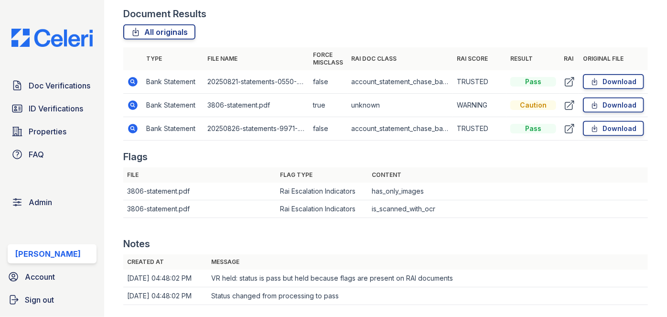
scroll to position [608, 0]
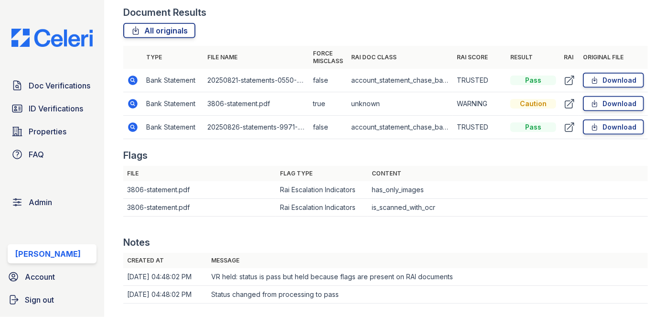
drag, startPoint x: 136, startPoint y: 101, endPoint x: 131, endPoint y: 103, distance: 5.1
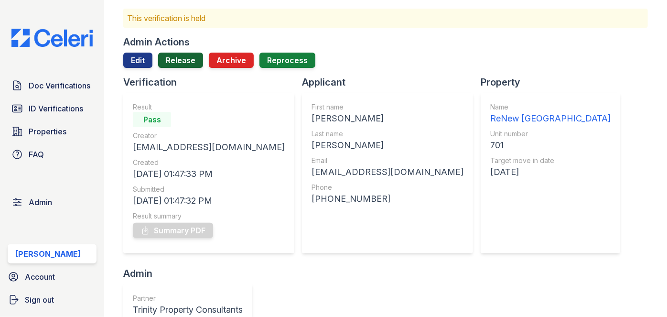
scroll to position [43, 0]
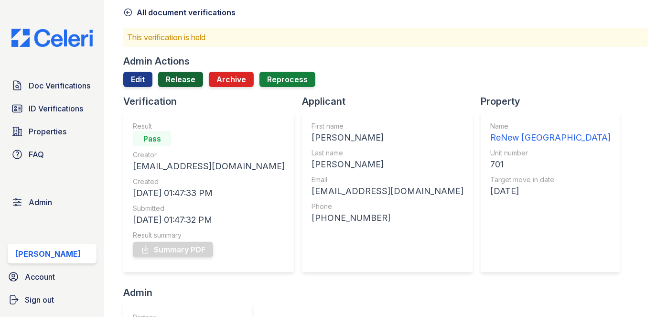
click at [187, 80] on link "Release" at bounding box center [180, 79] width 45 height 15
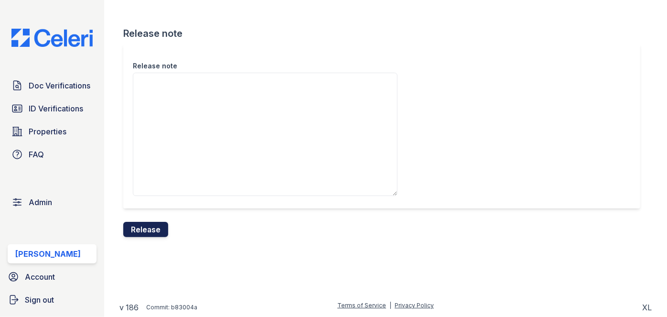
click at [156, 232] on button "Release" at bounding box center [145, 229] width 45 height 15
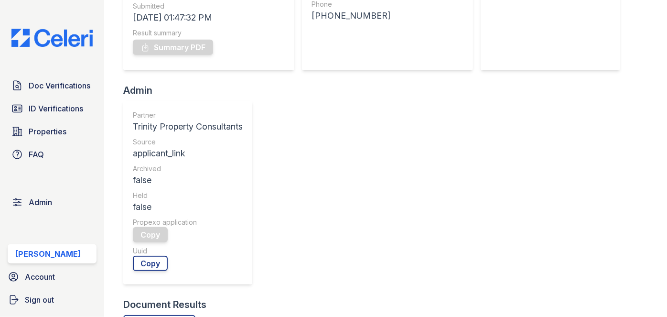
scroll to position [260, 0]
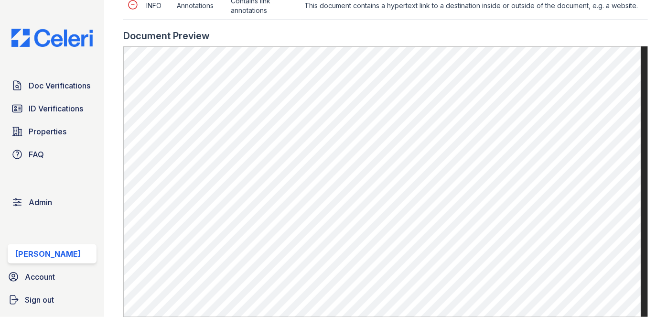
scroll to position [695, 0]
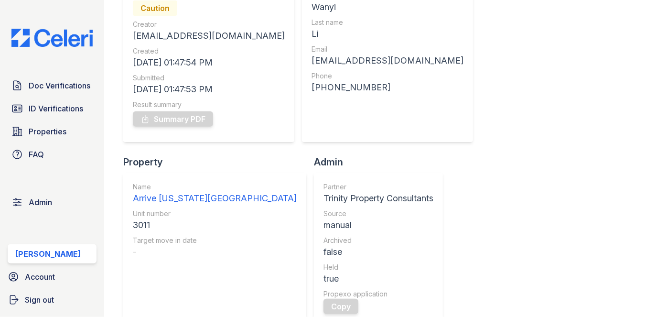
scroll to position [86, 0]
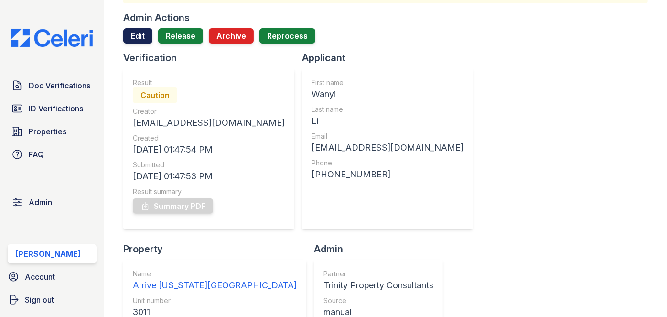
click at [140, 35] on link "Edit" at bounding box center [137, 35] width 29 height 15
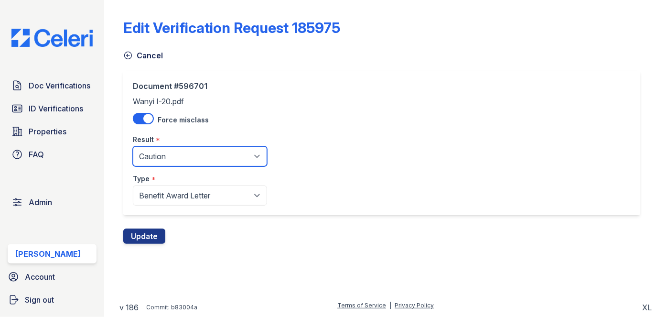
click at [167, 152] on select "Pending Sent Started Processing Pass Fail Caution Error N/A" at bounding box center [200, 156] width 134 height 20
select select "pass"
click at [133, 146] on select "Pending Sent Started Processing Pass Fail Caution Error N/A" at bounding box center [200, 156] width 134 height 20
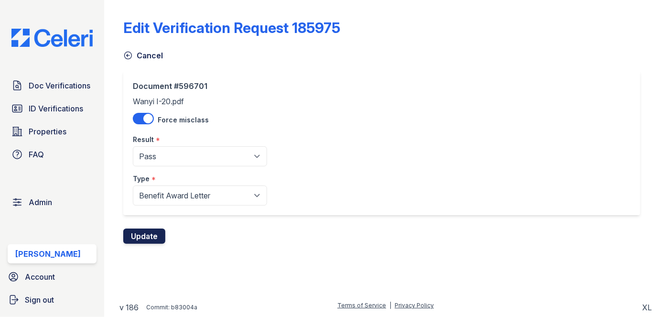
click at [153, 241] on button "Update" at bounding box center [144, 235] width 42 height 15
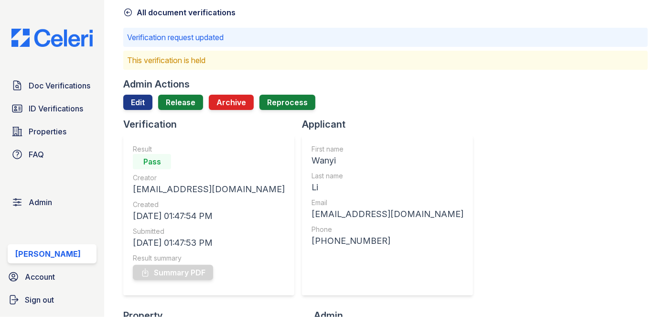
scroll to position [43, 0]
click at [187, 98] on link "Release" at bounding box center [180, 102] width 45 height 15
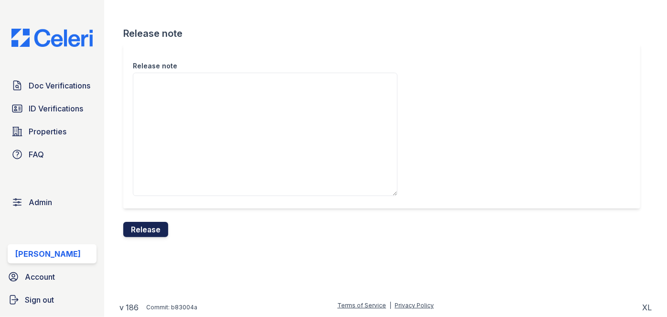
click at [155, 229] on button "Release" at bounding box center [145, 229] width 45 height 15
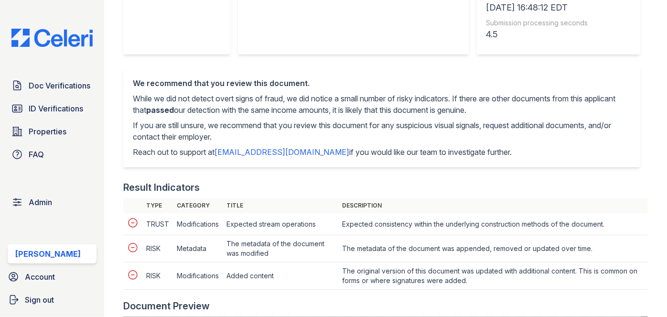
scroll to position [260, 0]
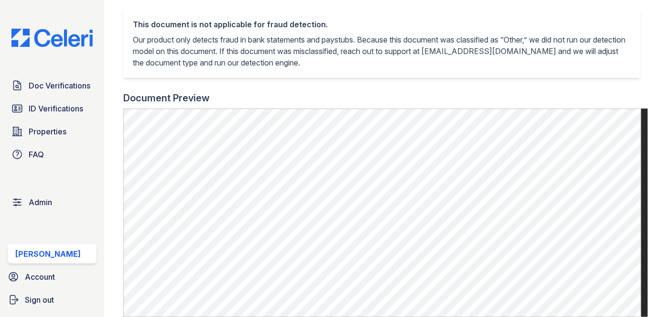
scroll to position [260, 0]
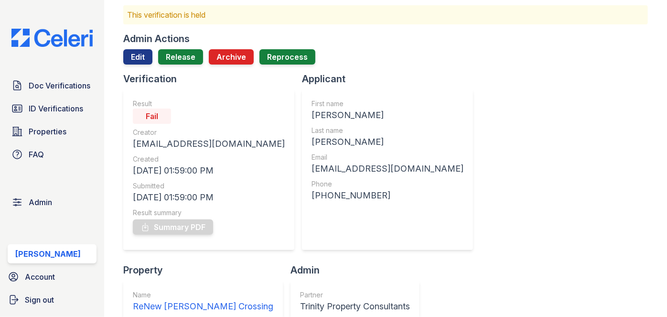
scroll to position [43, 0]
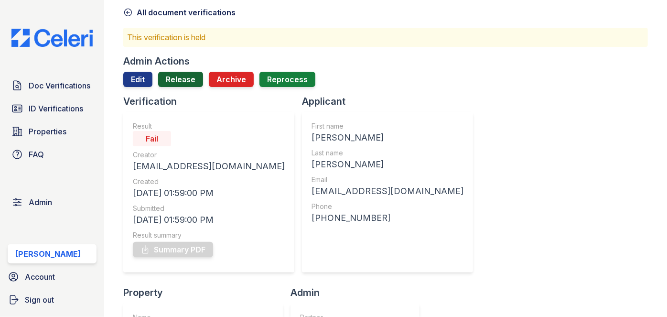
click at [180, 76] on link "Release" at bounding box center [180, 79] width 45 height 15
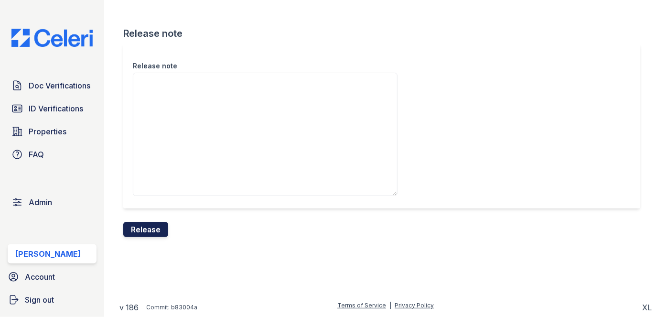
click at [151, 230] on button "Release" at bounding box center [145, 229] width 45 height 15
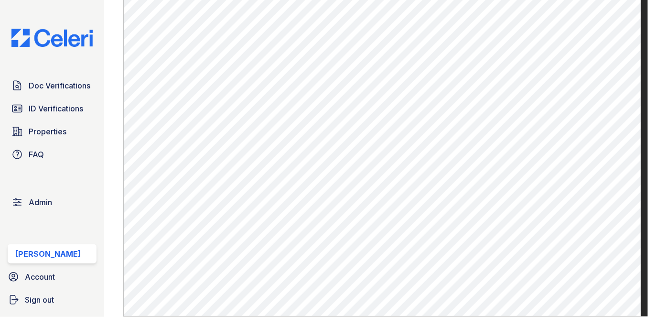
scroll to position [564, 0]
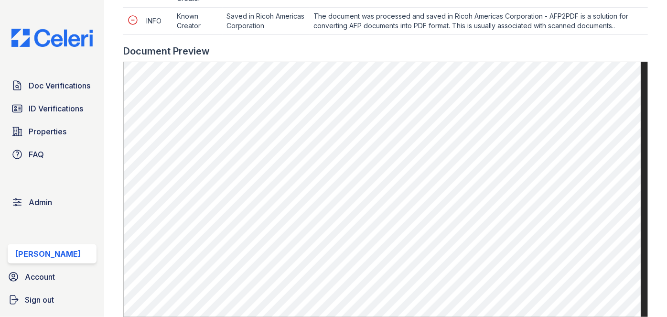
scroll to position [564, 0]
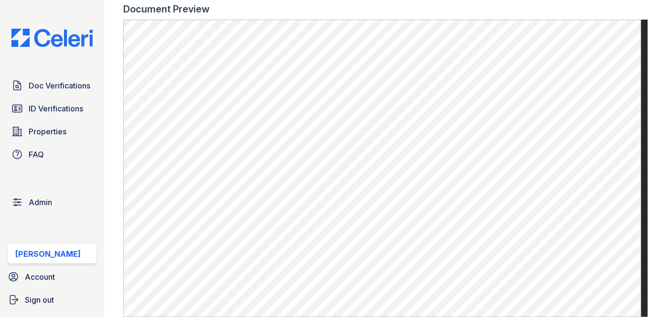
scroll to position [711, 0]
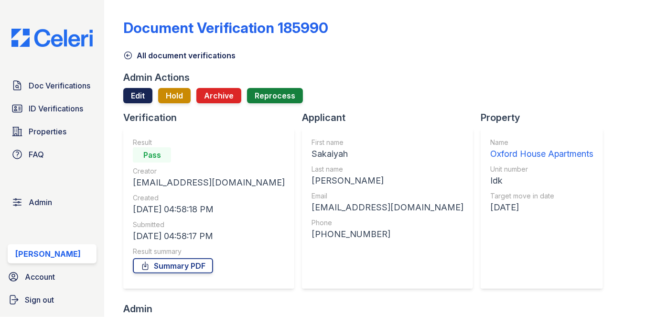
click at [134, 92] on link "Edit" at bounding box center [137, 95] width 29 height 15
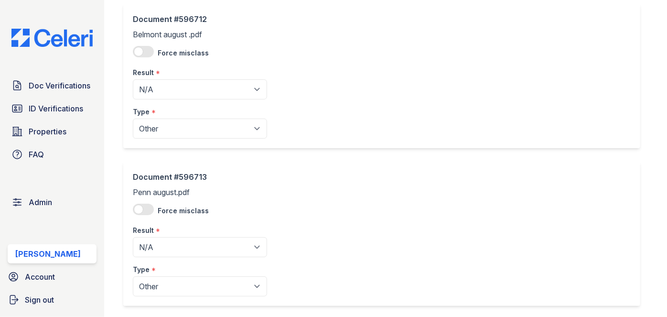
scroll to position [1061, 0]
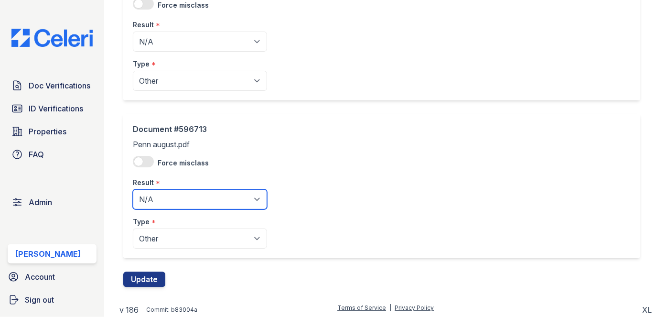
click at [172, 196] on select "Pending Sent Started Processing Pass Fail Caution Error N/A" at bounding box center [200, 199] width 134 height 20
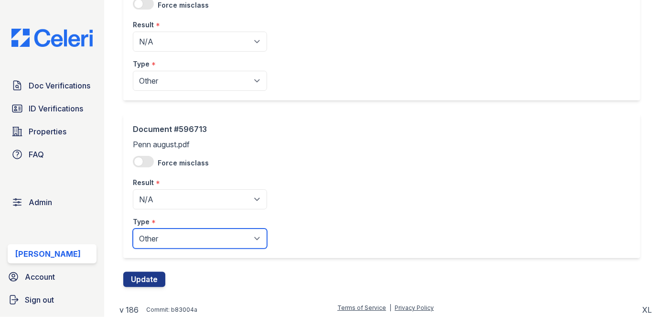
click at [162, 232] on select "Paystub Bank Statement Offer Letter Tax Documents Benefit Award Letter Investme…" at bounding box center [200, 238] width 134 height 20
select select "paystub"
click at [133, 228] on select "Paystub Bank Statement Offer Letter Tax Documents Benefit Award Letter Investme…" at bounding box center [200, 238] width 134 height 20
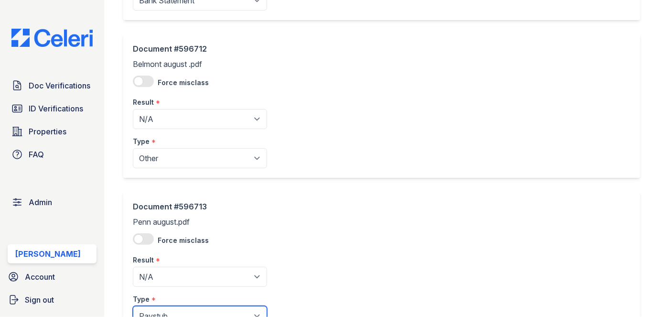
scroll to position [974, 0]
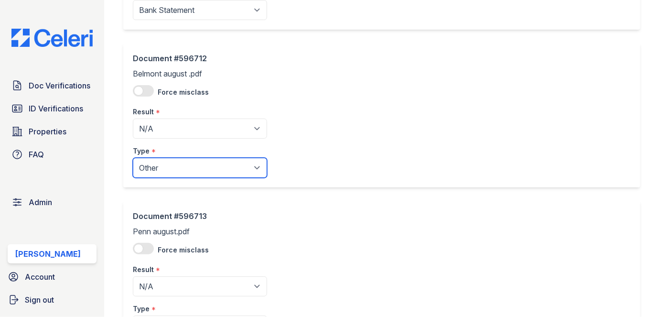
click at [169, 163] on select "Paystub Bank Statement Offer Letter Tax Documents Benefit Award Letter Investme…" at bounding box center [200, 168] width 134 height 20
select select "paystub"
click at [133, 158] on select "Paystub Bank Statement Offer Letter Tax Documents Benefit Award Letter Investme…" at bounding box center [200, 168] width 134 height 20
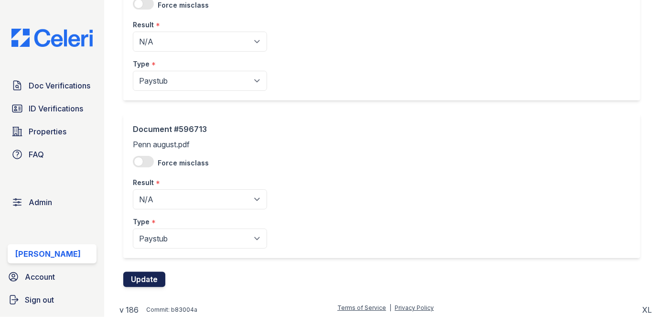
click at [141, 277] on button "Update" at bounding box center [144, 278] width 42 height 15
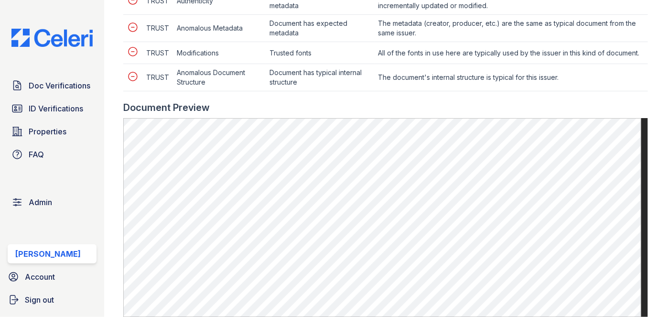
scroll to position [478, 0]
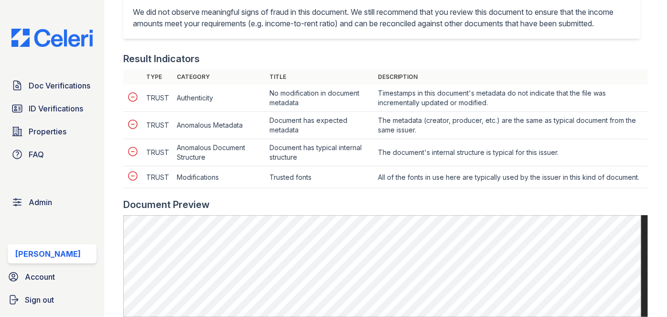
scroll to position [478, 0]
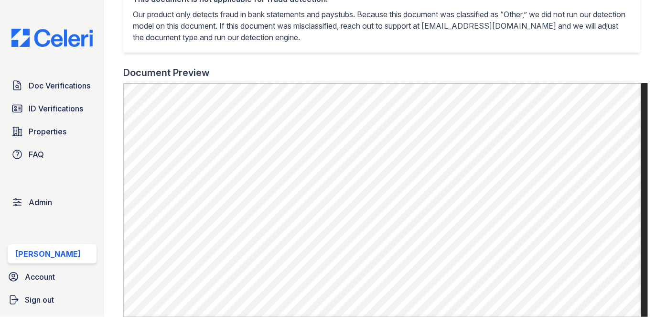
scroll to position [391, 0]
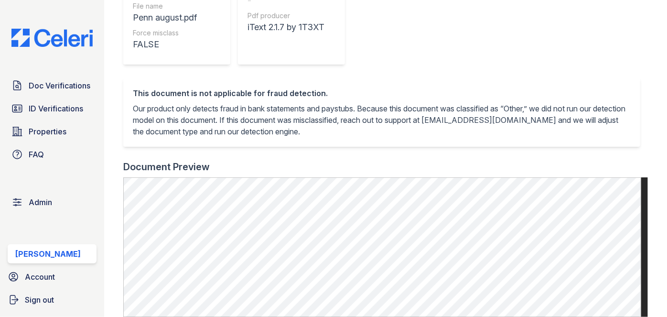
scroll to position [304, 0]
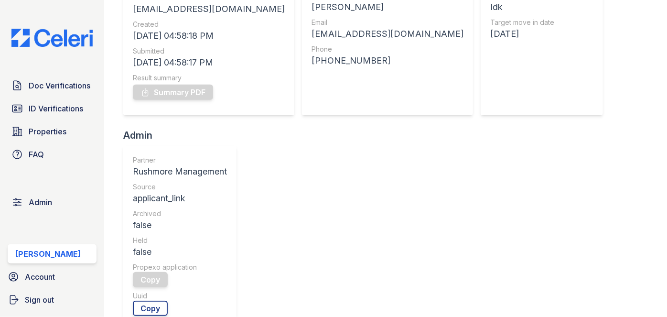
scroll to position [347, 0]
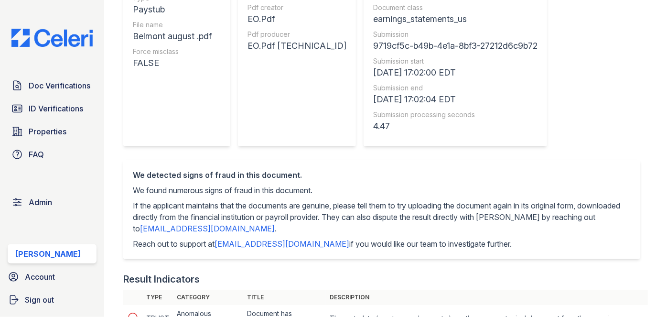
scroll to position [43, 0]
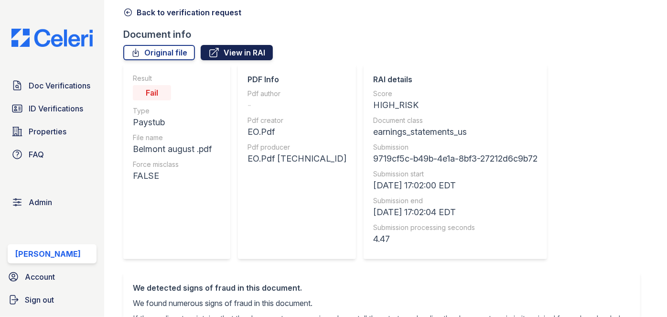
click at [233, 55] on link "View in RAI" at bounding box center [237, 52] width 72 height 15
click at [148, 51] on link "Original file" at bounding box center [159, 52] width 72 height 15
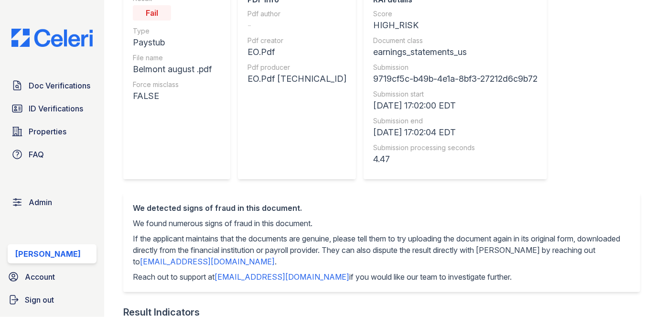
scroll to position [0, 0]
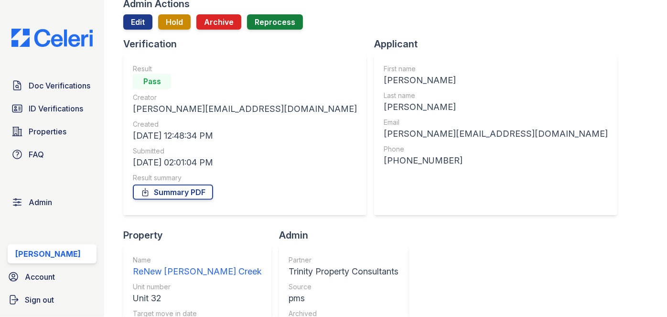
scroll to position [43, 0]
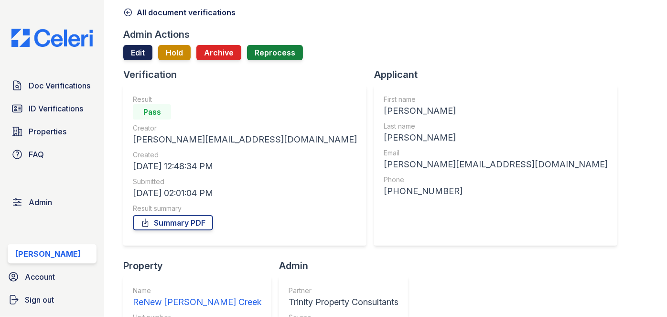
click at [131, 55] on link "Edit" at bounding box center [137, 52] width 29 height 15
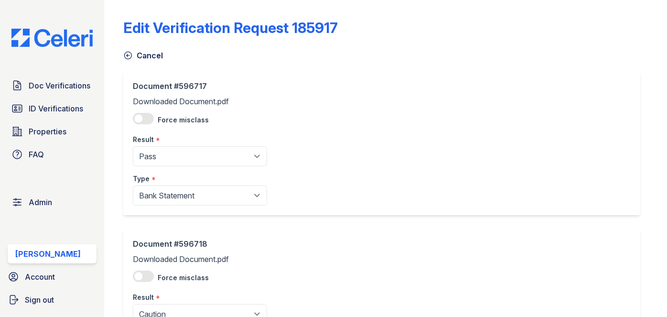
scroll to position [217, 0]
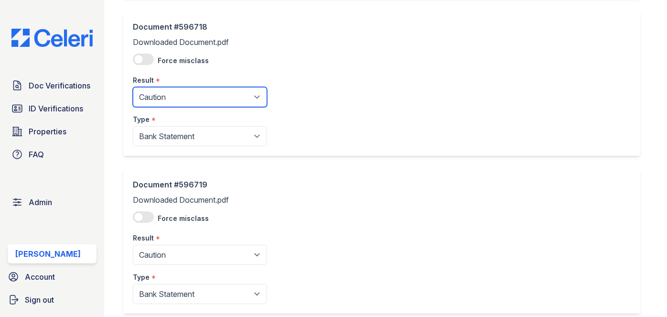
click at [165, 95] on select "Pending Sent Started Processing Pass Fail Caution Error N/A" at bounding box center [200, 97] width 134 height 20
select select "pass"
click at [133, 87] on select "Pending Sent Started Processing Pass Fail Caution Error N/A" at bounding box center [200, 97] width 134 height 20
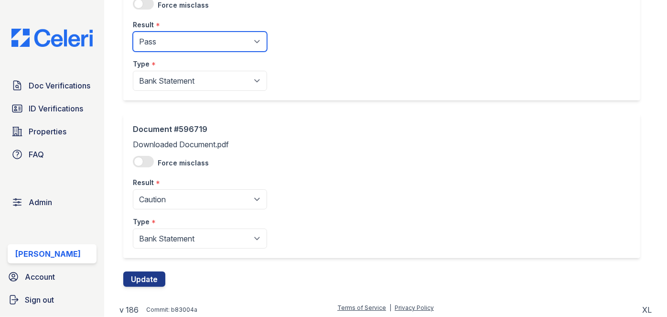
scroll to position [274, 0]
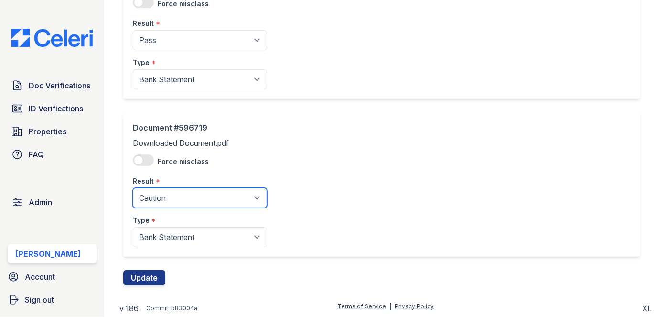
drag, startPoint x: 165, startPoint y: 202, endPoint x: 166, endPoint y: 196, distance: 5.3
click at [165, 202] on select "Pending Sent Started Processing Pass Fail Caution Error N/A" at bounding box center [200, 198] width 134 height 20
click at [170, 202] on select "Pending Sent Started Processing Pass Fail Caution Error N/A" at bounding box center [200, 198] width 134 height 20
select select "pass"
click at [133, 188] on select "Pending Sent Started Processing Pass Fail Caution Error N/A" at bounding box center [200, 198] width 134 height 20
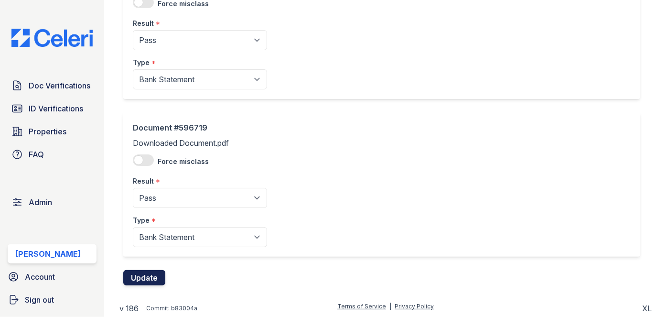
click at [153, 282] on button "Update" at bounding box center [144, 277] width 42 height 15
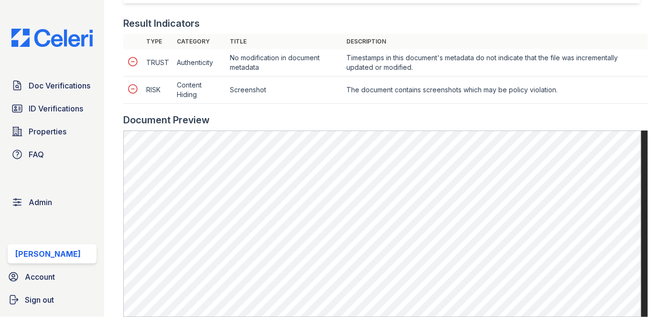
scroll to position [304, 0]
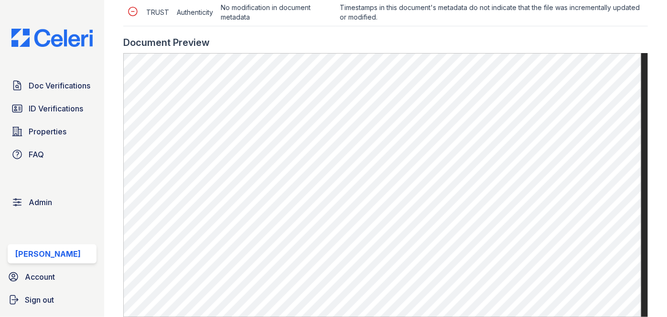
scroll to position [434, 0]
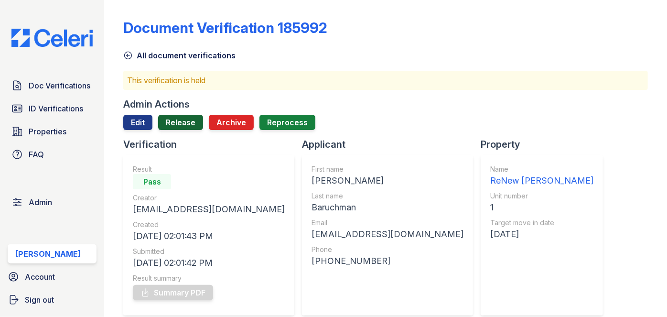
click at [185, 118] on link "Release" at bounding box center [180, 122] width 45 height 15
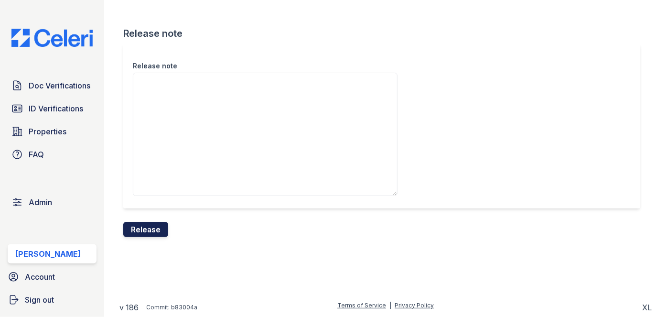
click at [149, 227] on button "Release" at bounding box center [145, 229] width 45 height 15
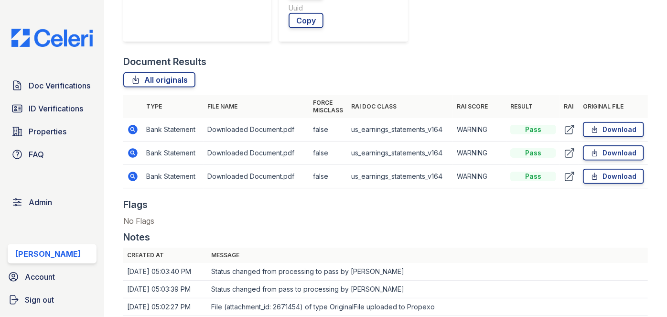
scroll to position [478, 0]
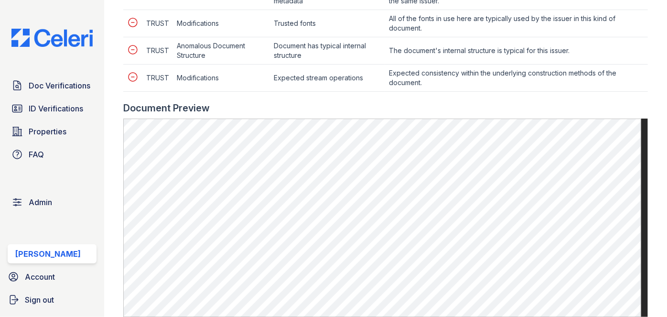
scroll to position [478, 0]
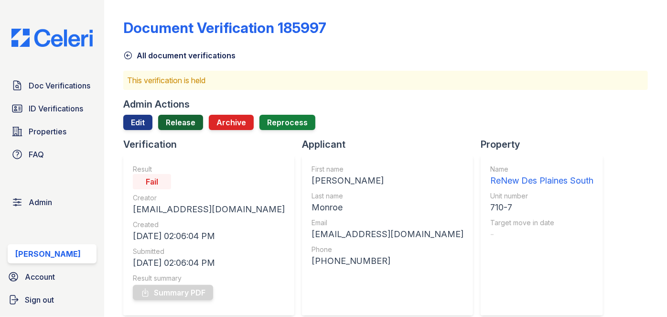
click at [189, 120] on link "Release" at bounding box center [180, 122] width 45 height 15
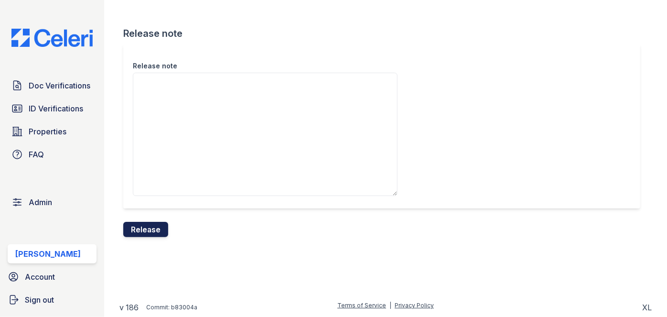
click at [160, 228] on button "Release" at bounding box center [145, 229] width 45 height 15
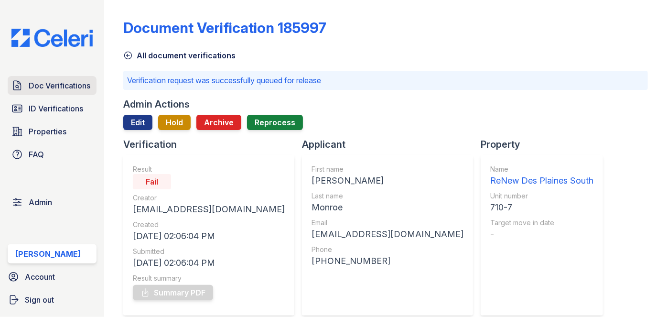
click at [85, 83] on span "Doc Verifications" at bounding box center [60, 85] width 62 height 11
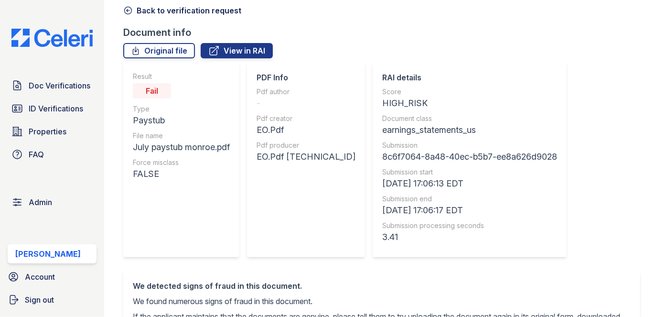
scroll to position [43, 0]
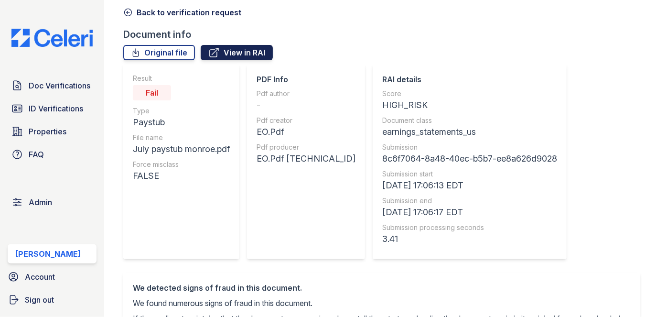
click at [228, 55] on link "View in RAI" at bounding box center [237, 52] width 72 height 15
click at [175, 52] on link "Original file" at bounding box center [159, 52] width 72 height 15
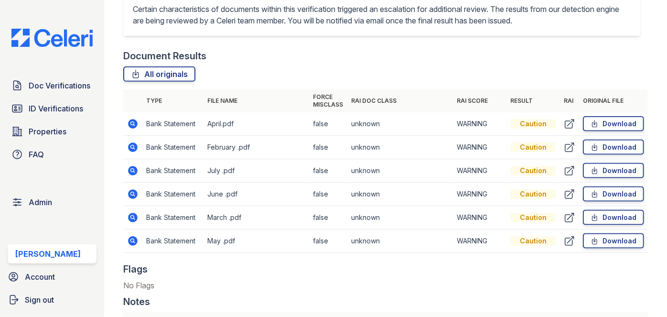
scroll to position [564, 0]
click at [619, 167] on link "Download" at bounding box center [613, 170] width 61 height 15
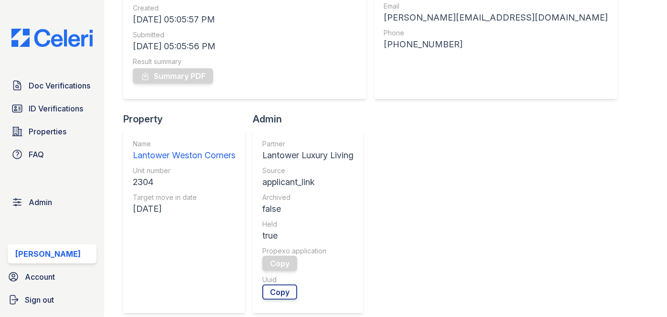
scroll to position [86, 0]
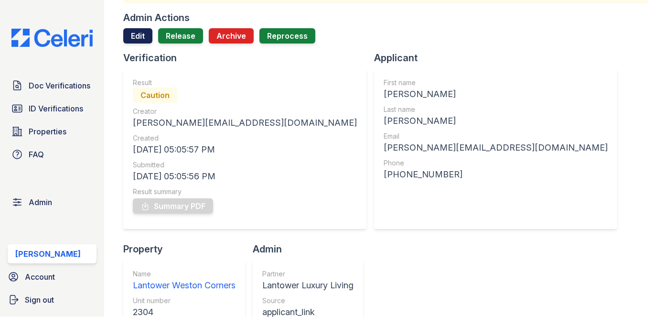
click at [135, 37] on link "Edit" at bounding box center [137, 35] width 29 height 15
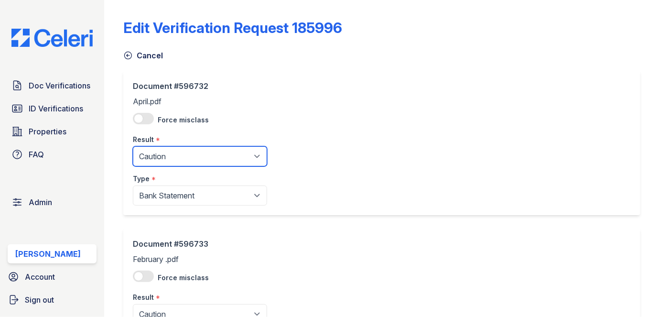
drag, startPoint x: 169, startPoint y: 154, endPoint x: 170, endPoint y: 162, distance: 7.7
click at [169, 154] on select "Pending Sent Started Processing Pass Fail Caution Error N/A" at bounding box center [200, 156] width 134 height 20
select select "pass"
click at [133, 146] on select "Pending Sent Started Processing Pass Fail Caution Error N/A" at bounding box center [200, 156] width 134 height 20
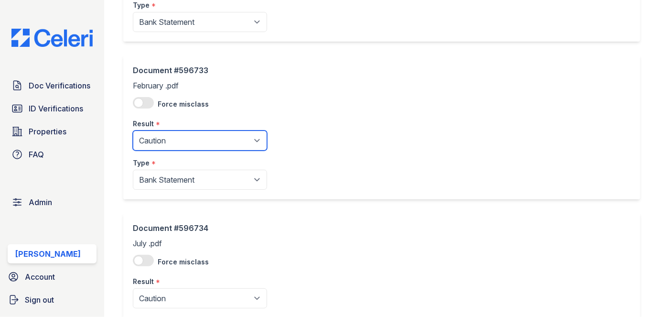
click at [176, 140] on select "Pending Sent Started Processing Pass Fail Caution Error N/A" at bounding box center [200, 140] width 134 height 20
select select "pass"
click at [133, 130] on select "Pending Sent Started Processing Pass Fail Caution Error N/A" at bounding box center [200, 140] width 134 height 20
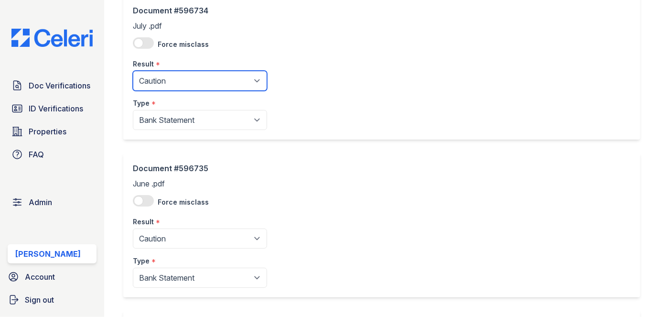
drag, startPoint x: 176, startPoint y: 80, endPoint x: 173, endPoint y: 87, distance: 7.7
click at [176, 79] on select "Pending Sent Started Processing Pass Fail Caution Error N/A" at bounding box center [200, 81] width 134 height 20
select select "pass"
click at [133, 71] on select "Pending Sent Started Processing Pass Fail Caution Error N/A" at bounding box center [200, 81] width 134 height 20
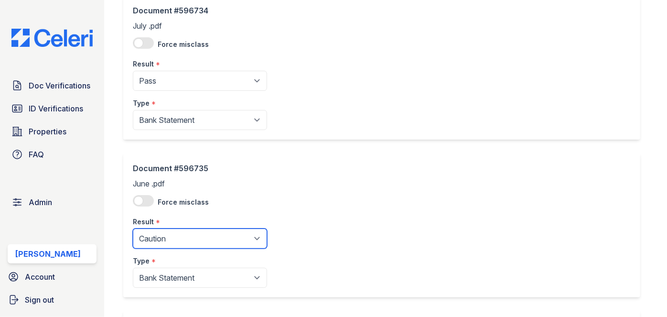
click at [167, 242] on select "Pending Sent Started Processing Pass Fail Caution Error N/A" at bounding box center [200, 238] width 134 height 20
select select "pass"
click at [133, 228] on select "Pending Sent Started Processing Pass Fail Caution Error N/A" at bounding box center [200, 238] width 134 height 20
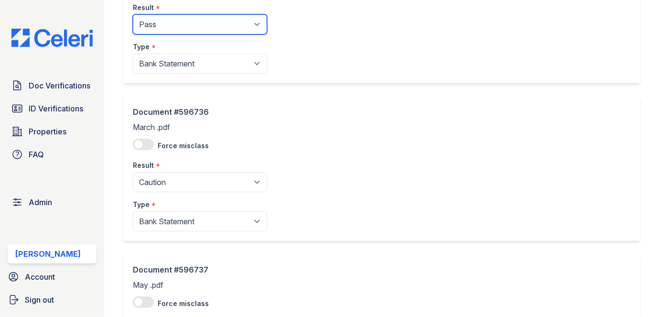
scroll to position [608, 0]
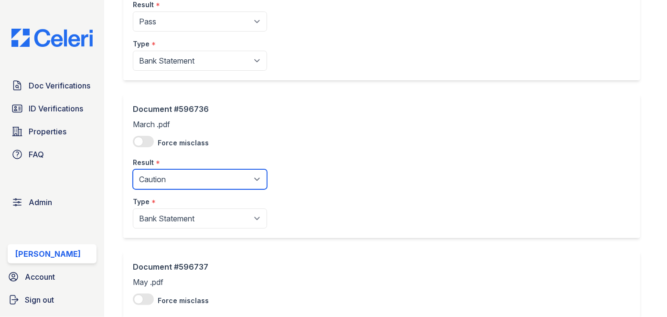
click at [171, 181] on select "Pending Sent Started Processing Pass Fail Caution Error N/A" at bounding box center [200, 179] width 134 height 20
select select "pass"
click at [133, 169] on select "Pending Sent Started Processing Pass Fail Caution Error N/A" at bounding box center [200, 179] width 134 height 20
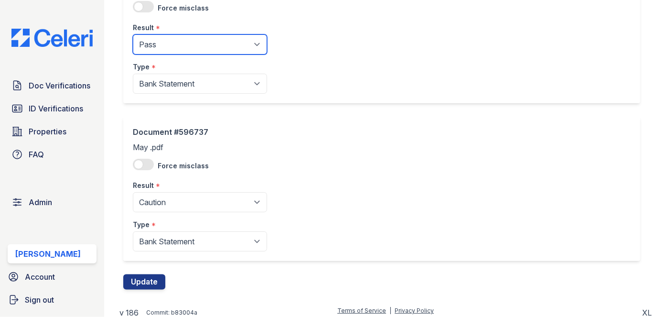
scroll to position [746, 0]
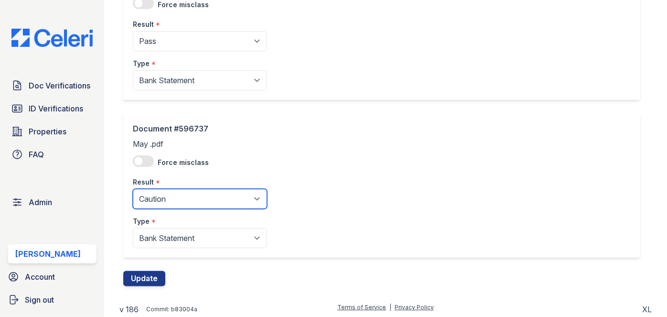
click at [175, 200] on select "Pending Sent Started Processing Pass Fail Caution Error N/A" at bounding box center [200, 199] width 134 height 20
select select "pass"
click at [133, 189] on select "Pending Sent Started Processing Pass Fail Caution Error N/A" at bounding box center [200, 199] width 134 height 20
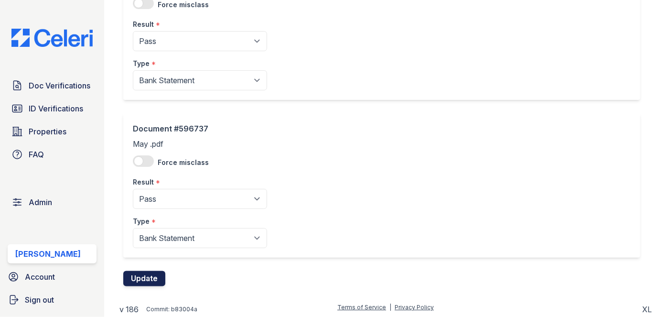
click at [150, 278] on button "Update" at bounding box center [144, 278] width 42 height 15
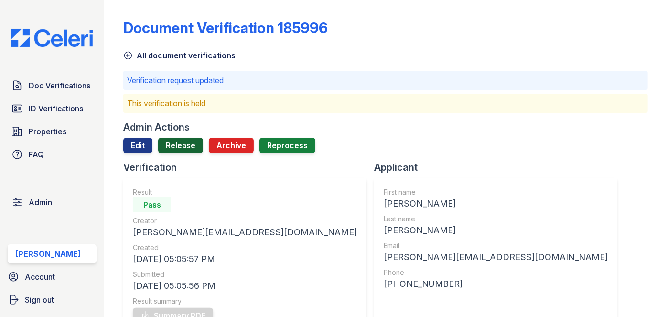
click at [180, 143] on link "Release" at bounding box center [180, 145] width 45 height 15
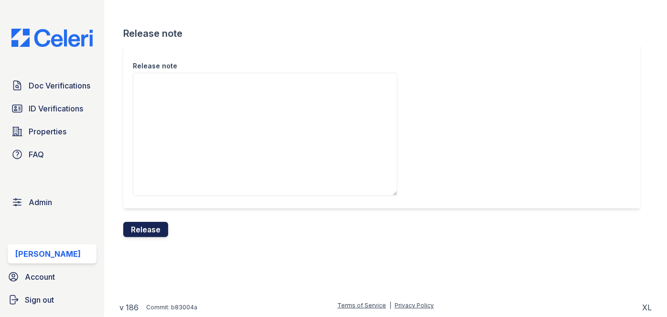
click at [161, 224] on button "Release" at bounding box center [145, 229] width 45 height 15
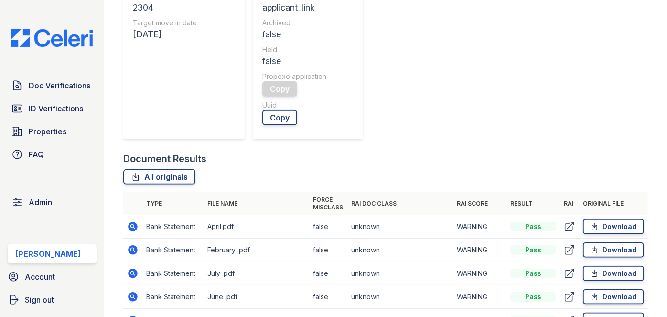
scroll to position [564, 0]
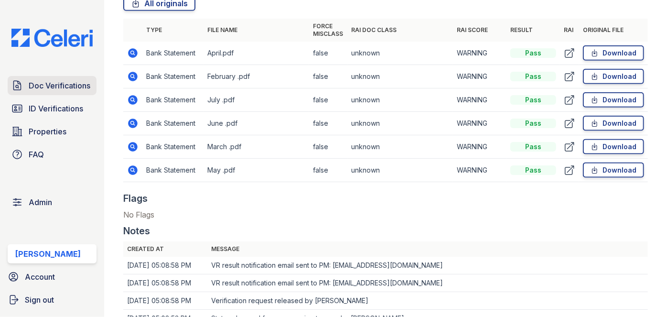
click at [93, 85] on link "Doc Verifications" at bounding box center [52, 85] width 89 height 19
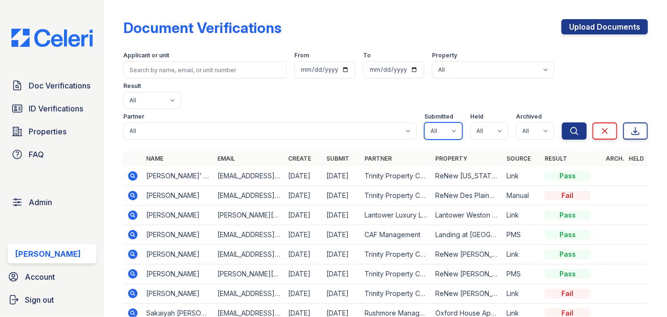
click at [447, 122] on select "All true false" at bounding box center [443, 130] width 38 height 17
select select "true"
click at [424, 122] on select "All true false" at bounding box center [443, 130] width 38 height 17
click at [508, 109] on div "Partner All 21st Century Property Management Acme Corp. ACME Properties Alliah …" at bounding box center [342, 124] width 439 height 31
click at [492, 122] on select "All true false" at bounding box center [489, 130] width 38 height 17
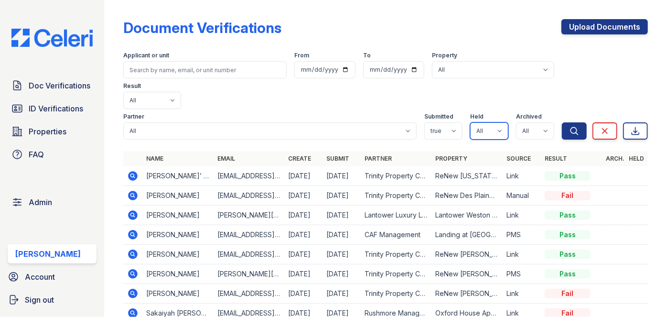
select select "true"
click at [470, 122] on select "All true false" at bounding box center [489, 130] width 38 height 17
click at [526, 122] on select "All true false" at bounding box center [535, 130] width 38 height 17
select select "false"
click at [516, 122] on select "All true false" at bounding box center [535, 130] width 38 height 17
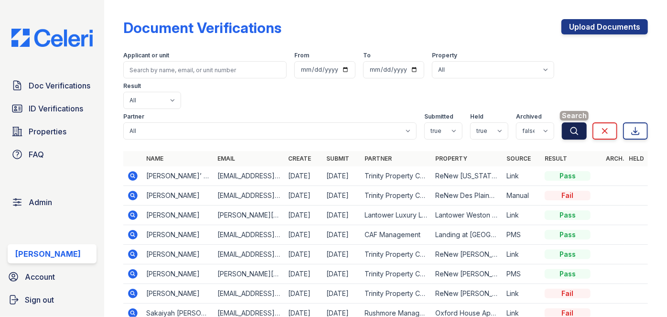
click at [571, 127] on icon "submit" at bounding box center [574, 130] width 7 height 7
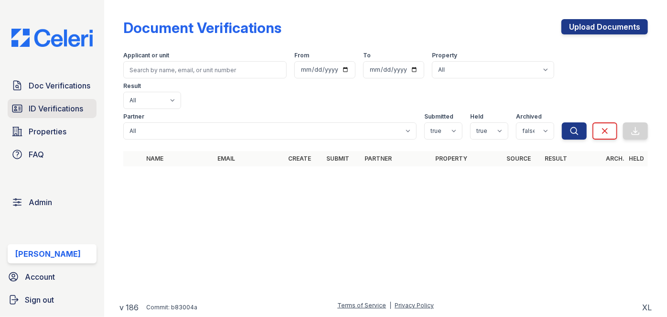
click at [79, 108] on span "ID Verifications" at bounding box center [56, 108] width 54 height 11
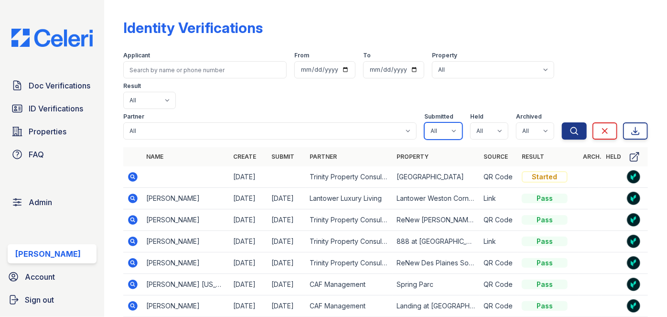
click at [445, 122] on select "All true false" at bounding box center [443, 130] width 38 height 17
select select "true"
click at [424, 122] on select "All true false" at bounding box center [443, 130] width 38 height 17
drag, startPoint x: 486, startPoint y: 103, endPoint x: 486, endPoint y: 108, distance: 5.3
click at [486, 122] on select "All true false" at bounding box center [489, 130] width 38 height 17
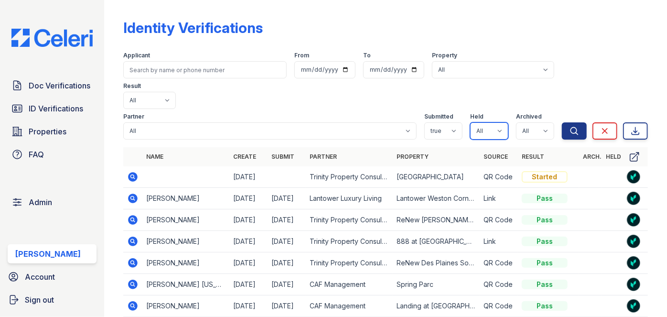
select select "true"
click at [470, 122] on select "All true false" at bounding box center [489, 130] width 38 height 17
click at [529, 122] on select "All true false" at bounding box center [535, 130] width 38 height 17
select select "false"
click at [516, 122] on select "All true false" at bounding box center [535, 130] width 38 height 17
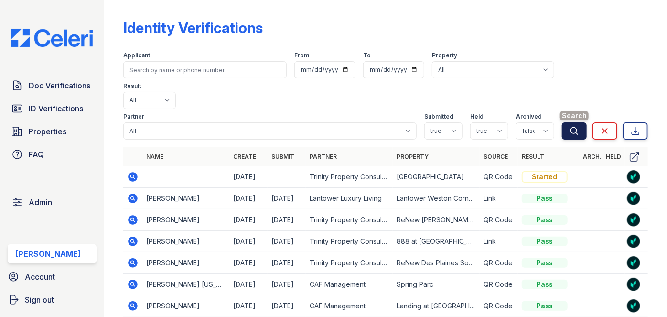
click at [562, 122] on button "Search" at bounding box center [574, 130] width 25 height 17
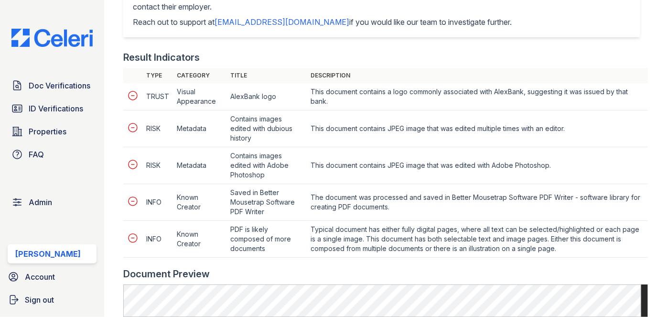
scroll to position [391, 0]
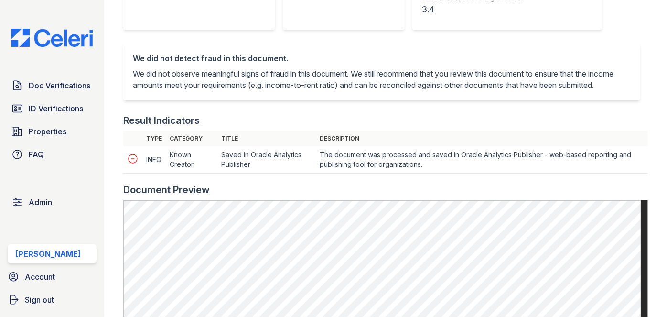
scroll to position [391, 0]
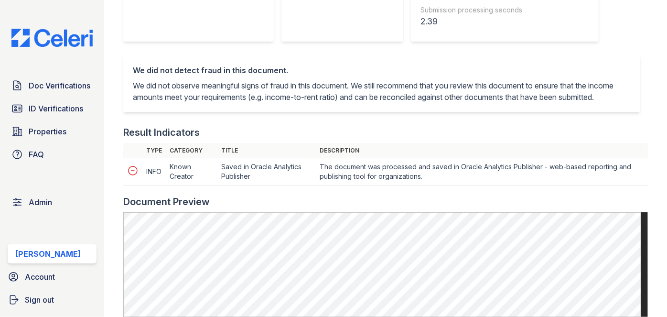
scroll to position [478, 0]
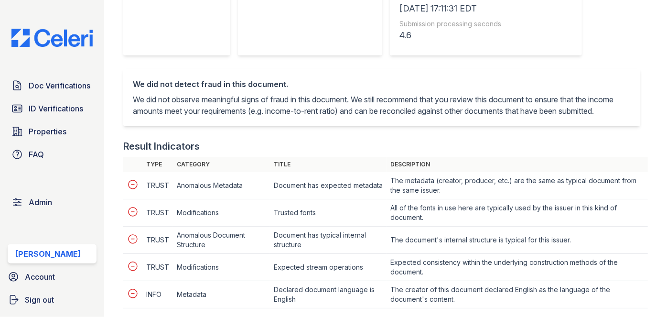
scroll to position [260, 0]
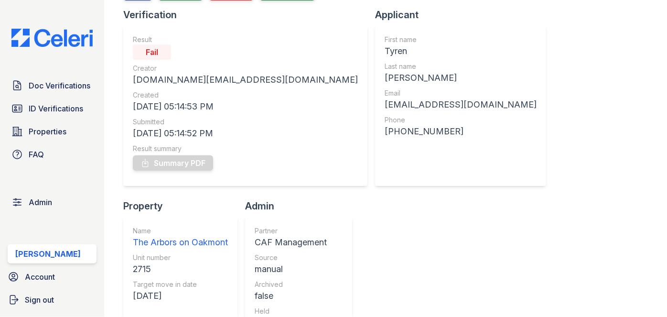
scroll to position [43, 0]
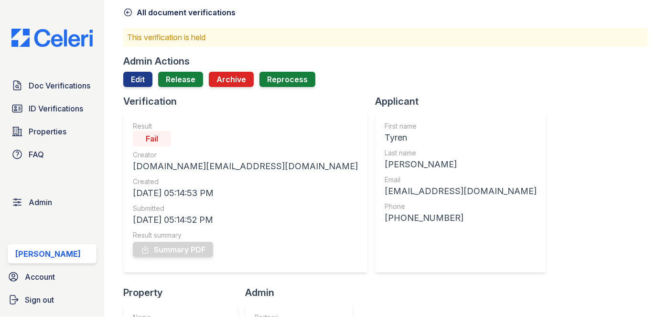
click at [189, 162] on div "arbors.pm@cafmanagement.com" at bounding box center [245, 166] width 225 height 13
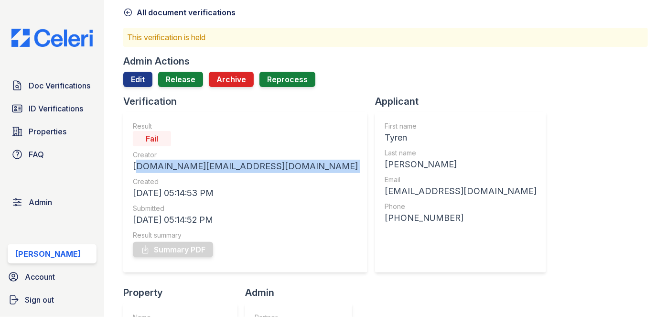
click at [189, 162] on div "[DOMAIN_NAME][EMAIL_ADDRESS][DOMAIN_NAME]" at bounding box center [245, 166] width 225 height 13
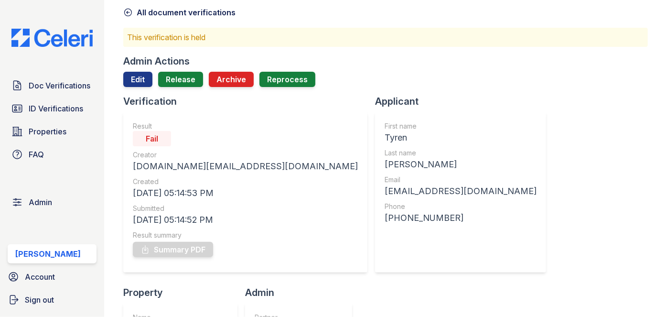
click at [385, 187] on div "[EMAIL_ADDRESS][DOMAIN_NAME]" at bounding box center [461, 190] width 152 height 13
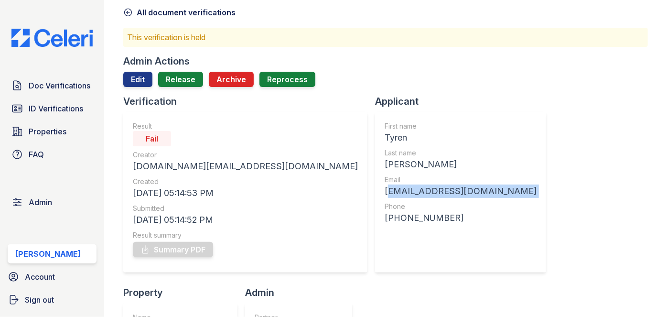
click at [385, 187] on div "tyrenbroadus1@gmail.com" at bounding box center [461, 190] width 152 height 13
copy div "tyrenbroadus1@gmail.com"
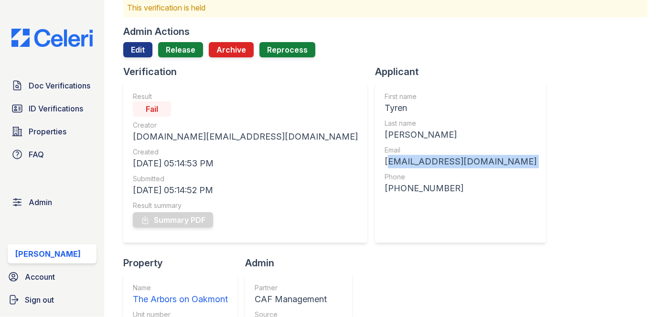
scroll to position [0, 0]
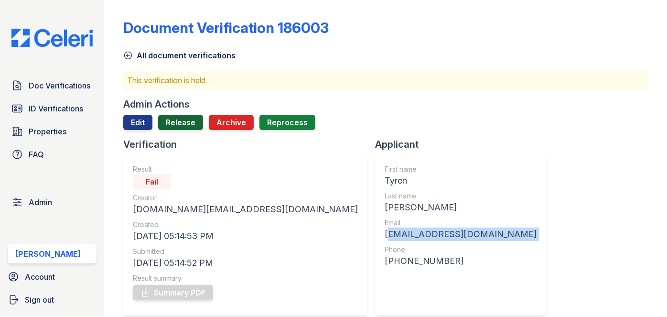
click at [178, 118] on link "Release" at bounding box center [180, 122] width 45 height 15
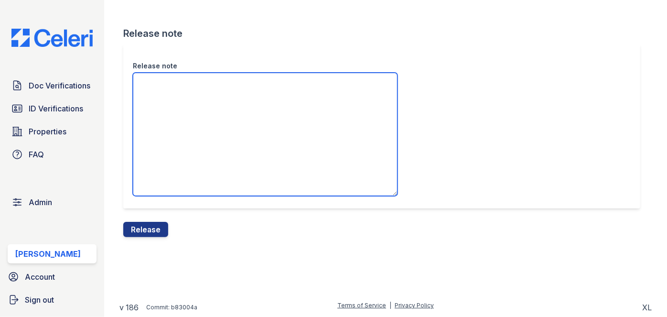
click at [186, 100] on textarea "Release note" at bounding box center [265, 134] width 265 height 123
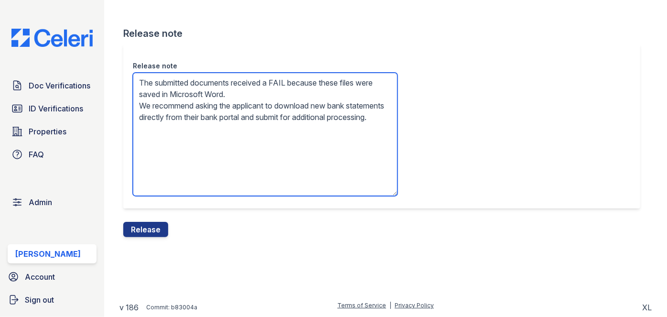
click at [212, 120] on textarea "The submitted documents received a FAIL because these files were saved in Micro…" at bounding box center [265, 134] width 265 height 123
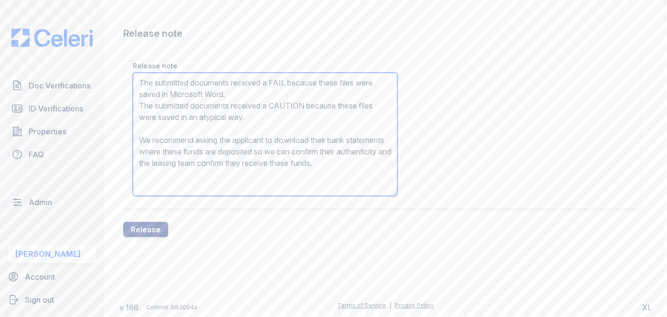
click at [213, 114] on textarea "The submitted documents received a FAIL because these files were saved in Micro…" at bounding box center [265, 134] width 265 height 123
click at [214, 113] on textarea "The submitted documents received a FAIL because these files were saved in Micro…" at bounding box center [265, 134] width 265 height 123
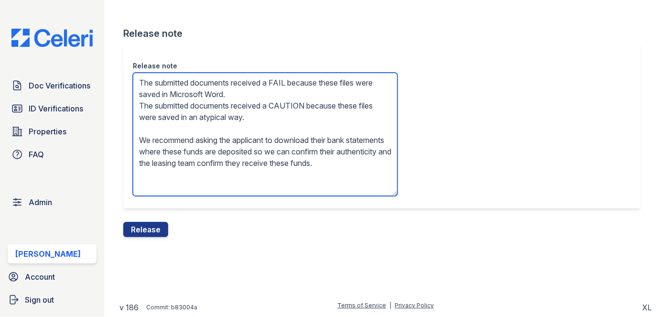
click at [212, 113] on textarea "The submitted documents received a FAIL because these files were saved in Micro…" at bounding box center [265, 134] width 265 height 123
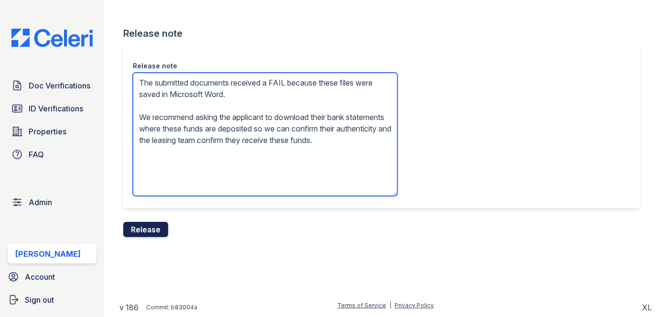
type textarea "The submitted documents received a FAIL because these files were saved in Micro…"
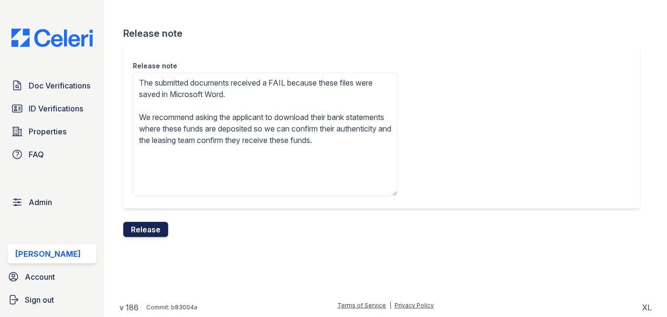
click at [161, 232] on button "Release" at bounding box center [145, 229] width 45 height 15
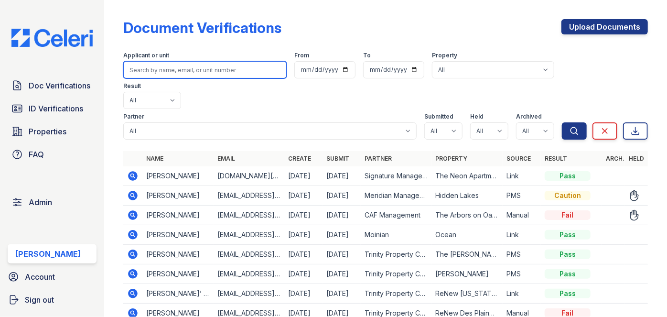
click at [161, 69] on input "search" at bounding box center [204, 69] width 163 height 17
paste input "tyrenbroadus1@gmail.com"
type input "tyrenbroadus1@gmail.com"
click at [562, 122] on button "Search" at bounding box center [574, 130] width 25 height 17
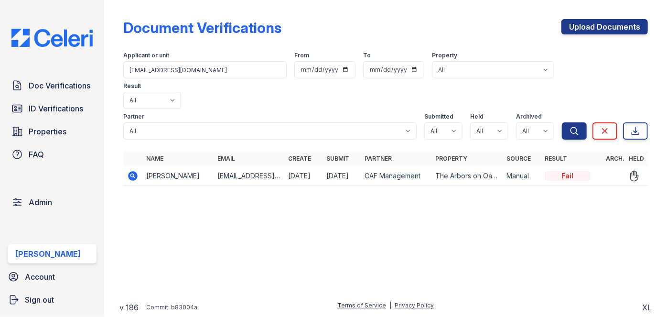
click at [133, 171] on icon at bounding box center [134, 176] width 10 height 10
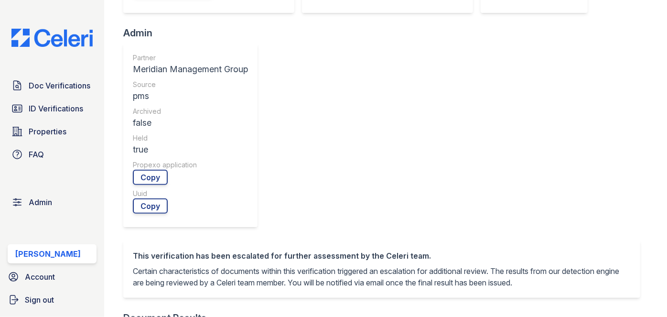
scroll to position [304, 0]
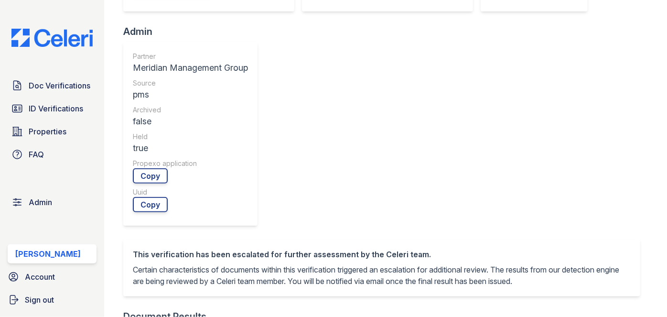
drag, startPoint x: 134, startPoint y: 186, endPoint x: 102, endPoint y: 111, distance: 82.0
click at [101, 114] on div "Doc Verifications ID Verifications Properties FAQ Admin [PERSON_NAME] Account S…" at bounding box center [52, 158] width 104 height 317
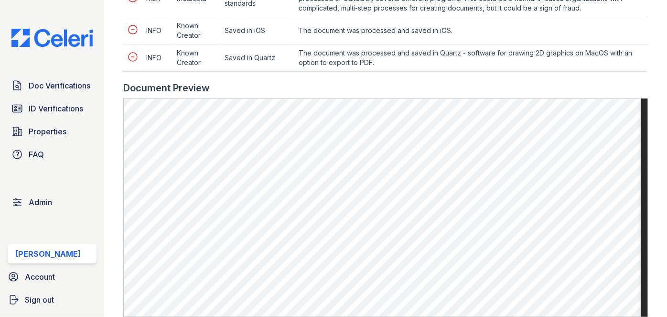
scroll to position [478, 0]
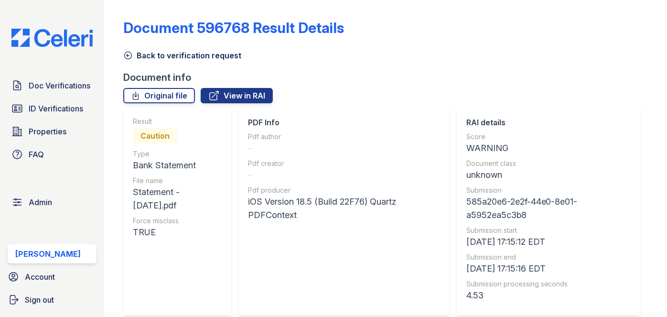
click at [126, 53] on icon at bounding box center [128, 56] width 10 height 10
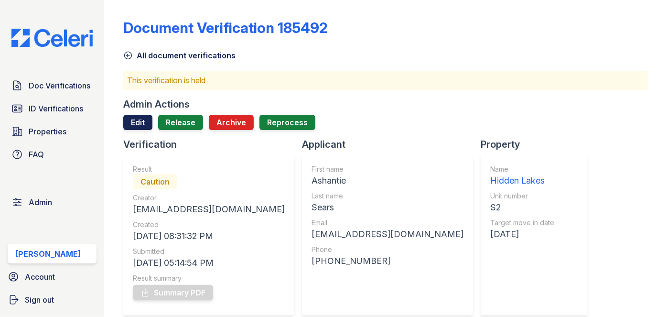
click at [134, 122] on link "Edit" at bounding box center [137, 122] width 29 height 15
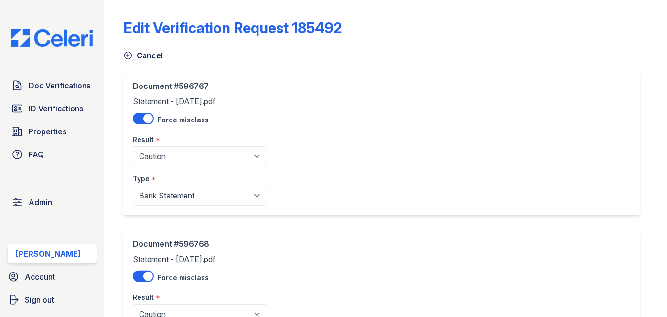
click at [150, 166] on div "Document #596767 Statement - August 2025.pdf Force misclass Result * Pending Se…" at bounding box center [200, 142] width 134 height 125
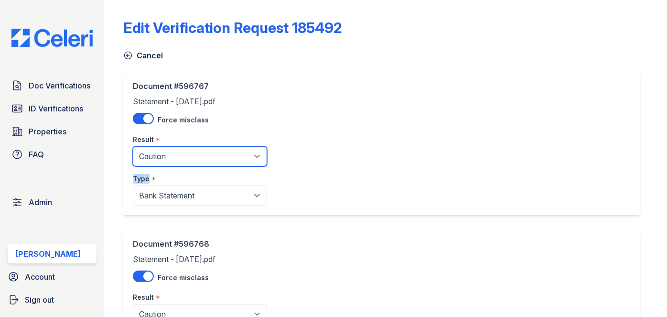
click at [151, 164] on select "Pending Sent Started Processing Pass Fail Caution Error N/A" at bounding box center [200, 156] width 134 height 20
select select "pass"
click at [133, 146] on select "Pending Sent Started Processing Pass Fail Caution Error N/A" at bounding box center [200, 156] width 134 height 20
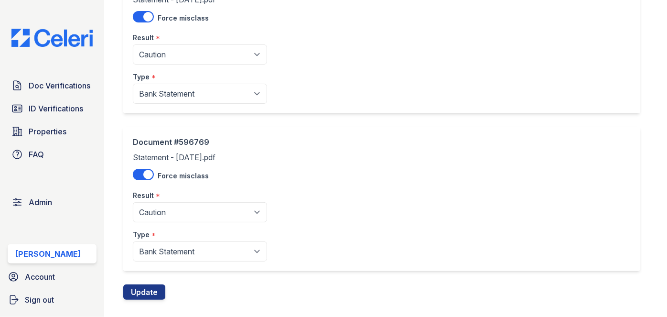
scroll to position [260, 0]
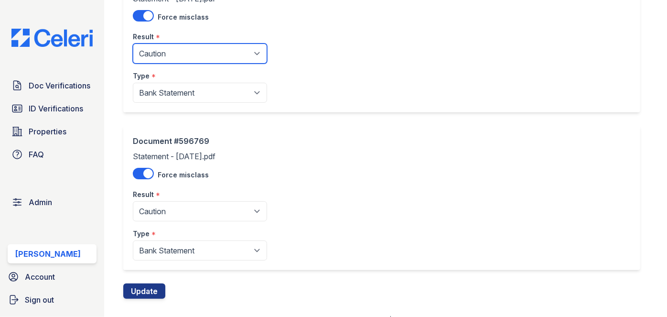
drag, startPoint x: 184, startPoint y: 53, endPoint x: 180, endPoint y: 59, distance: 8.2
click at [184, 53] on select "Pending Sent Started Processing Pass Fail Caution Error N/A" at bounding box center [200, 53] width 134 height 20
select select "pass"
click at [133, 43] on select "Pending Sent Started Processing Pass Fail Caution Error N/A" at bounding box center [200, 53] width 134 height 20
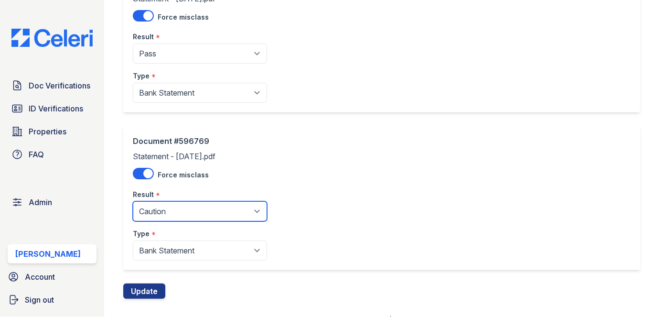
click at [154, 208] on select "Pending Sent Started Processing Pass Fail Caution Error N/A" at bounding box center [200, 211] width 134 height 20
select select "pass"
click at [133, 201] on select "Pending Sent Started Processing Pass Fail Caution Error N/A" at bounding box center [200, 211] width 134 height 20
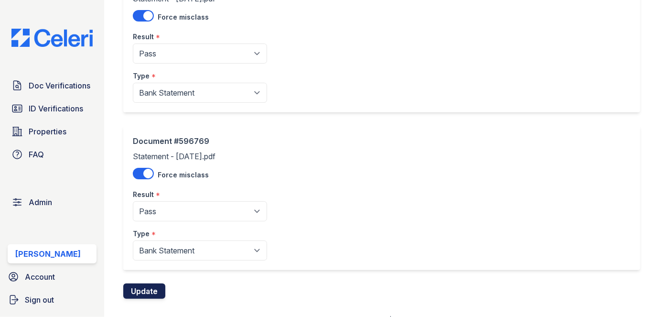
click at [149, 290] on button "Update" at bounding box center [144, 290] width 42 height 15
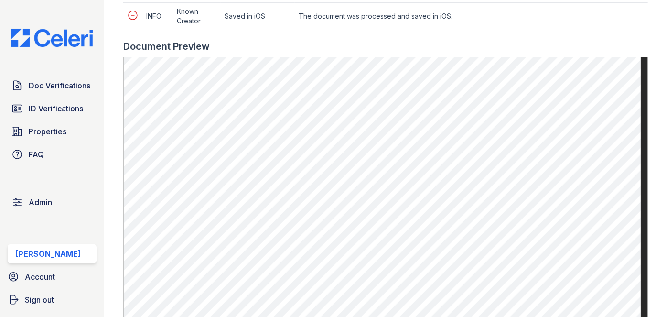
scroll to position [608, 0]
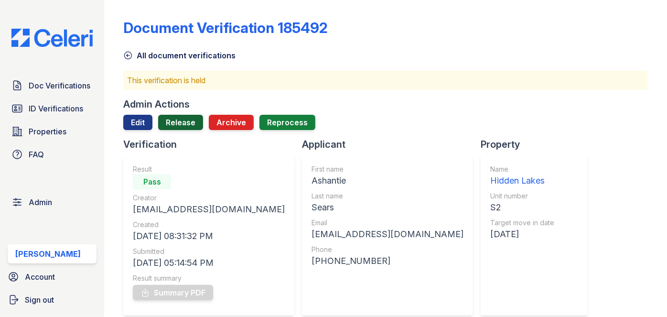
drag, startPoint x: 180, startPoint y: 121, endPoint x: 174, endPoint y: 121, distance: 5.3
click at [179, 121] on link "Release" at bounding box center [180, 122] width 45 height 15
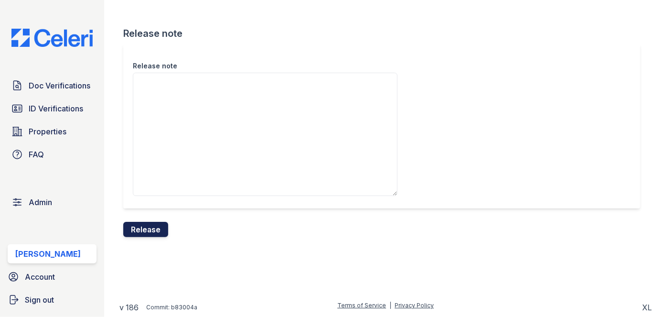
click at [159, 225] on button "Release" at bounding box center [145, 229] width 45 height 15
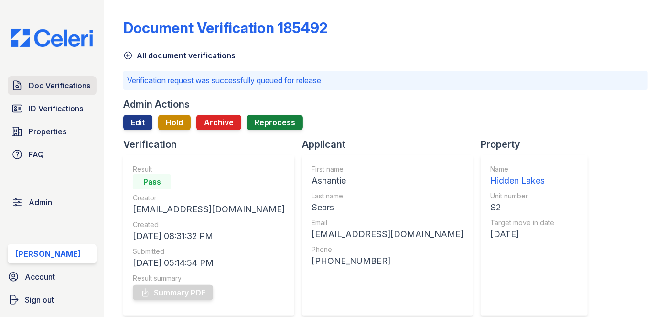
click at [61, 85] on span "Doc Verifications" at bounding box center [60, 85] width 62 height 11
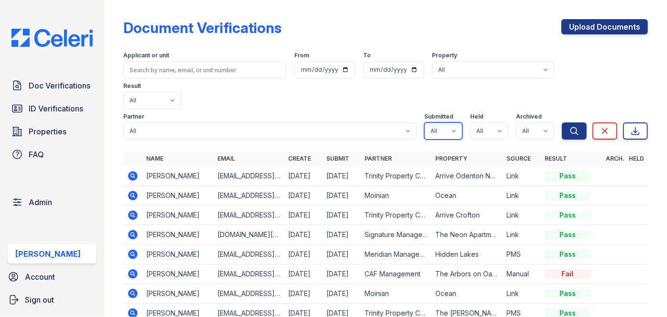
click at [443, 122] on select "All true false" at bounding box center [443, 130] width 38 height 17
select select "true"
click at [424, 122] on select "All true false" at bounding box center [443, 130] width 38 height 17
click at [482, 122] on select "All true false" at bounding box center [489, 130] width 38 height 17
select select "true"
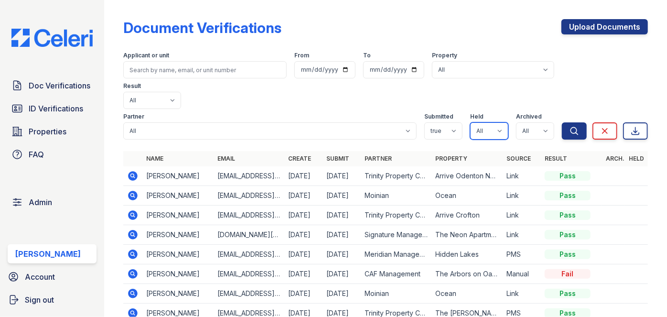
click at [470, 122] on select "All true false" at bounding box center [489, 130] width 38 height 17
click at [524, 122] on select "All true false" at bounding box center [535, 130] width 38 height 17
select select "false"
click at [516, 122] on select "All true false" at bounding box center [535, 130] width 38 height 17
click at [562, 122] on button "Search" at bounding box center [574, 130] width 25 height 17
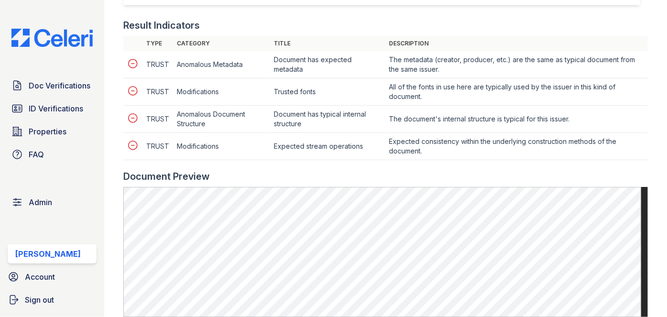
scroll to position [478, 0]
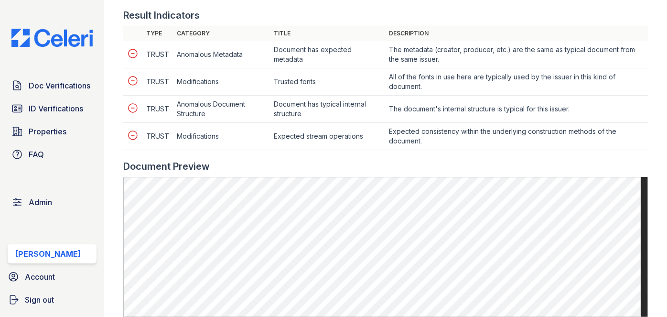
scroll to position [521, 0]
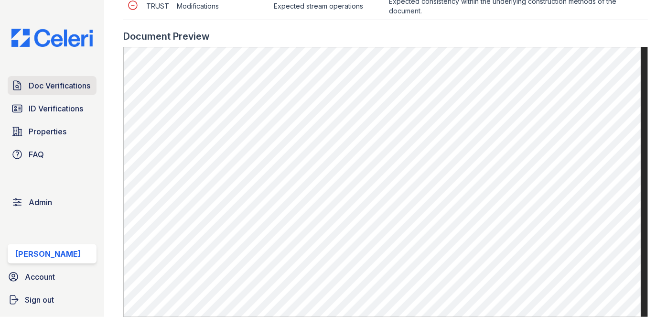
click at [70, 87] on span "Doc Verifications" at bounding box center [60, 85] width 62 height 11
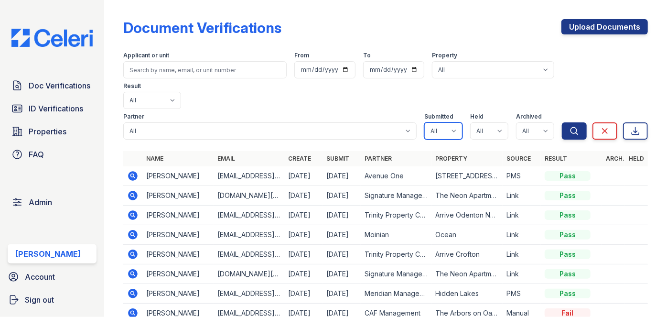
click at [448, 122] on select "All true false" at bounding box center [443, 130] width 38 height 17
select select "true"
click at [424, 122] on select "All true false" at bounding box center [443, 130] width 38 height 17
click at [491, 122] on select "All true false" at bounding box center [489, 130] width 38 height 17
select select "true"
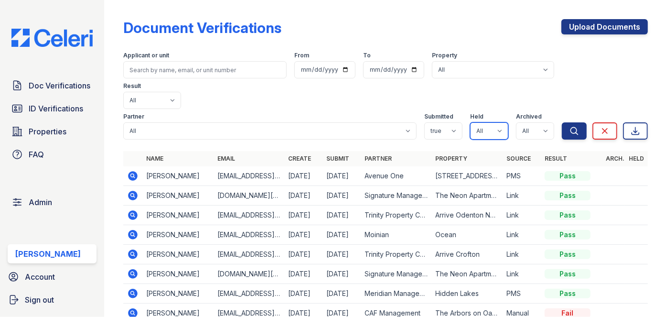
click at [470, 122] on select "All true false" at bounding box center [489, 130] width 38 height 17
click at [540, 122] on select "All true false" at bounding box center [535, 130] width 38 height 17
select select "false"
click at [516, 122] on select "All true false" at bounding box center [535, 130] width 38 height 17
click at [573, 126] on icon "submit" at bounding box center [575, 131] width 10 height 10
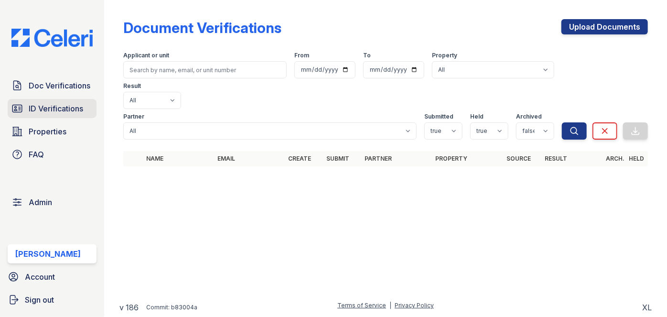
click at [29, 111] on link "ID Verifications" at bounding box center [52, 108] width 89 height 19
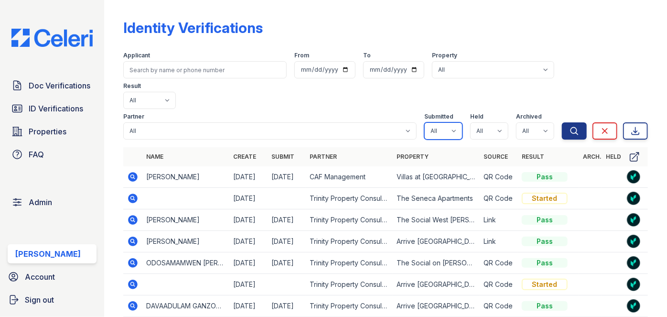
click at [447, 122] on select "All true false" at bounding box center [443, 130] width 38 height 17
select select "true"
click at [424, 122] on select "All true false" at bounding box center [443, 130] width 38 height 17
click at [496, 122] on select "All true false" at bounding box center [489, 130] width 38 height 17
select select "true"
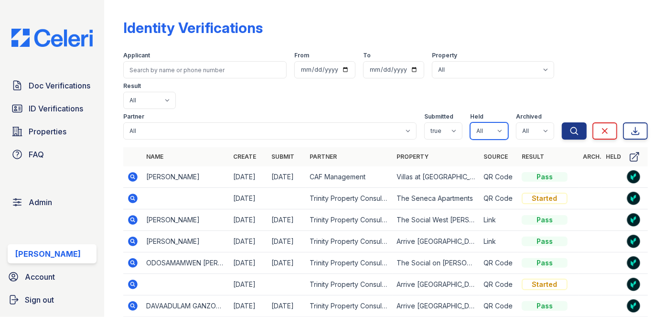
click at [470, 122] on select "All true false" at bounding box center [489, 130] width 38 height 17
click at [537, 122] on select "All true false" at bounding box center [535, 130] width 38 height 17
select select "false"
click at [516, 122] on select "All true false" at bounding box center [535, 130] width 38 height 17
click at [571, 127] on icon "submit" at bounding box center [574, 130] width 7 height 7
